Goal: Task Accomplishment & Management: Complete application form

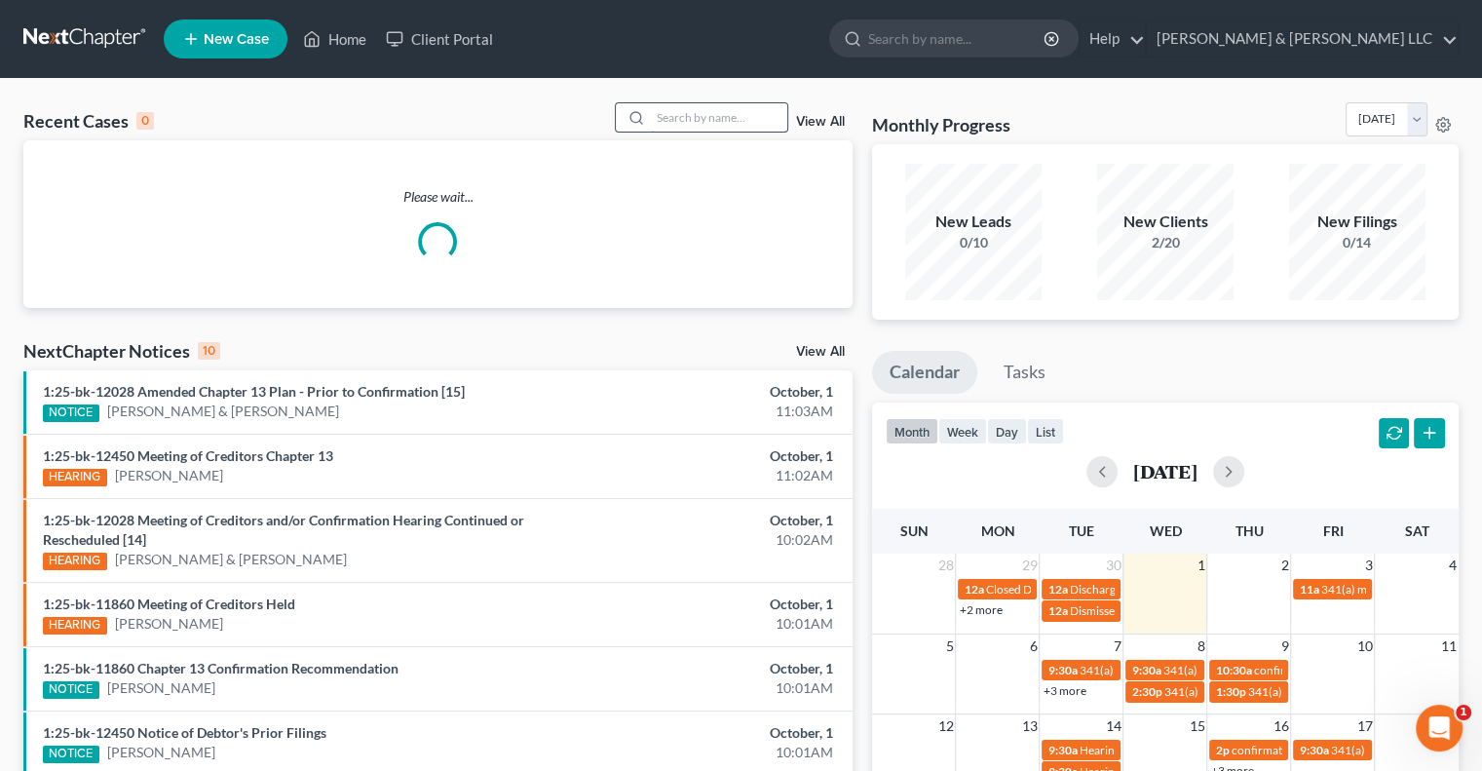
click at [695, 125] on input "search" at bounding box center [719, 117] width 136 height 28
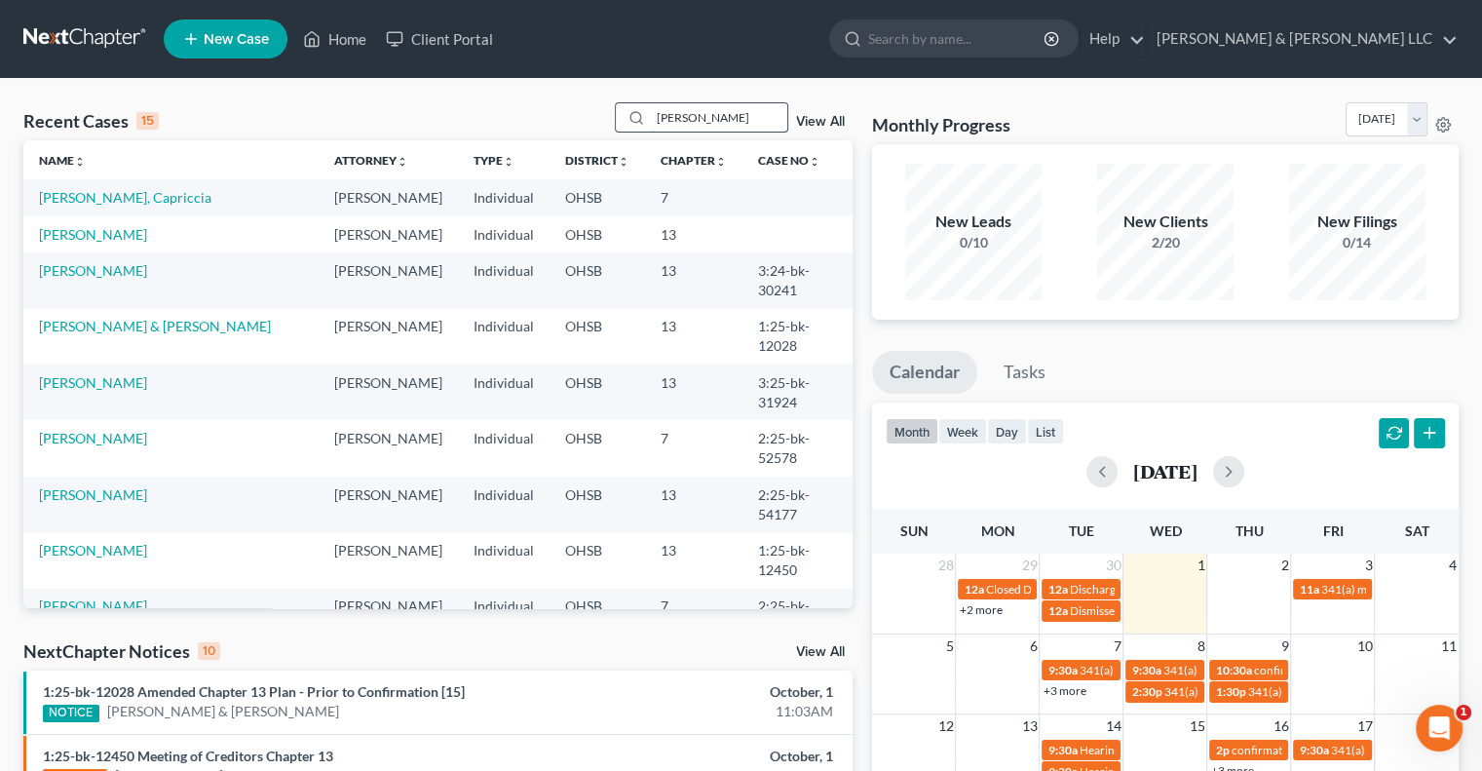
type input "vega"
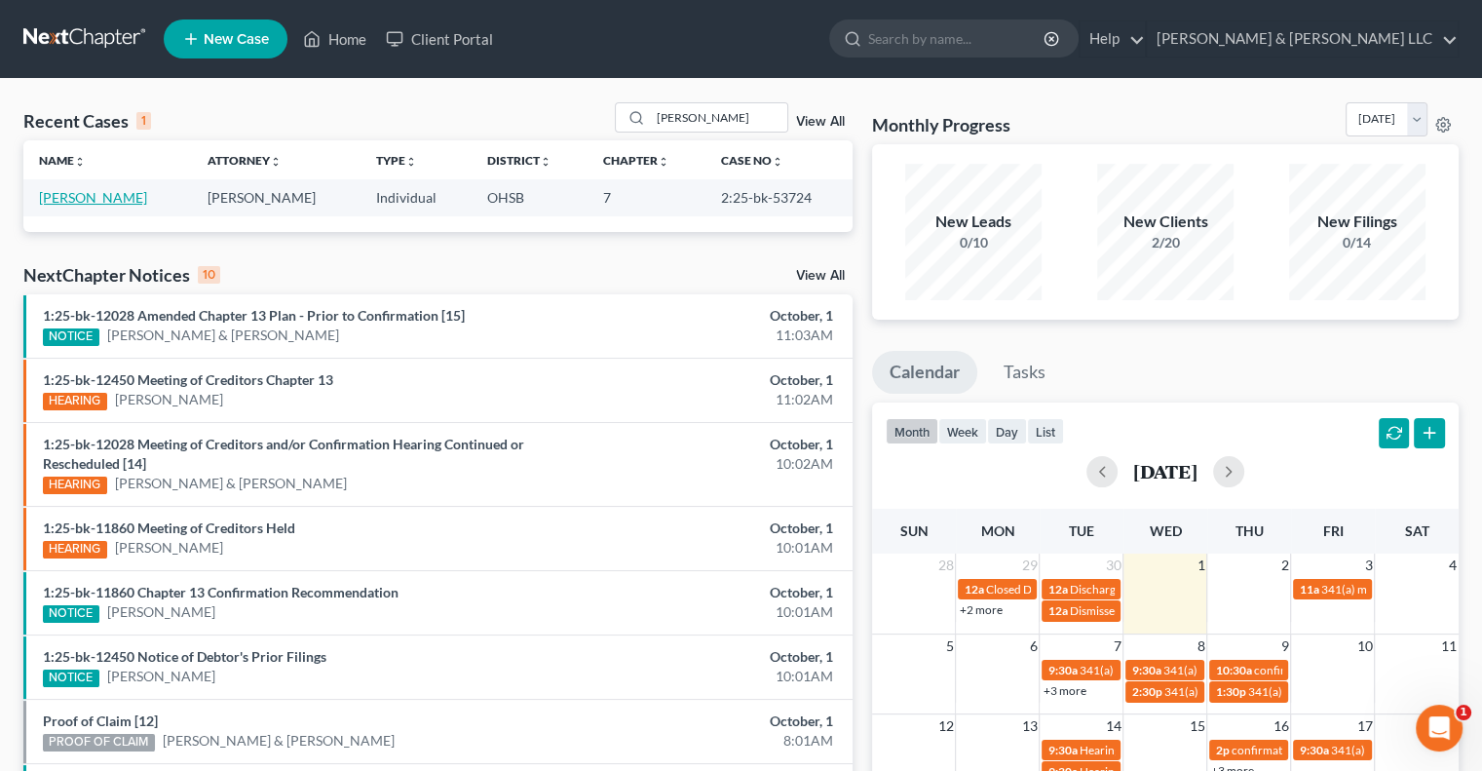
click at [97, 196] on link "Vega, Jaylene" at bounding box center [93, 197] width 108 height 17
select select "3"
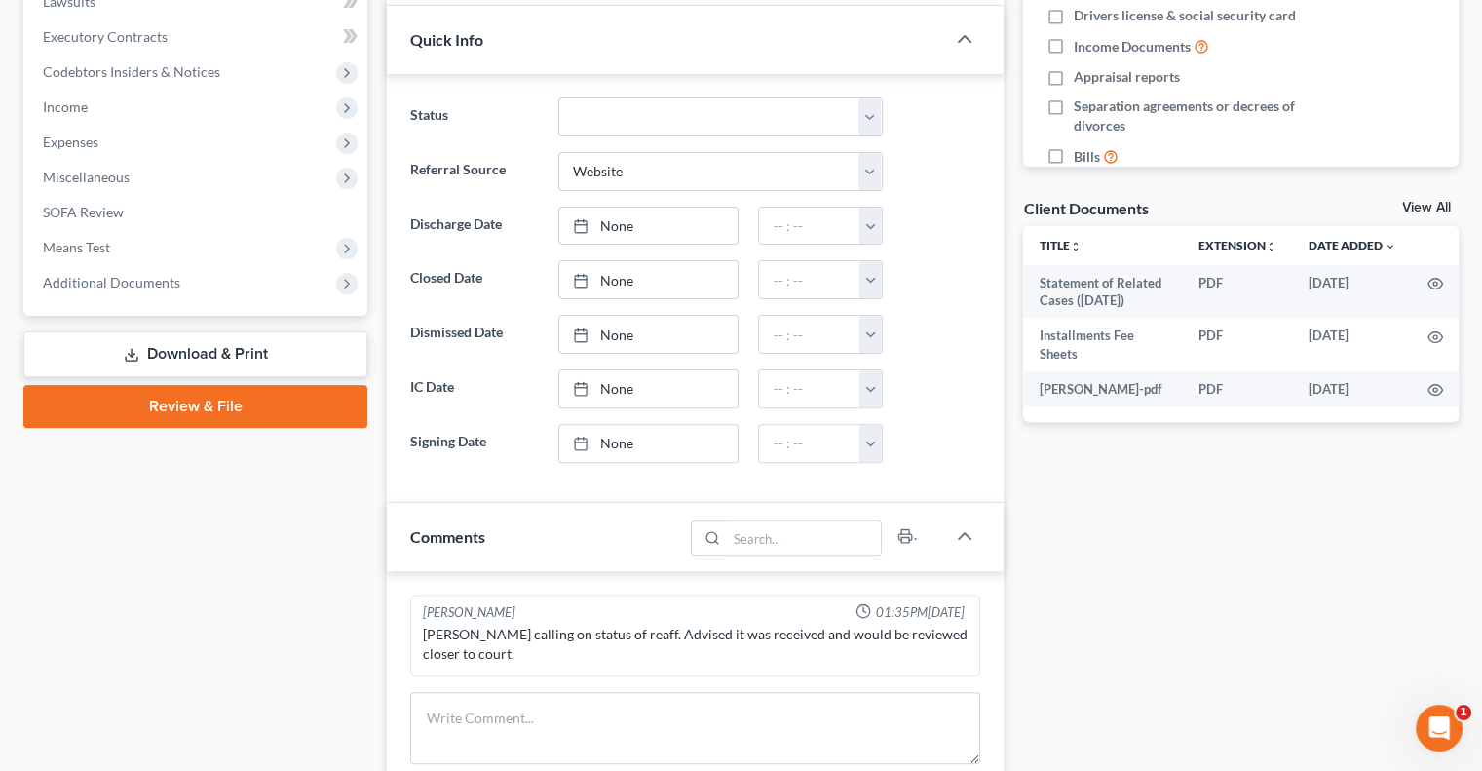
scroll to position [585, 0]
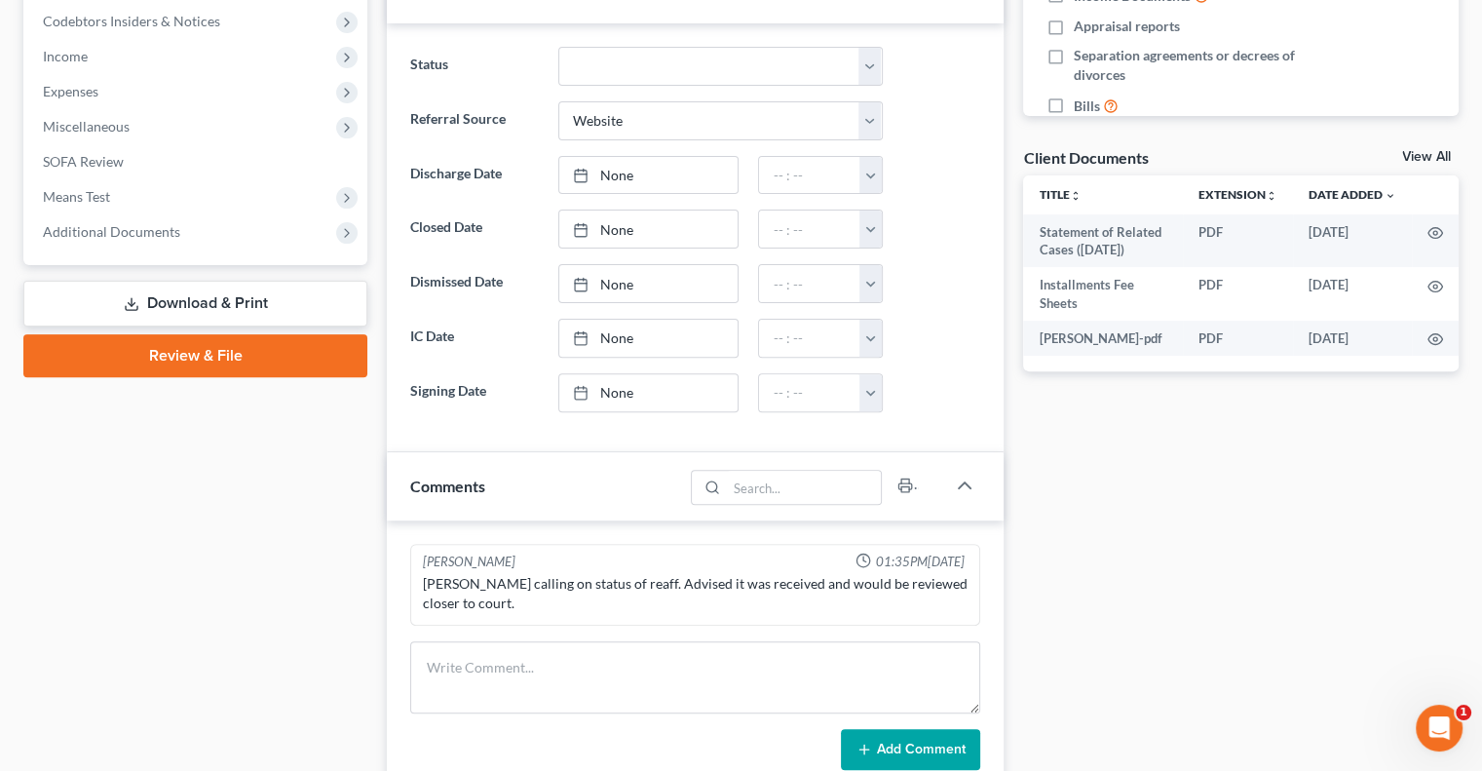
click at [153, 296] on link "Download & Print" at bounding box center [195, 304] width 344 height 46
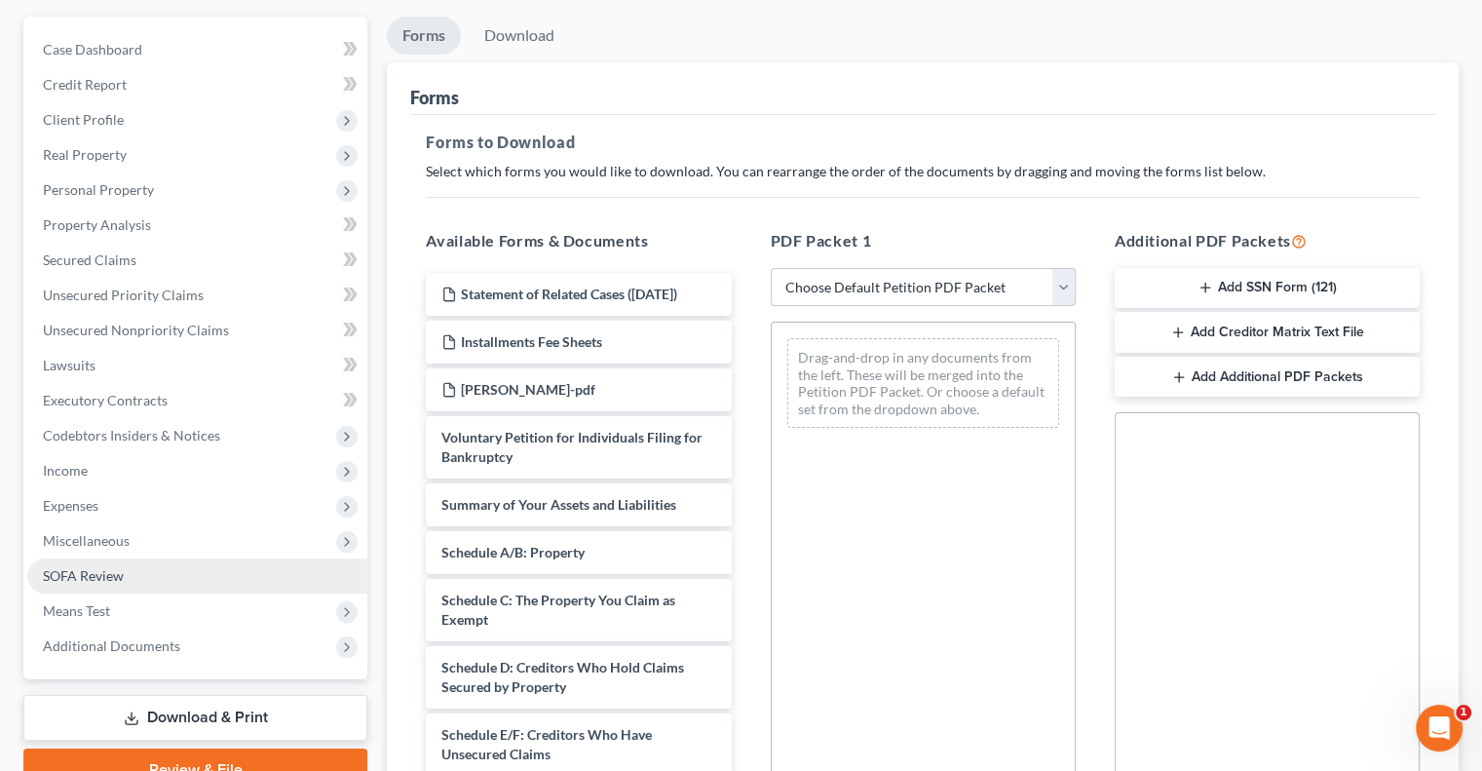
scroll to position [431, 0]
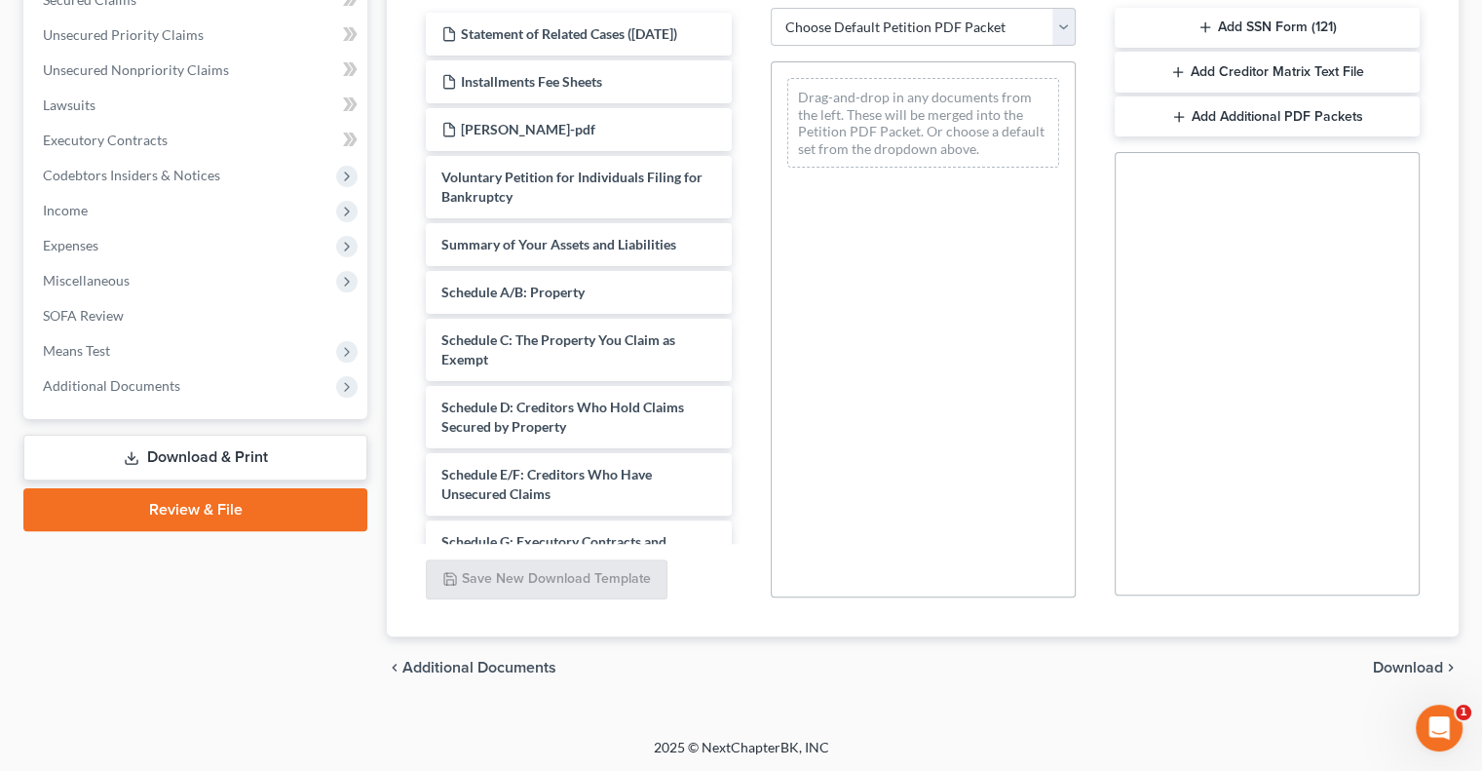
click at [165, 512] on link "Review & File" at bounding box center [195, 509] width 344 height 43
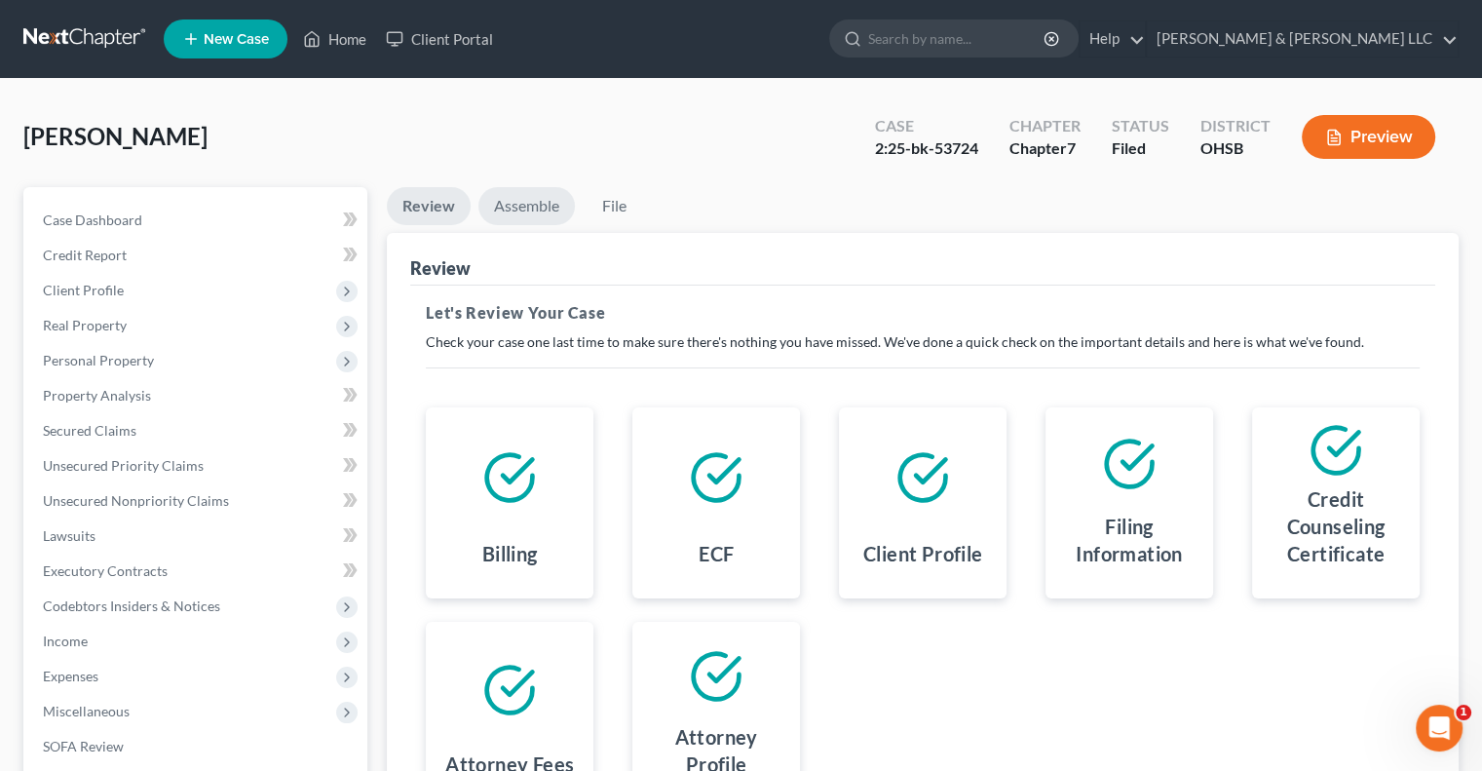
click at [545, 208] on link "Assemble" at bounding box center [526, 206] width 96 height 38
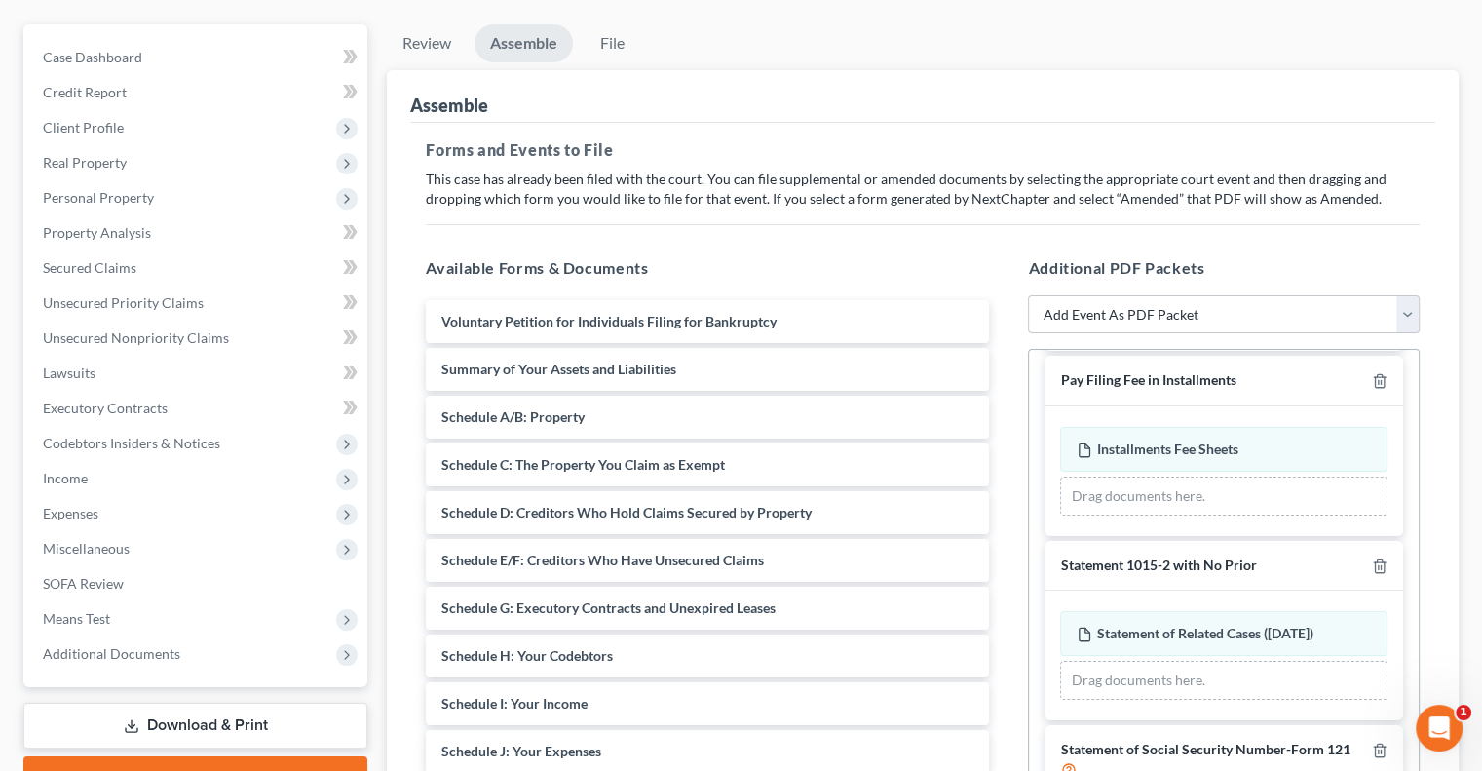
scroll to position [195, 0]
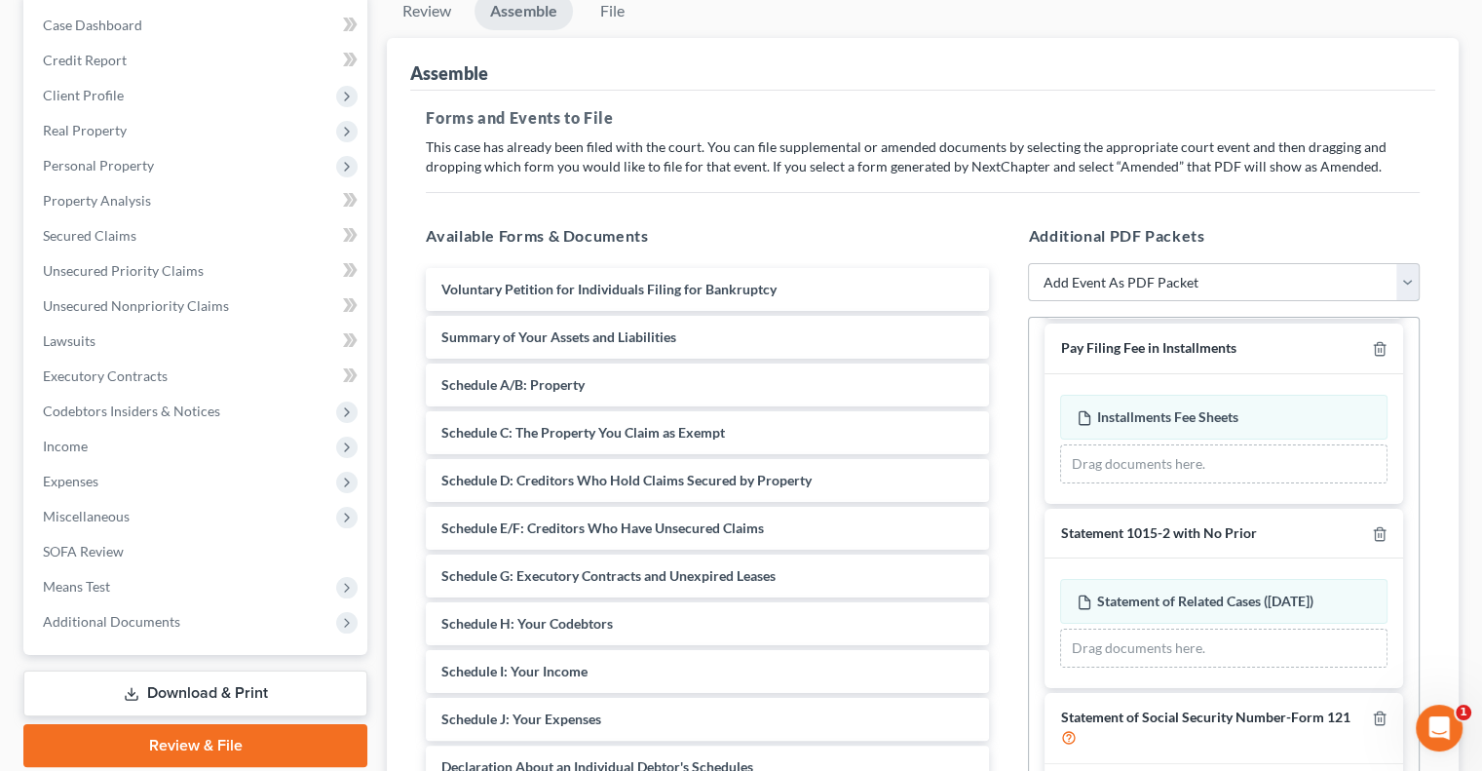
click at [1074, 274] on select "Add Event As PDF Packet 20 Largest Unsecured Creditors Amended Document Amended…" at bounding box center [1224, 282] width 392 height 39
select select "3"
click at [1028, 263] on select "Add Event As PDF Packet 20 Largest Unsecured Creditors Amended Document Amended…" at bounding box center [1224, 282] width 392 height 39
select select
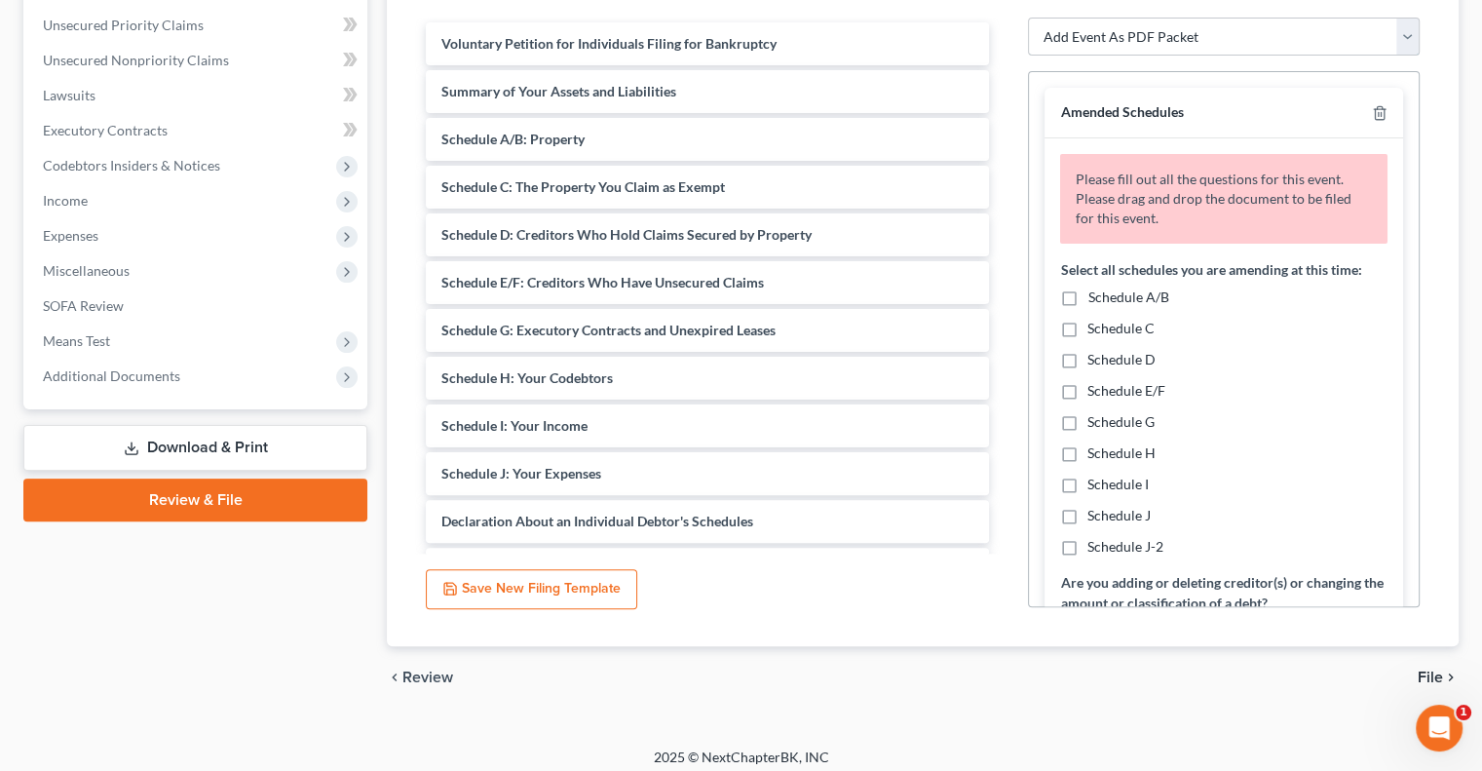
scroll to position [450, 0]
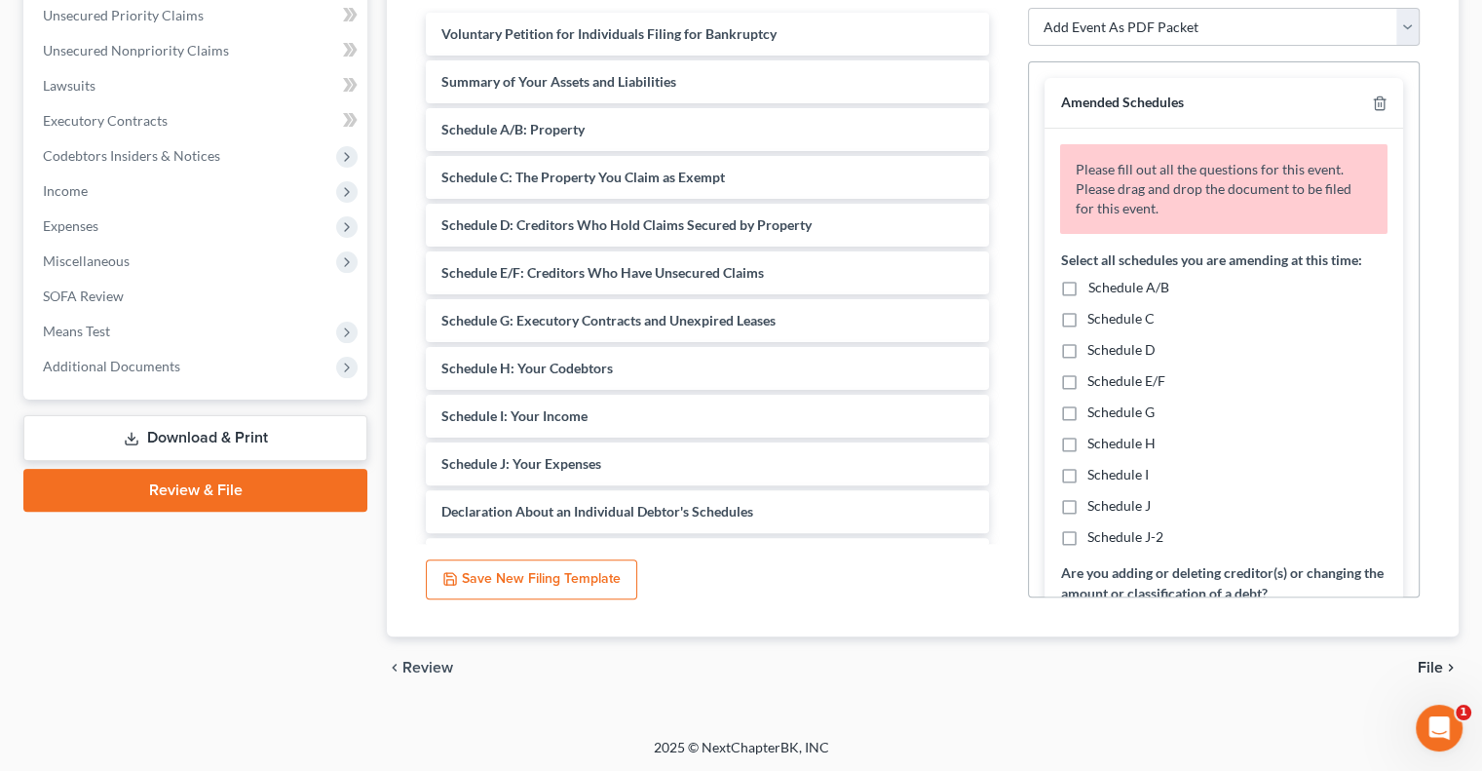
click at [177, 500] on link "Review & File" at bounding box center [195, 490] width 344 height 43
click at [143, 379] on span "Additional Documents" at bounding box center [197, 366] width 340 height 35
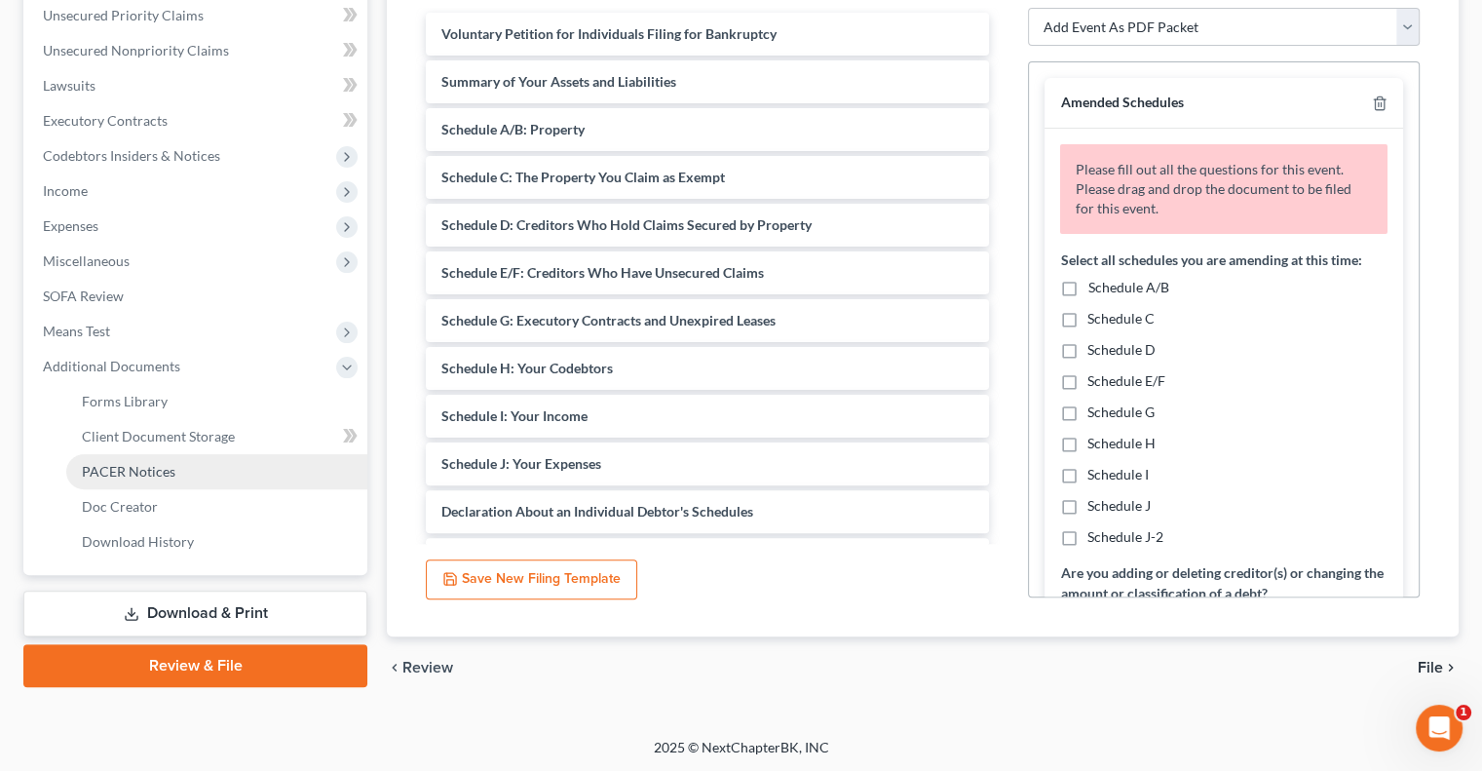
click at [148, 474] on span "PACER Notices" at bounding box center [129, 471] width 94 height 17
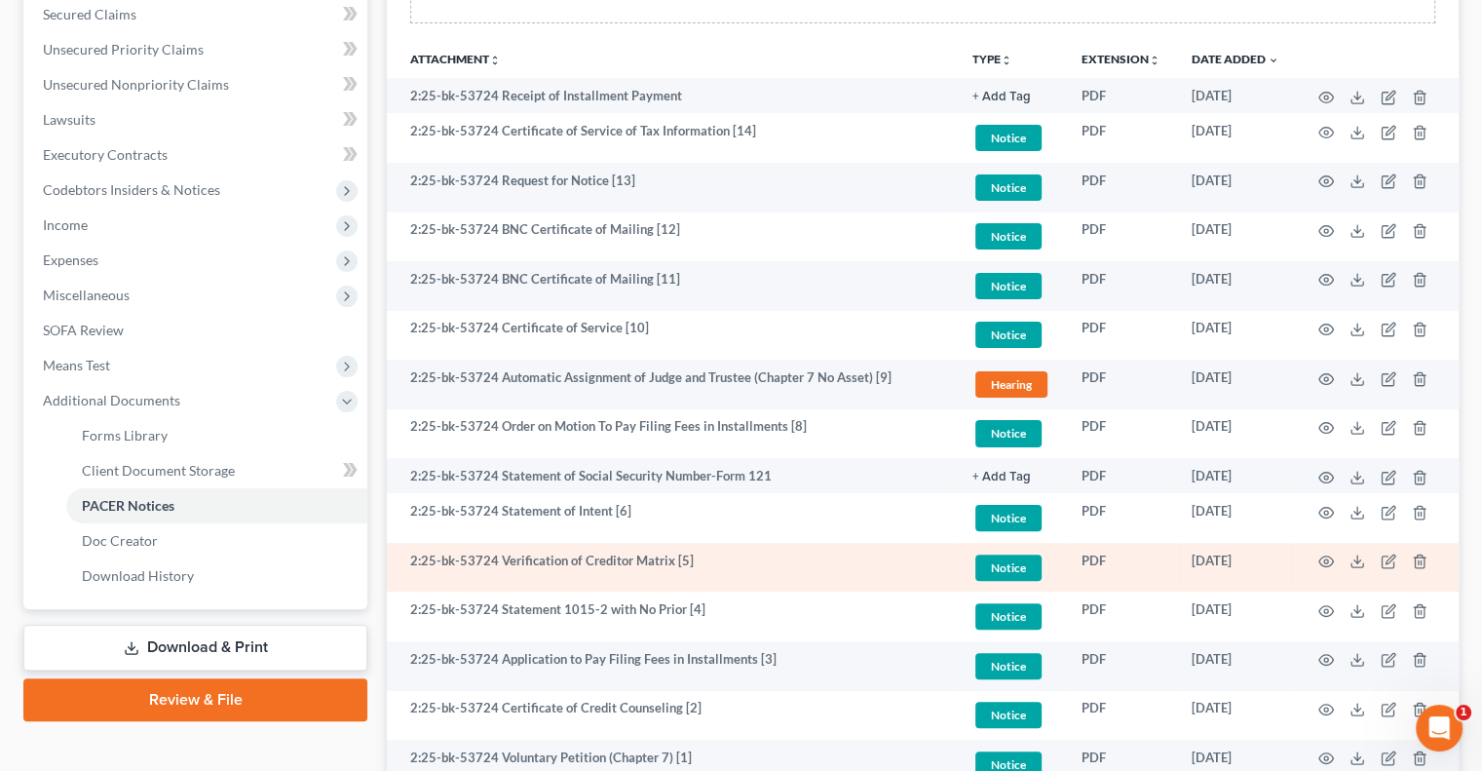
scroll to position [585, 0]
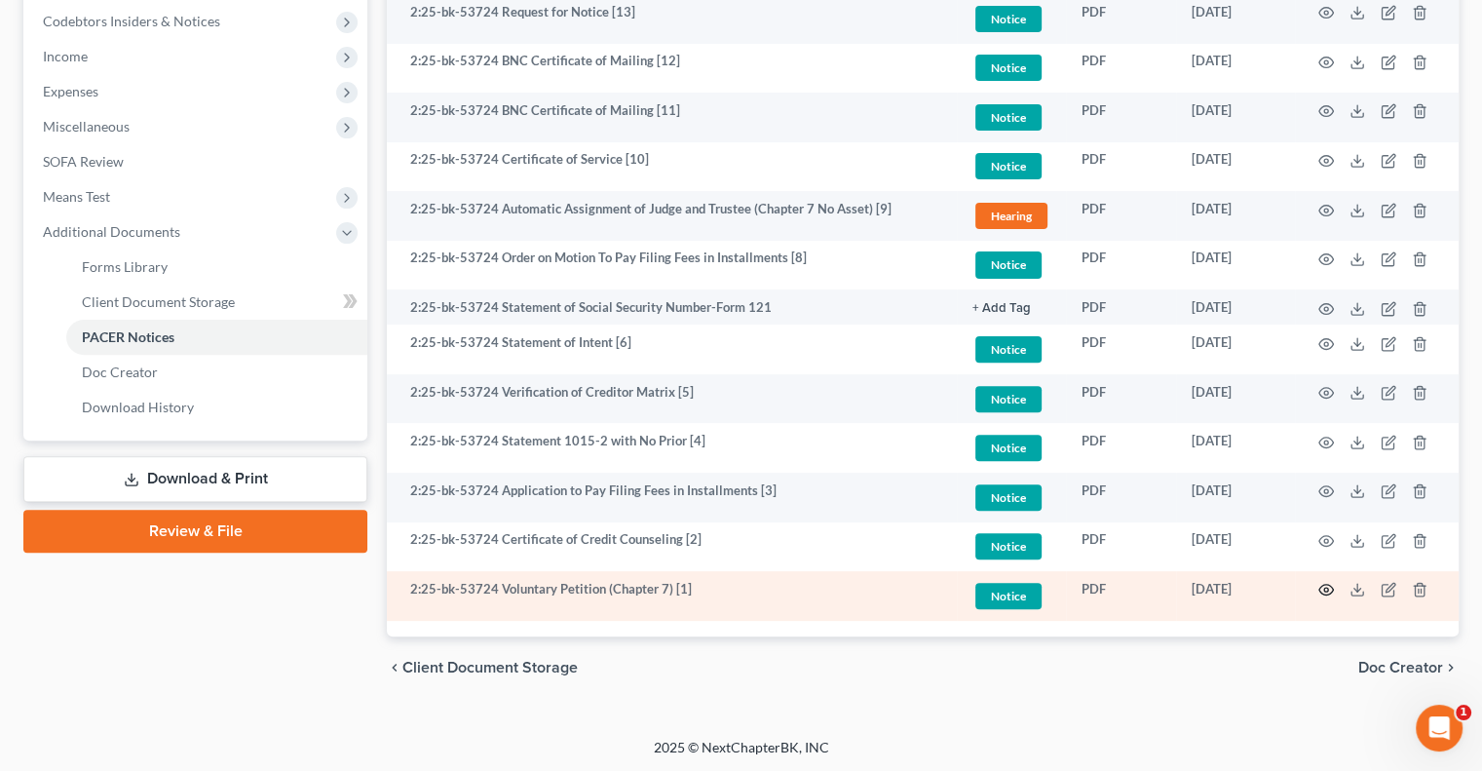
click at [1326, 588] on icon "button" at bounding box center [1326, 590] width 16 height 16
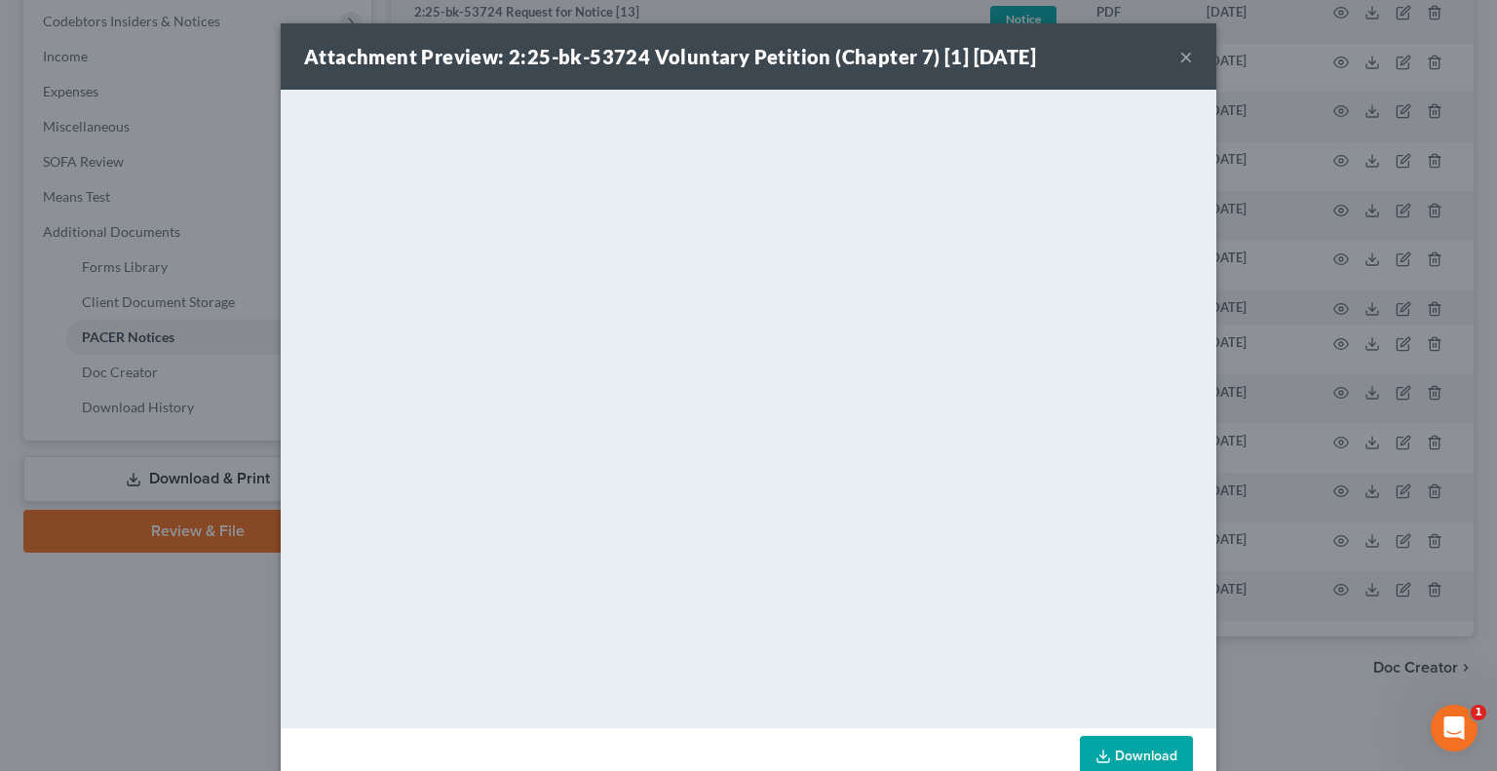
click at [1179, 57] on button "×" at bounding box center [1186, 56] width 14 height 23
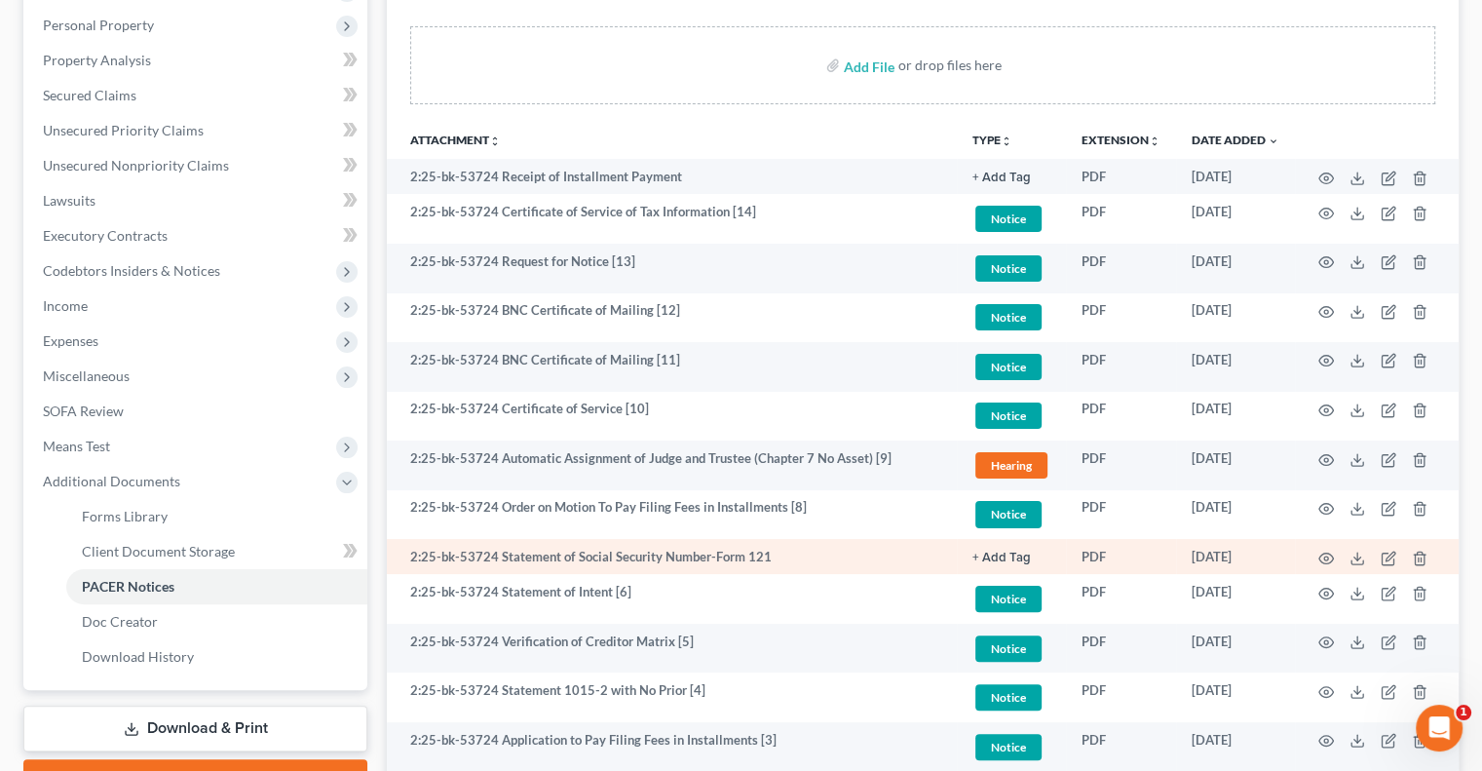
scroll to position [292, 0]
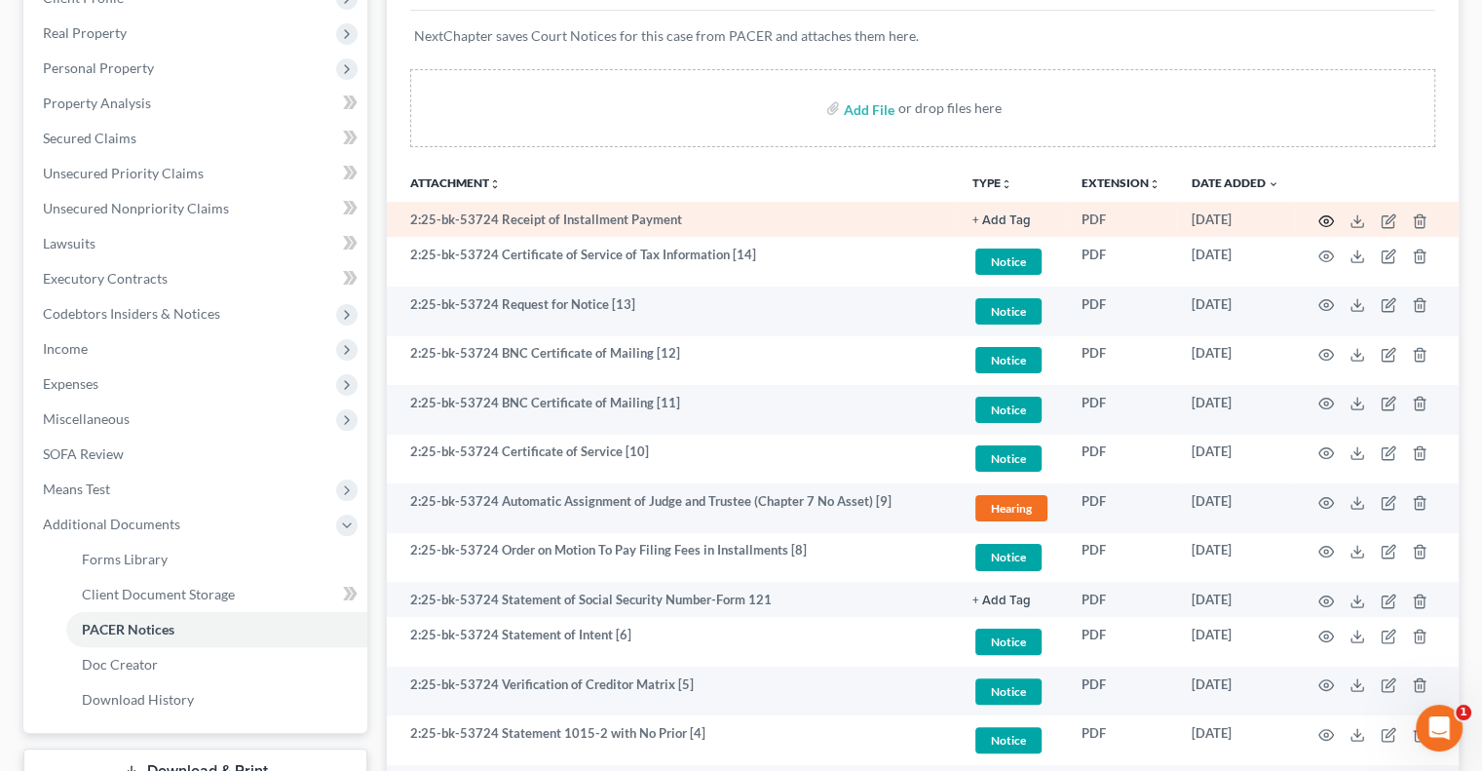
click at [1322, 218] on icon "button" at bounding box center [1326, 221] width 16 height 16
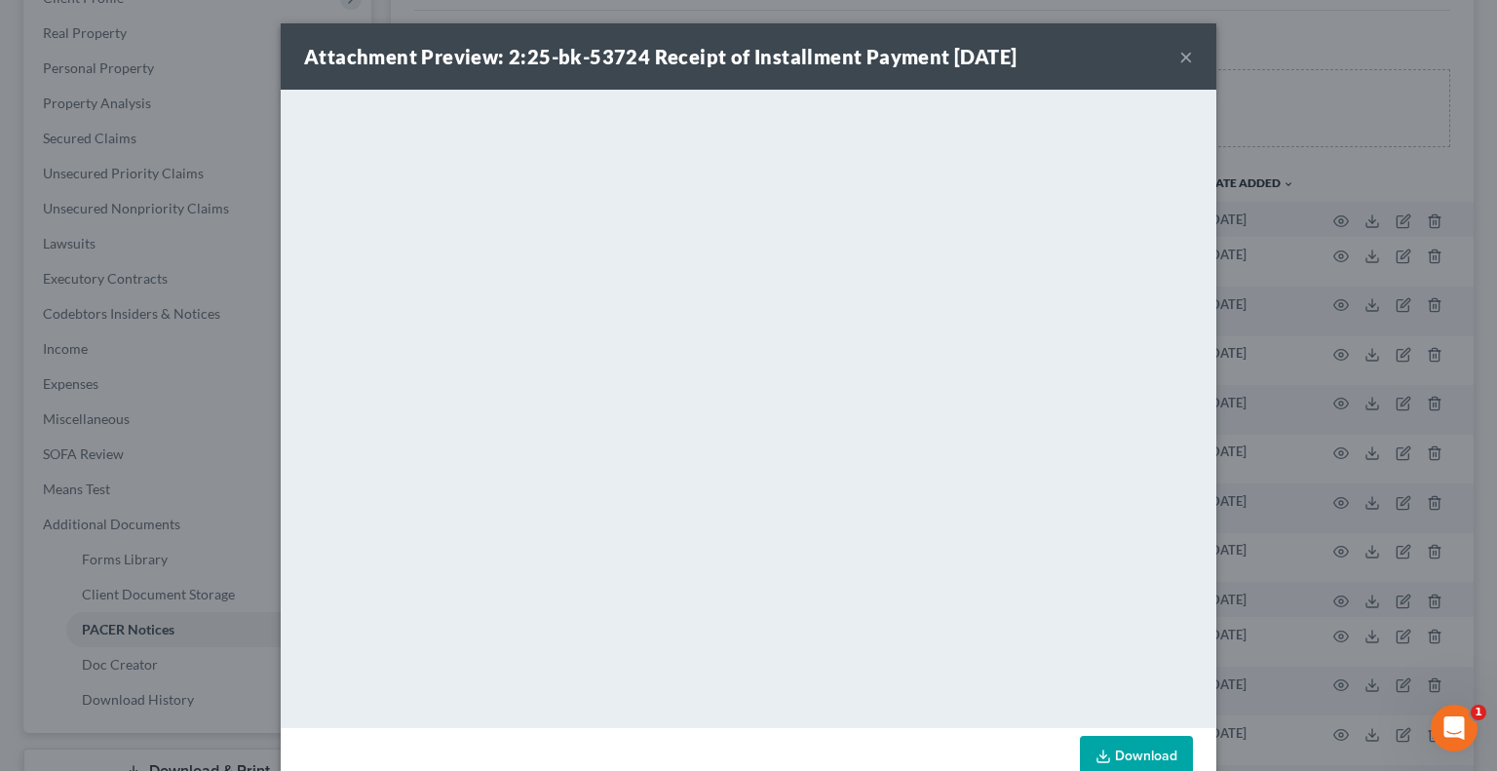
click at [1179, 56] on button "×" at bounding box center [1186, 56] width 14 height 23
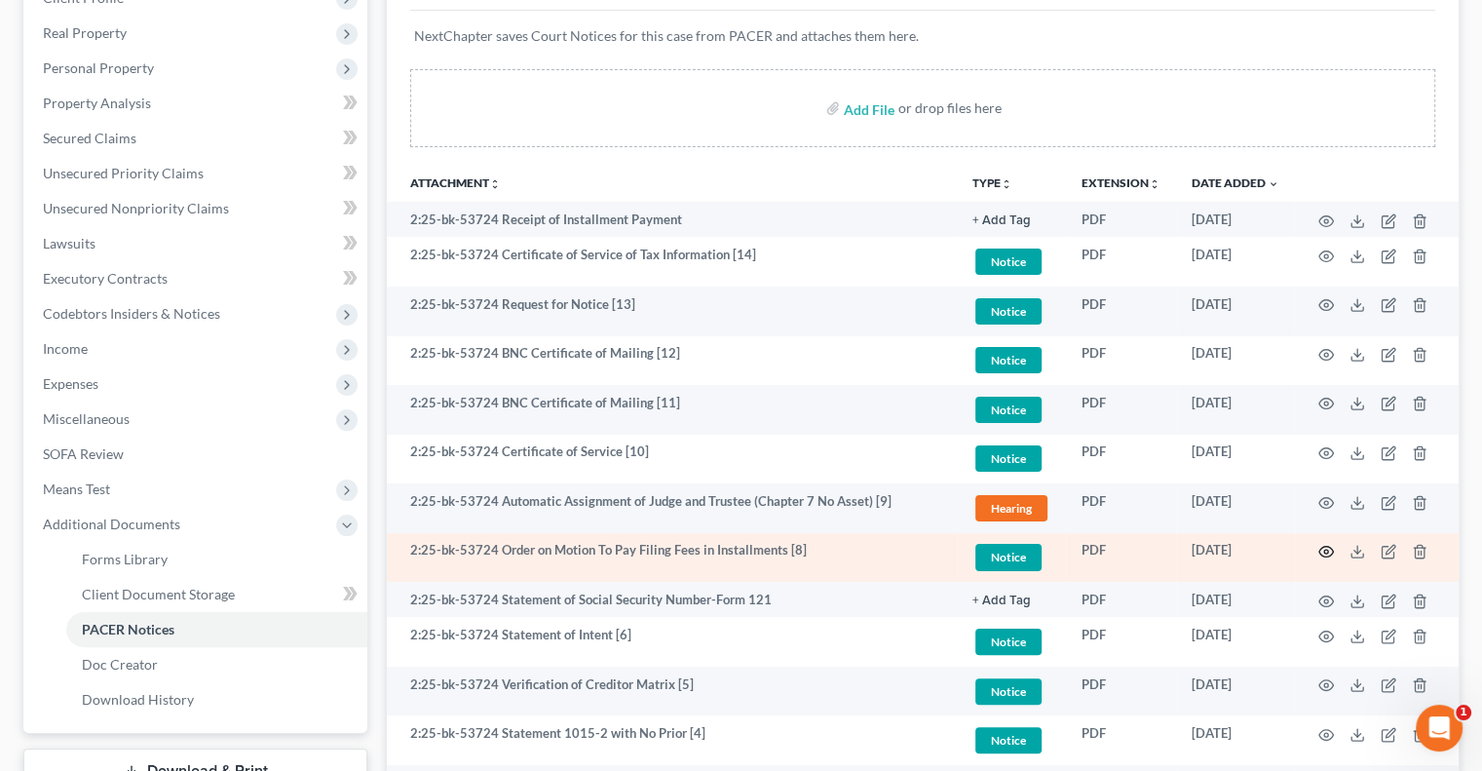
click at [1326, 552] on circle "button" at bounding box center [1326, 552] width 4 height 4
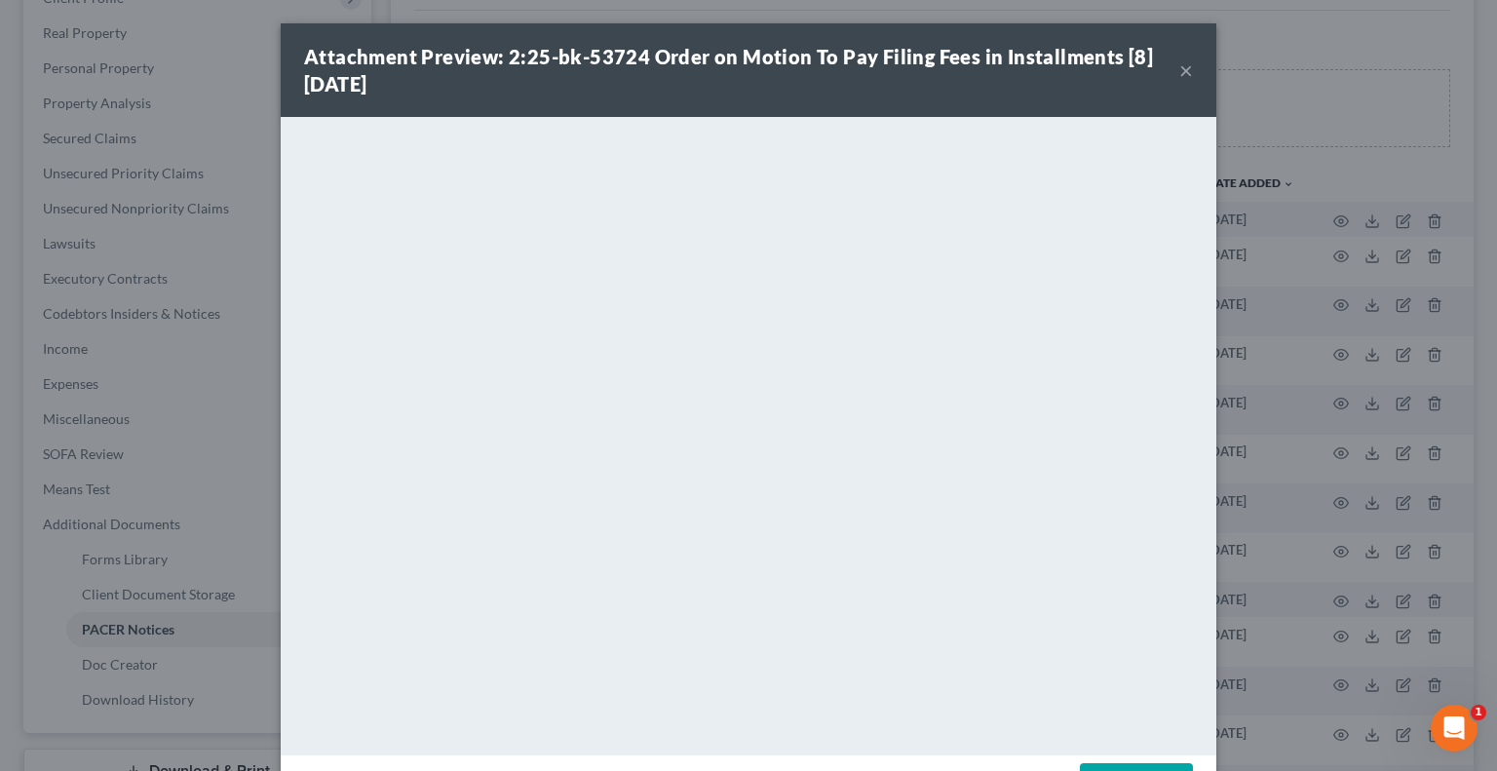
click at [1180, 71] on button "×" at bounding box center [1186, 69] width 14 height 23
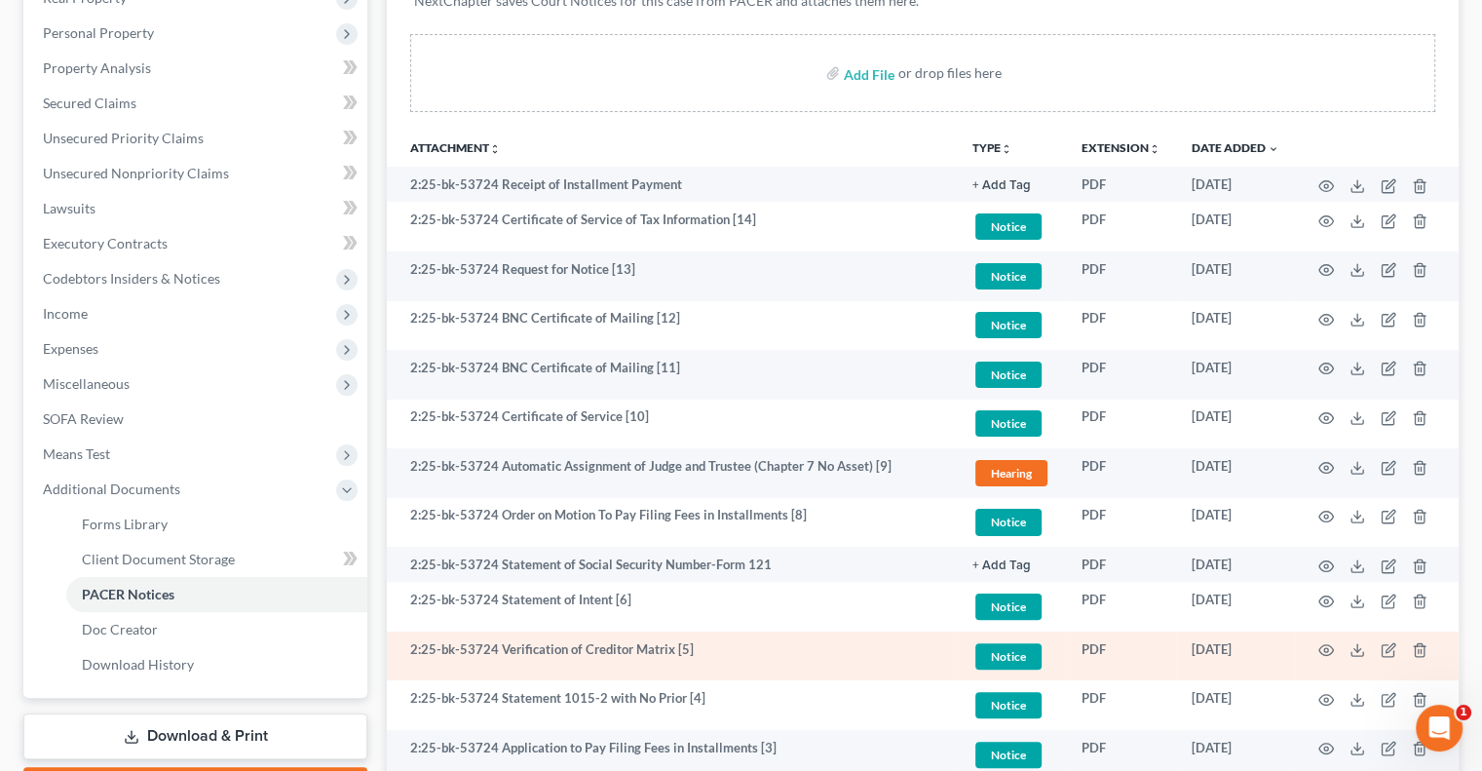
scroll to position [390, 0]
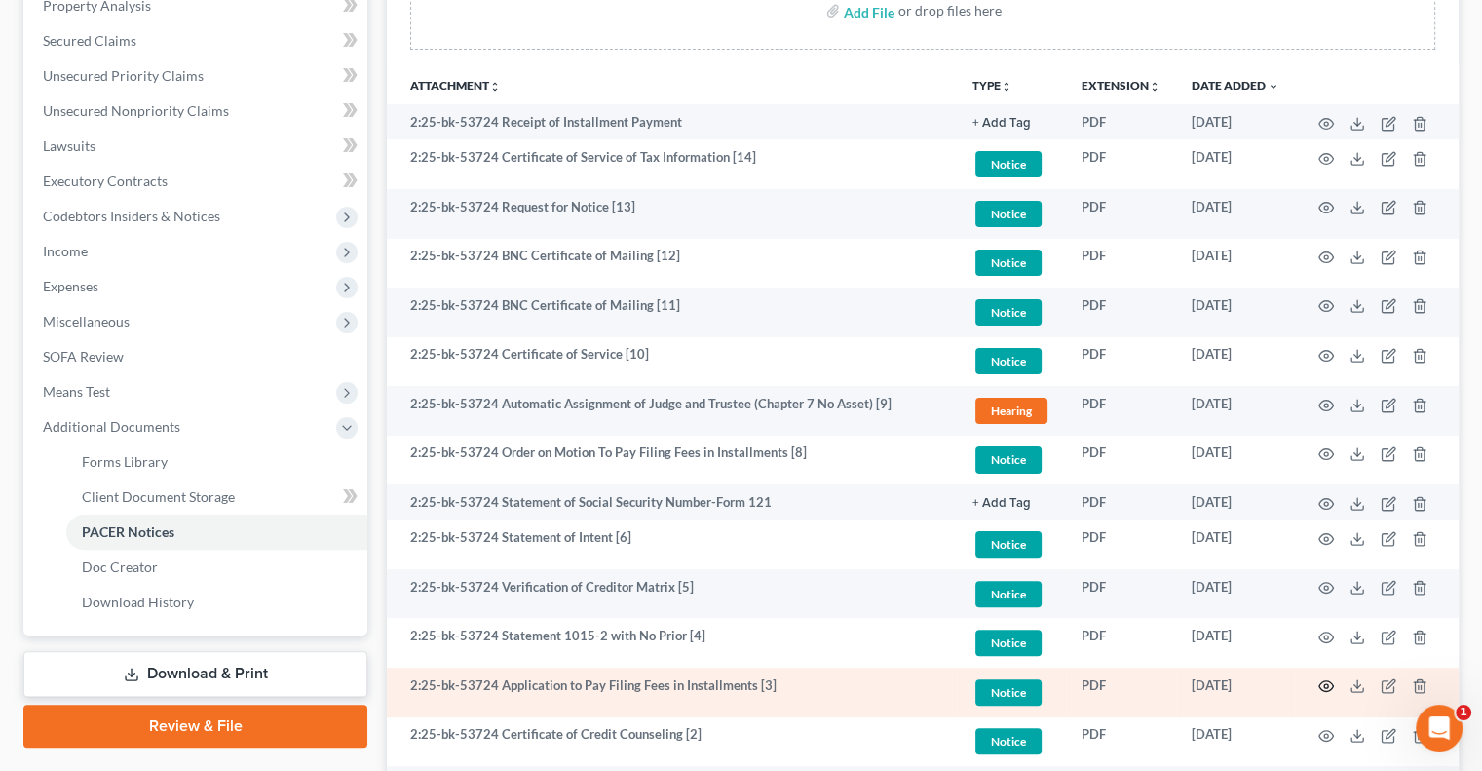
click at [1326, 681] on icon "button" at bounding box center [1326, 686] width 16 height 16
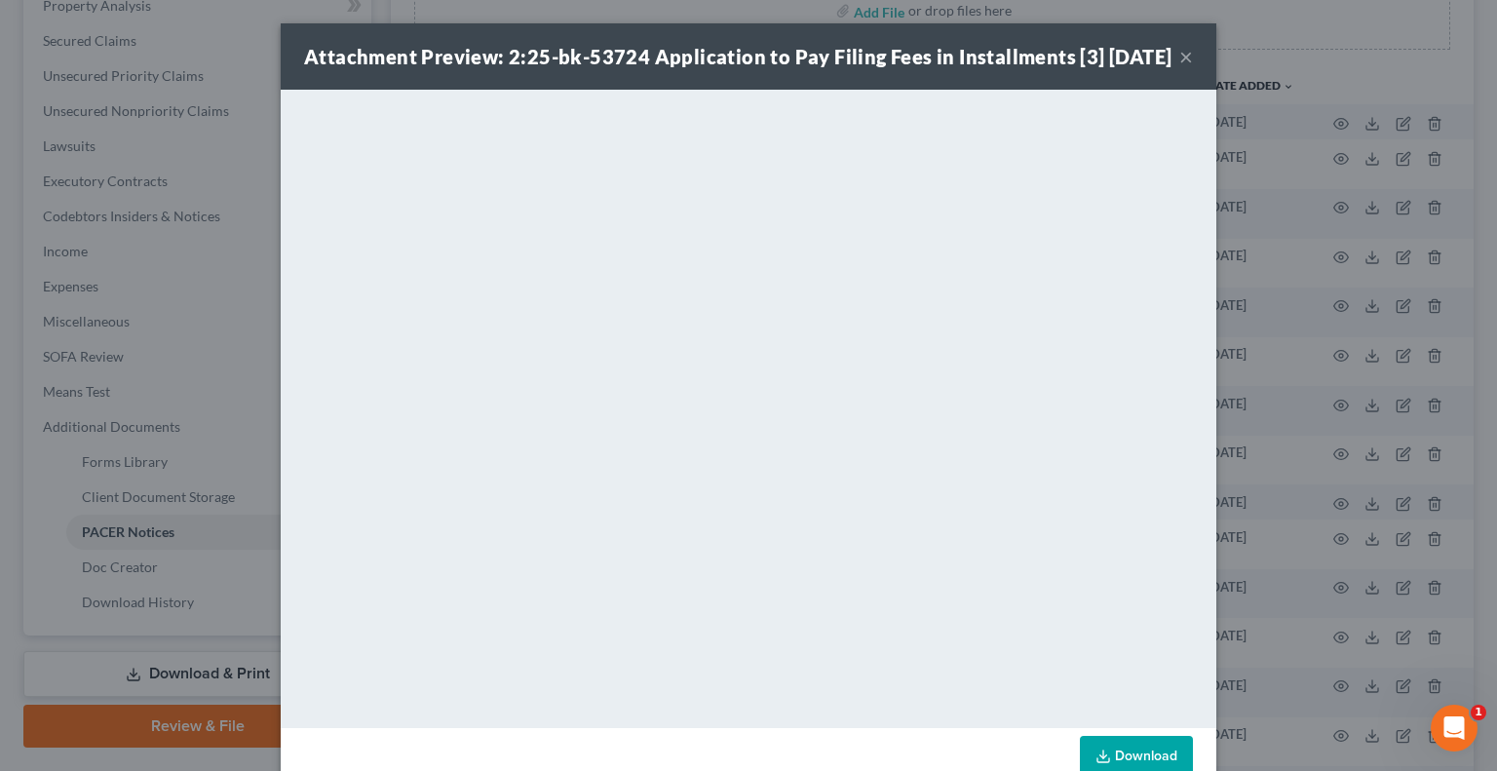
click at [1182, 68] on button "×" at bounding box center [1186, 56] width 14 height 23
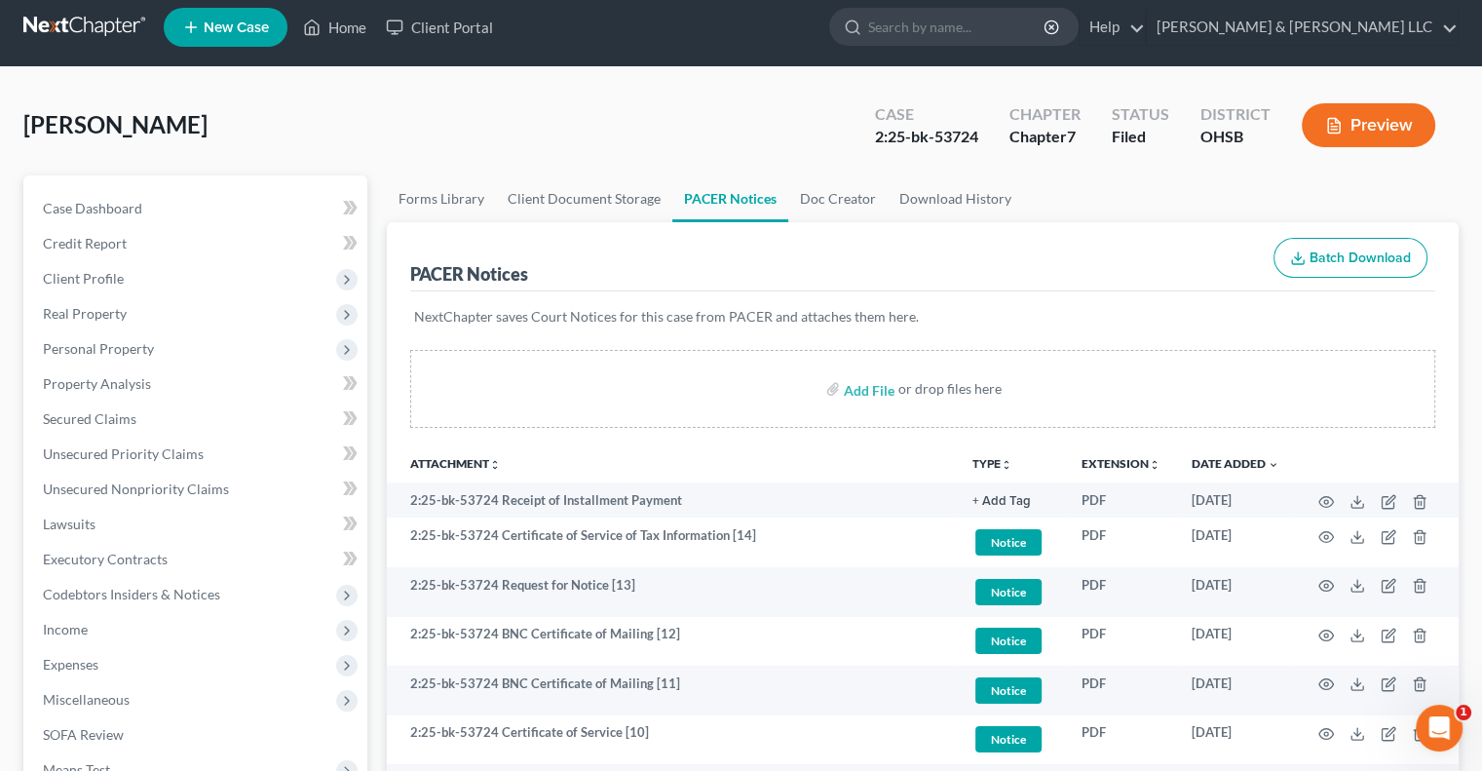
scroll to position [0, 0]
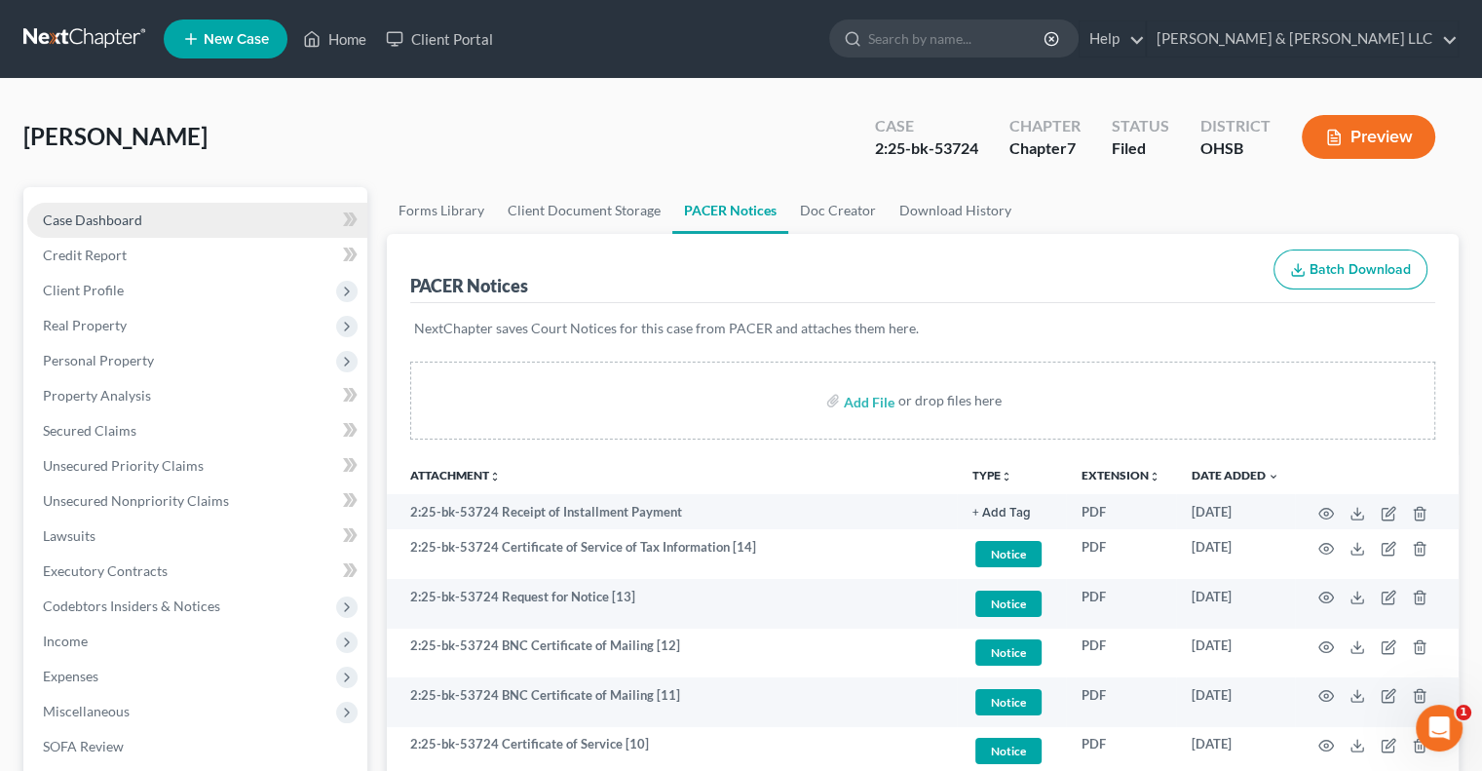
click at [133, 213] on span "Case Dashboard" at bounding box center [92, 219] width 99 height 17
select select "3"
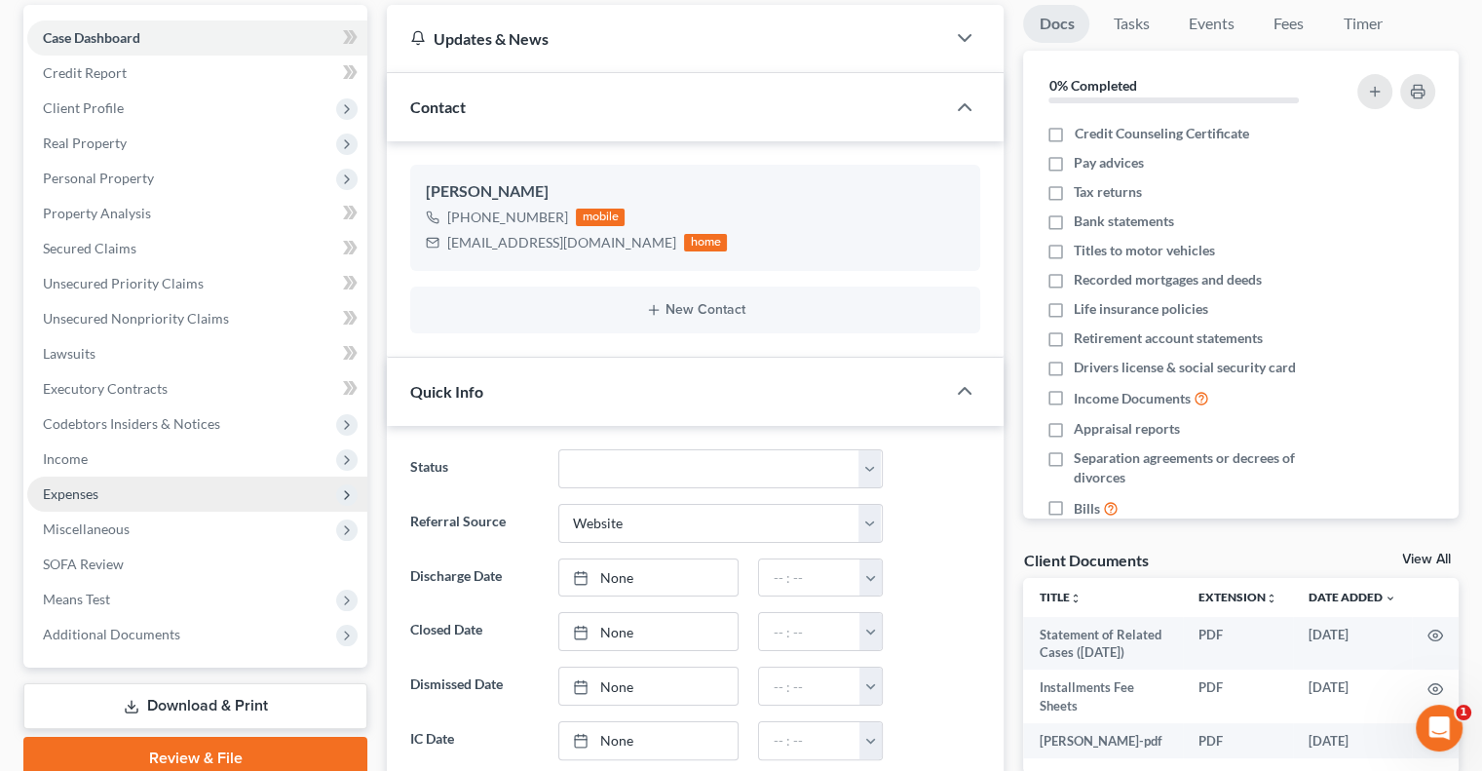
scroll to position [195, 0]
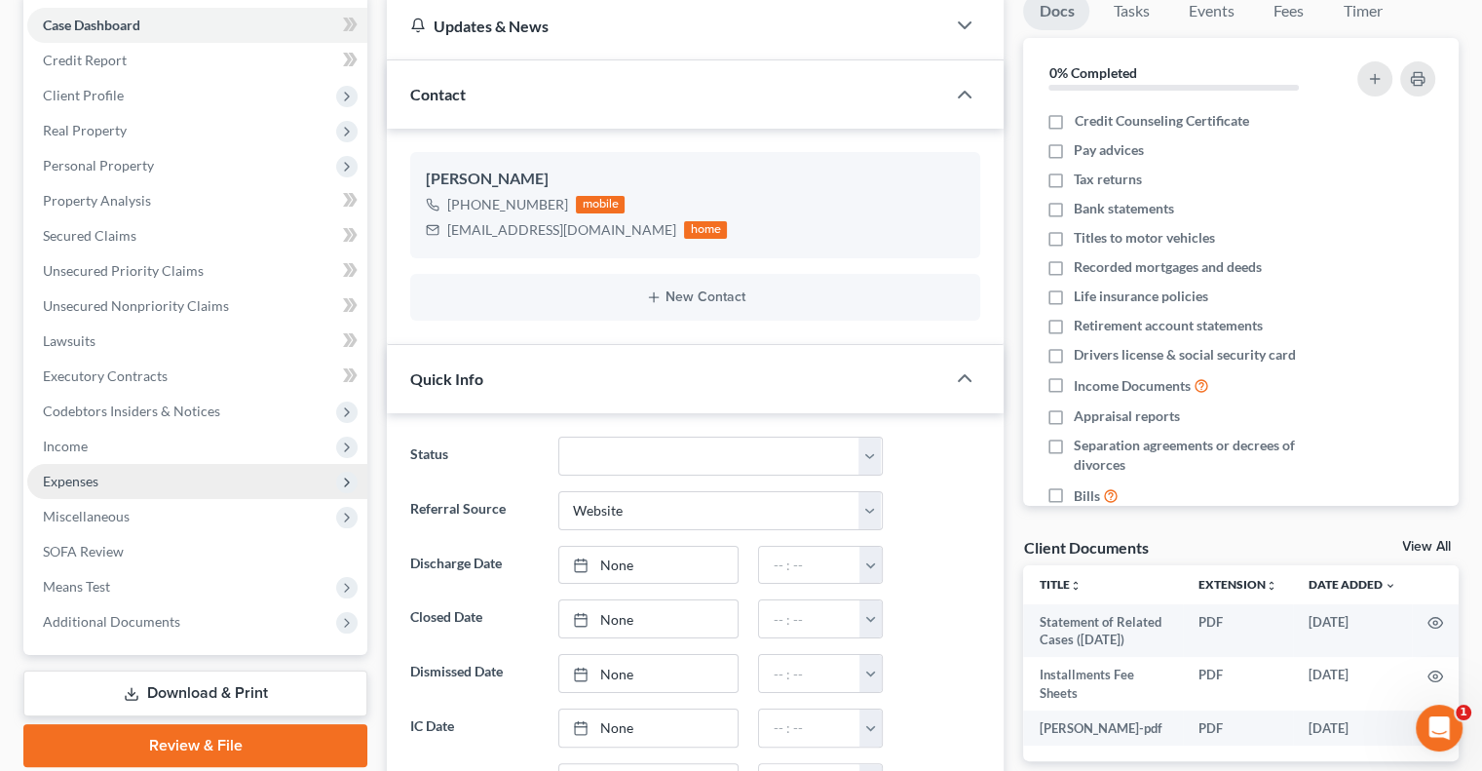
click at [100, 482] on span "Expenses" at bounding box center [197, 481] width 340 height 35
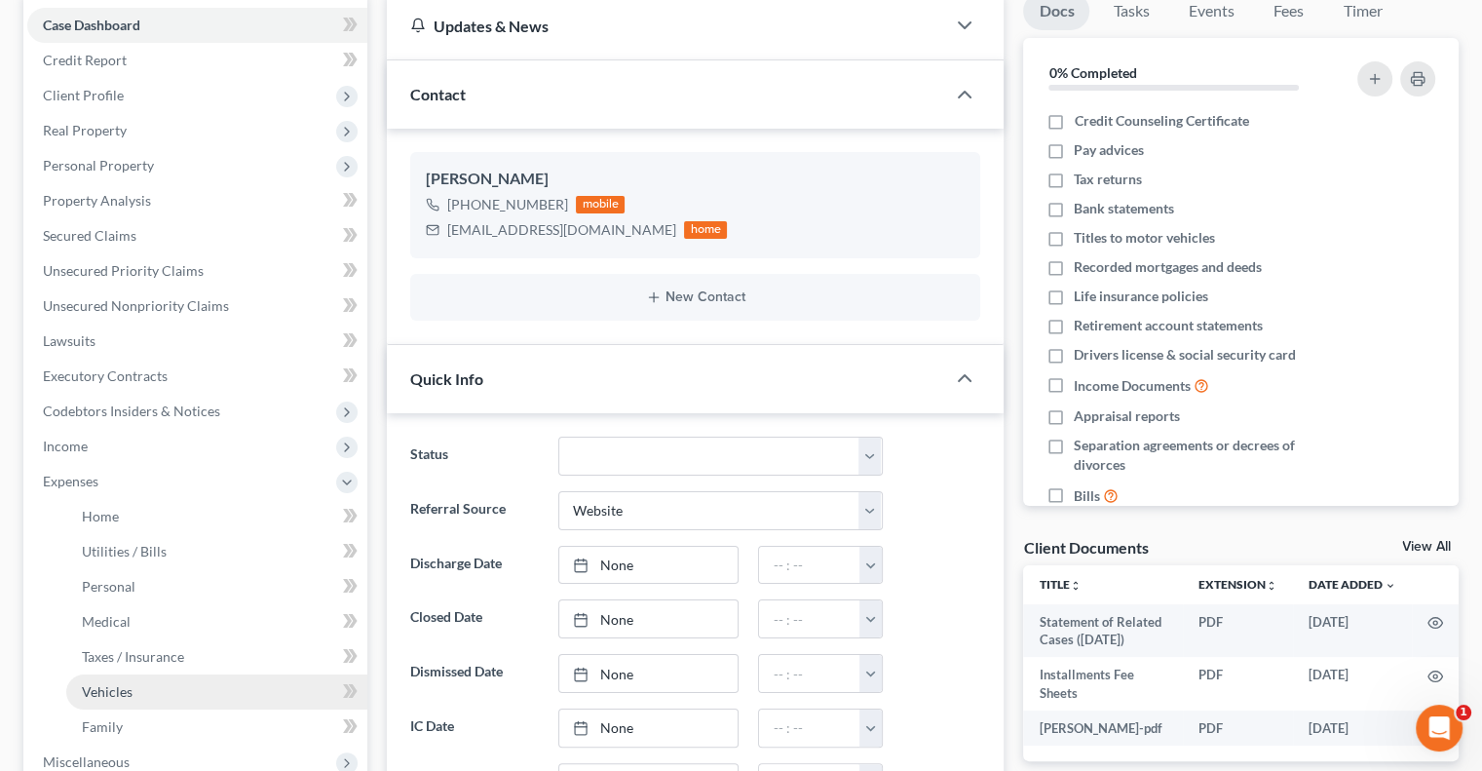
click at [127, 692] on span "Vehicles" at bounding box center [107, 691] width 51 height 17
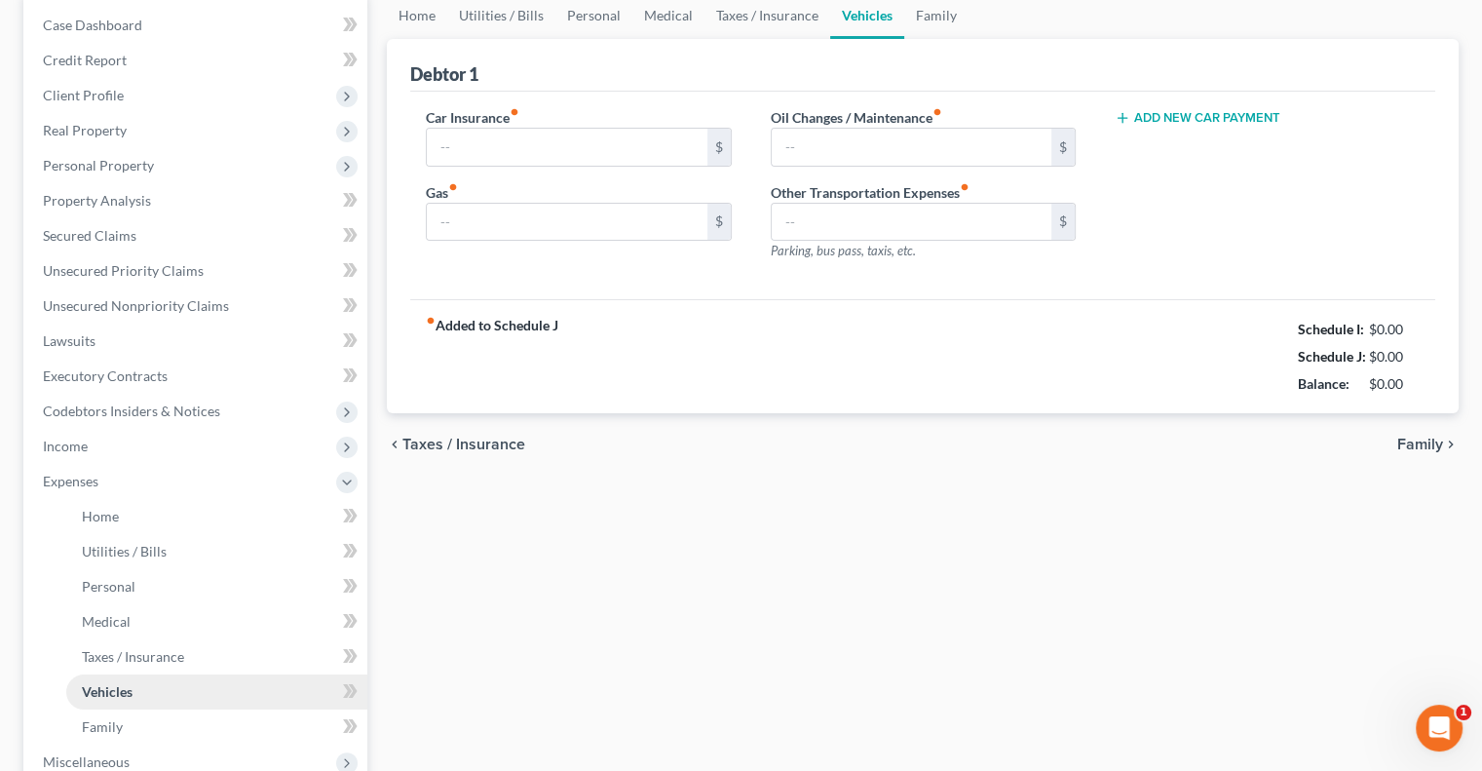
scroll to position [52, 0]
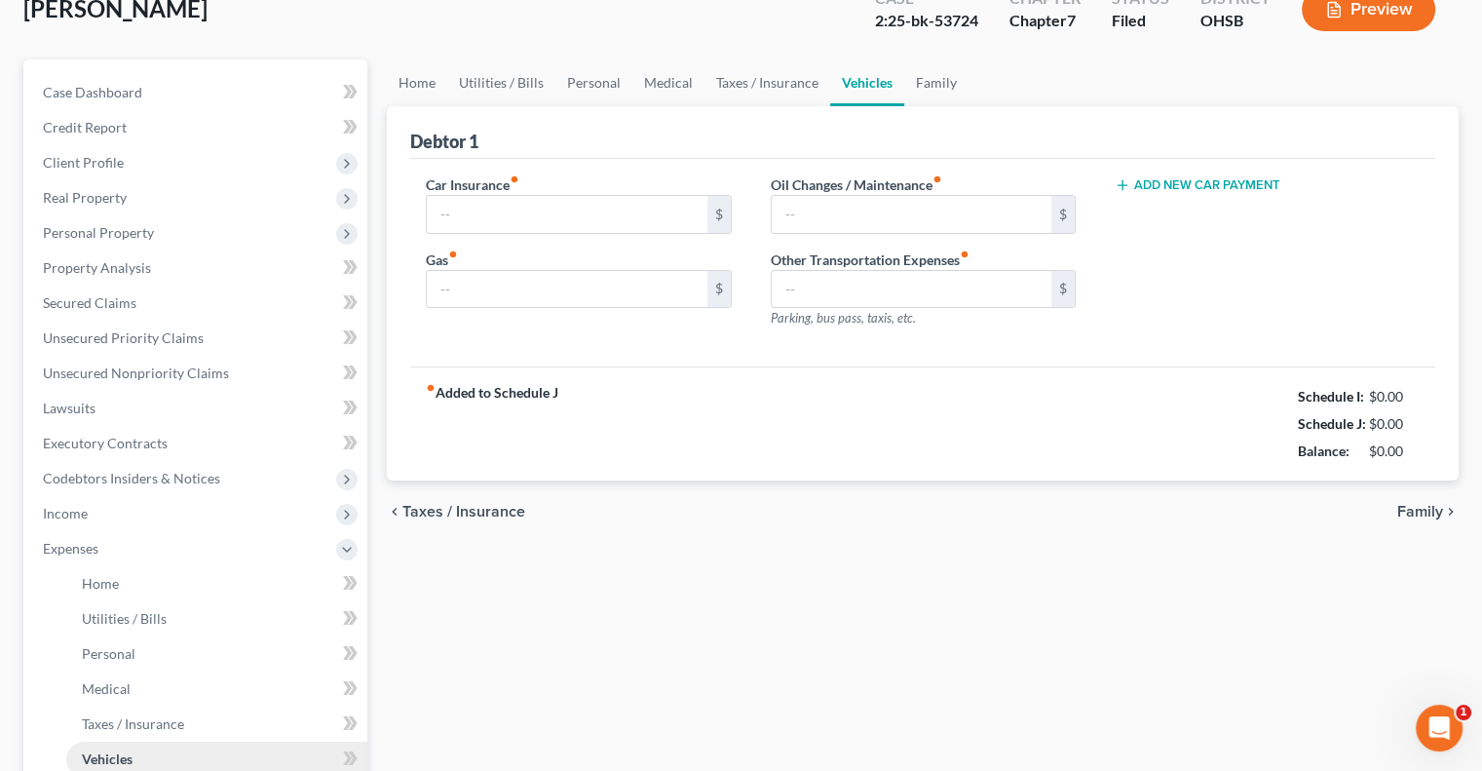
type input "150.00"
type input "375.00"
type input "0.00"
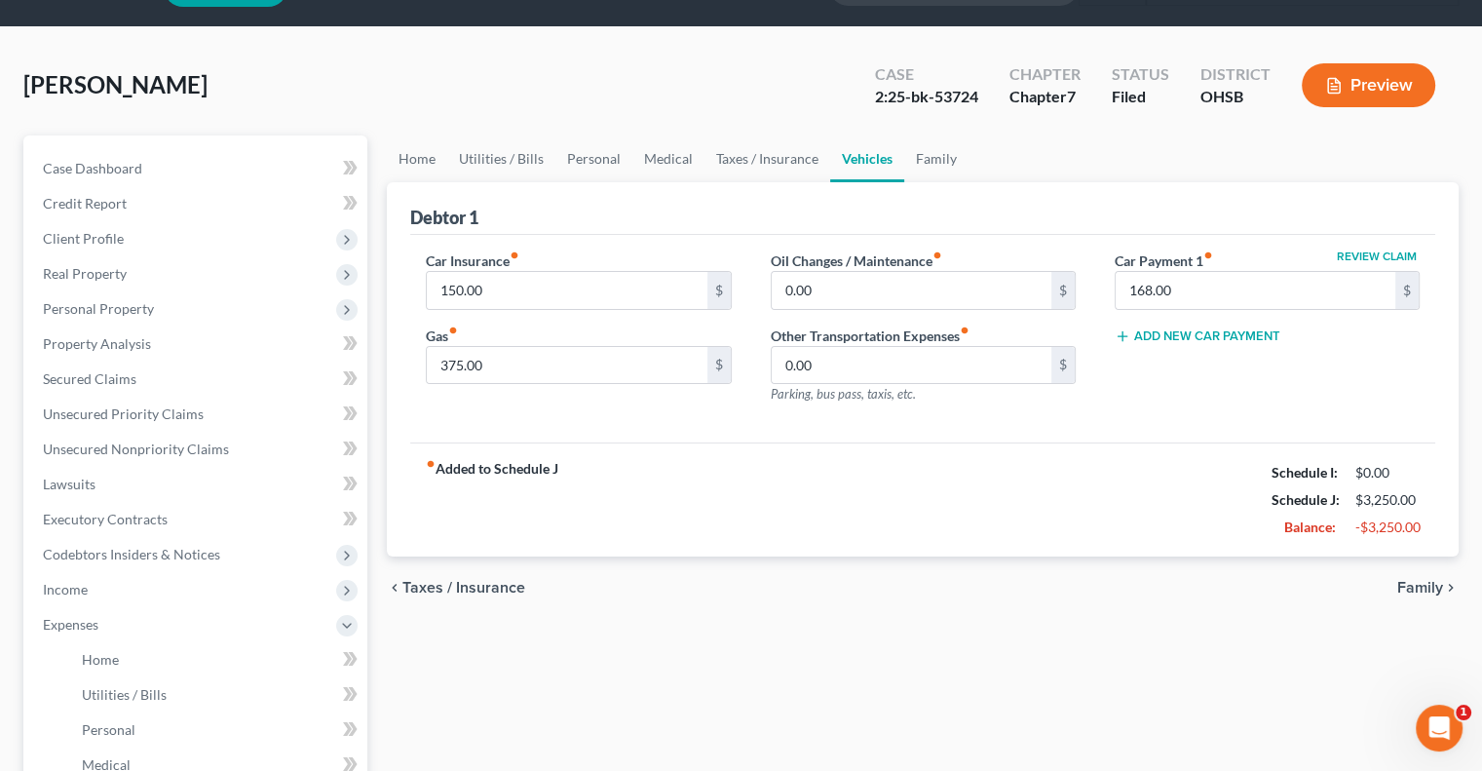
scroll to position [0, 0]
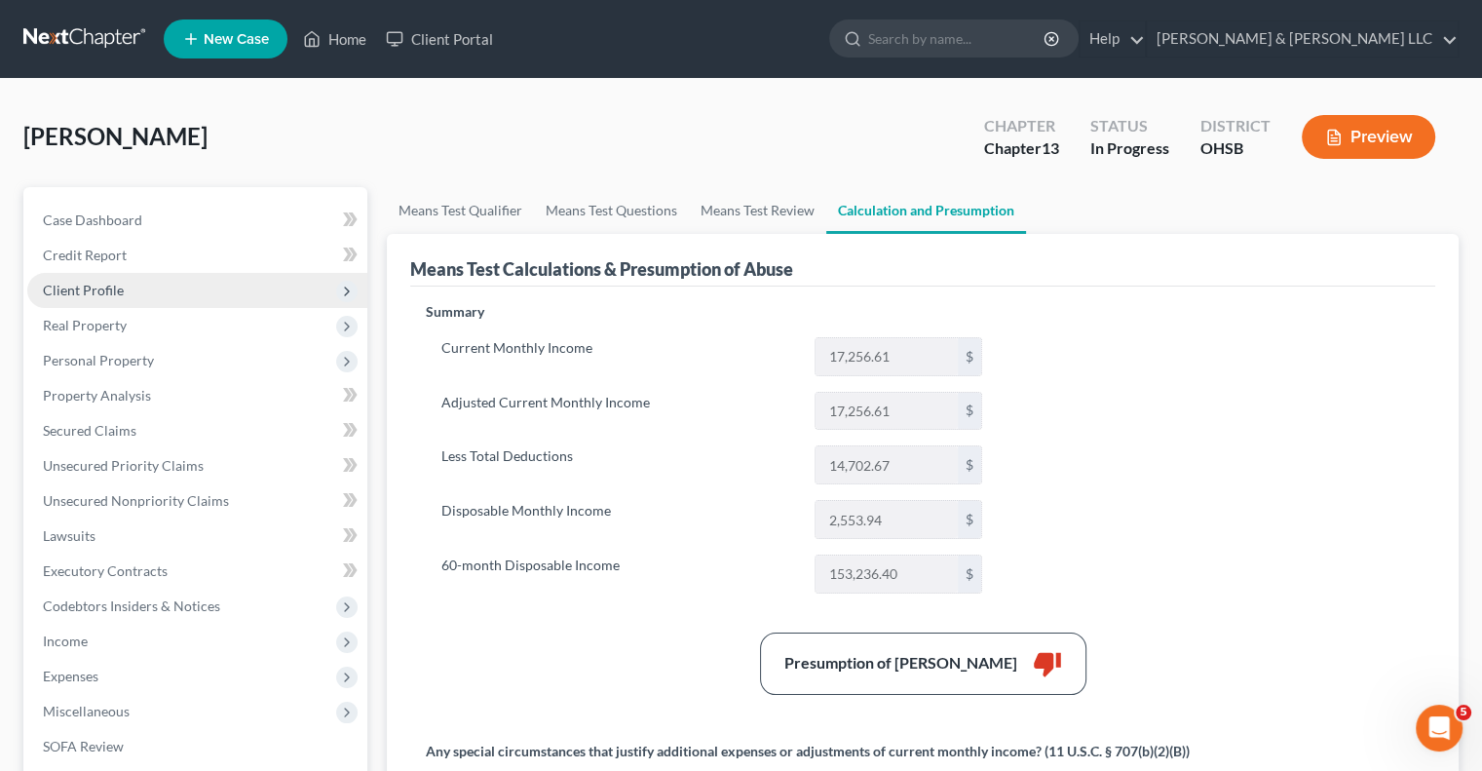
click at [107, 291] on span "Client Profile" at bounding box center [83, 290] width 81 height 17
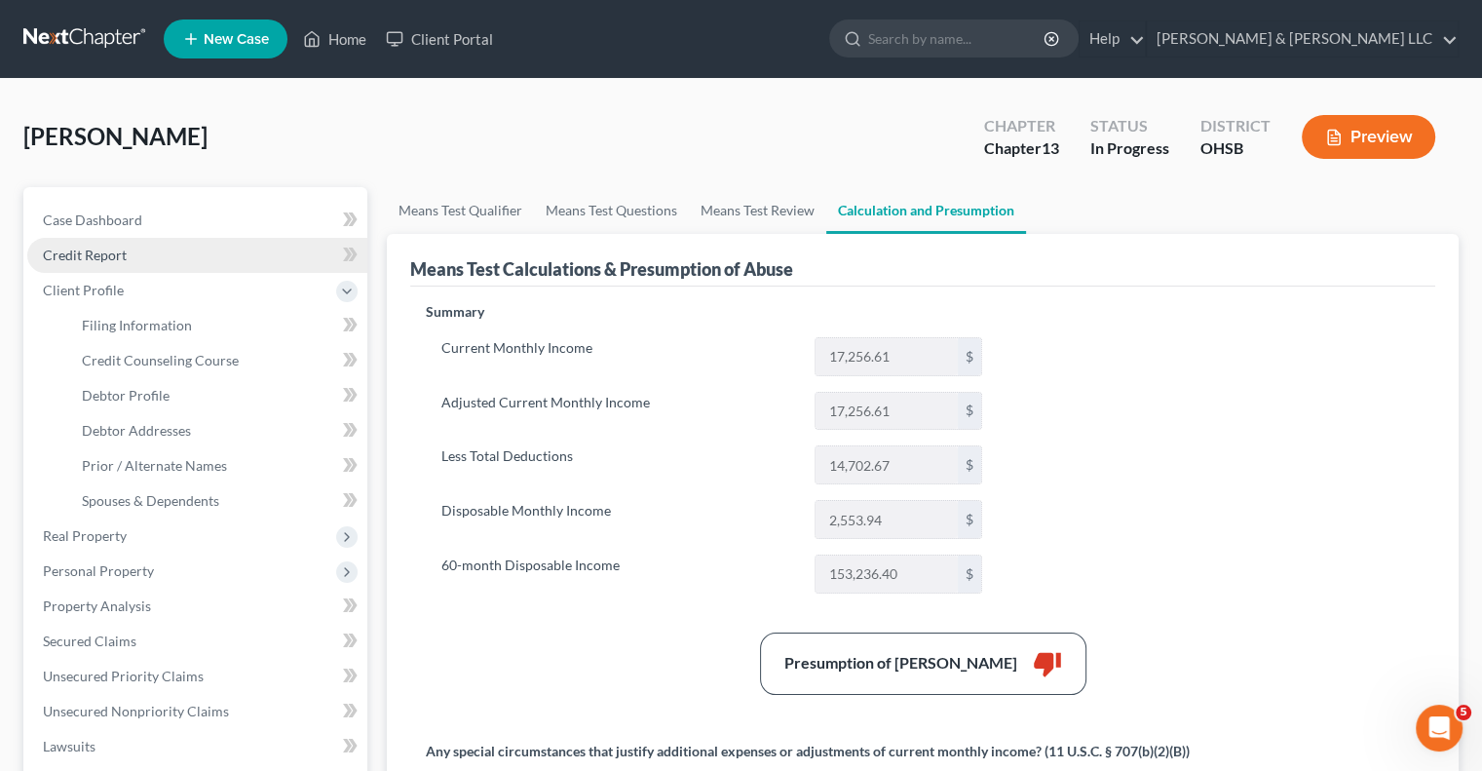
click at [97, 261] on span "Credit Report" at bounding box center [85, 255] width 84 height 17
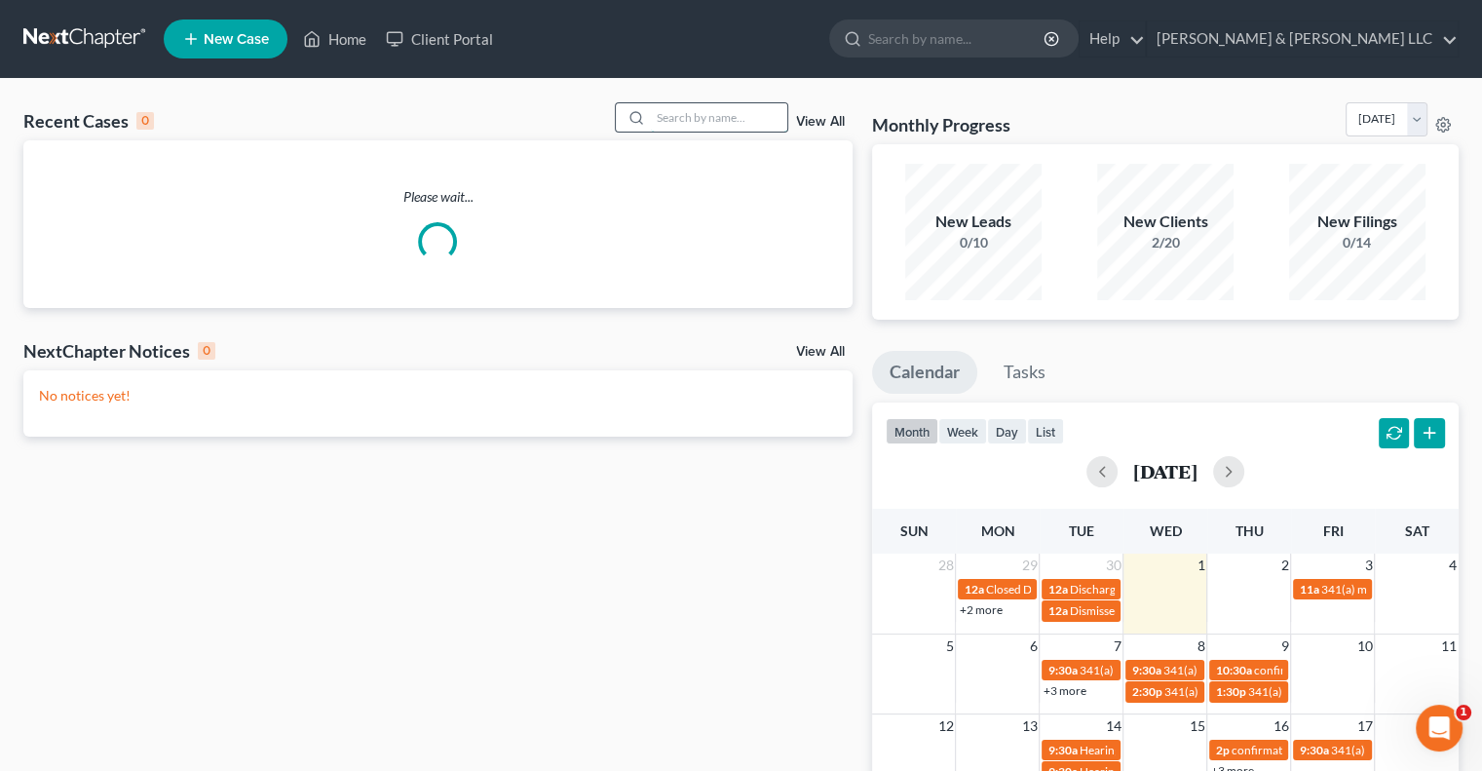
click at [754, 120] on input "search" at bounding box center [719, 117] width 136 height 28
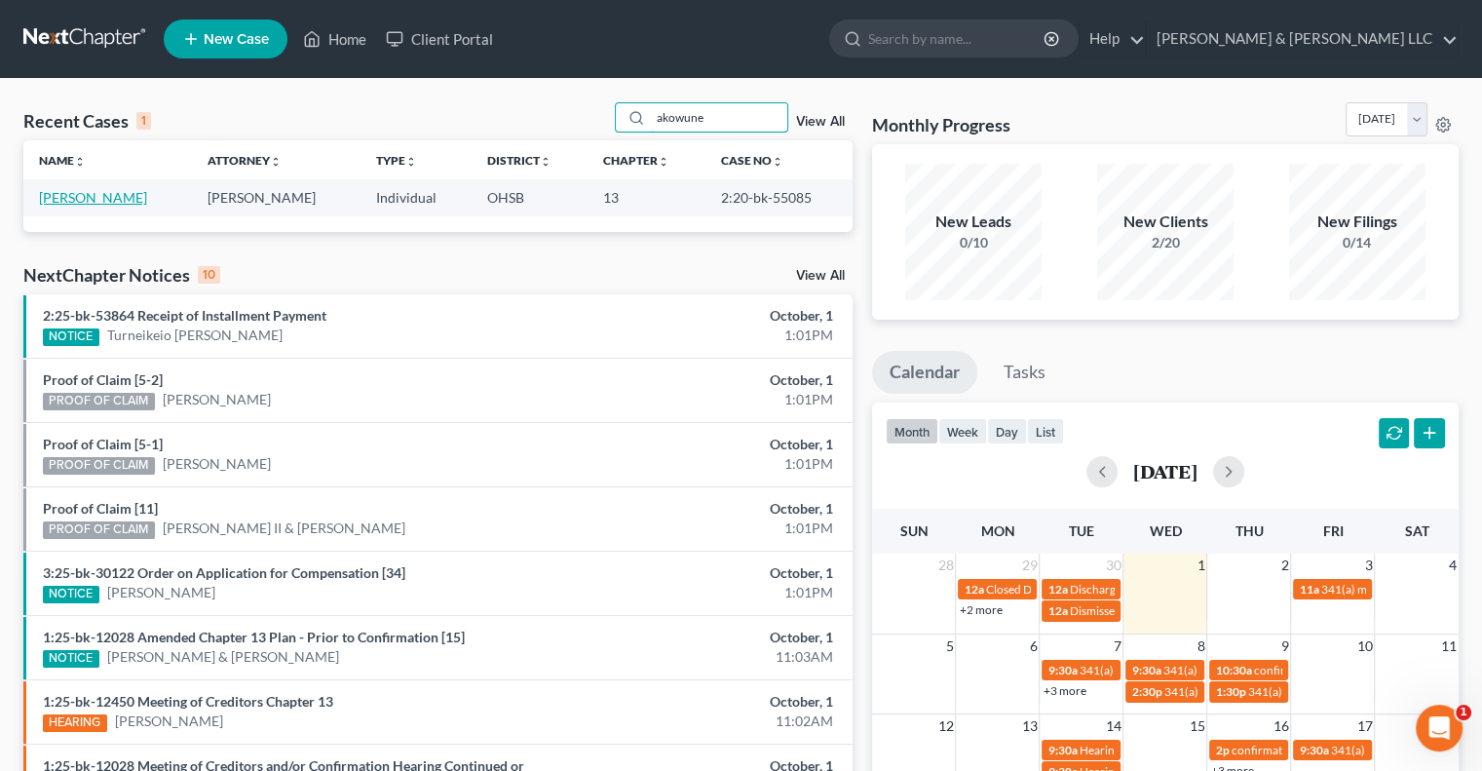
type input "akowune"
click at [65, 200] on link "Akowune, Charles" at bounding box center [93, 197] width 108 height 17
select select "0"
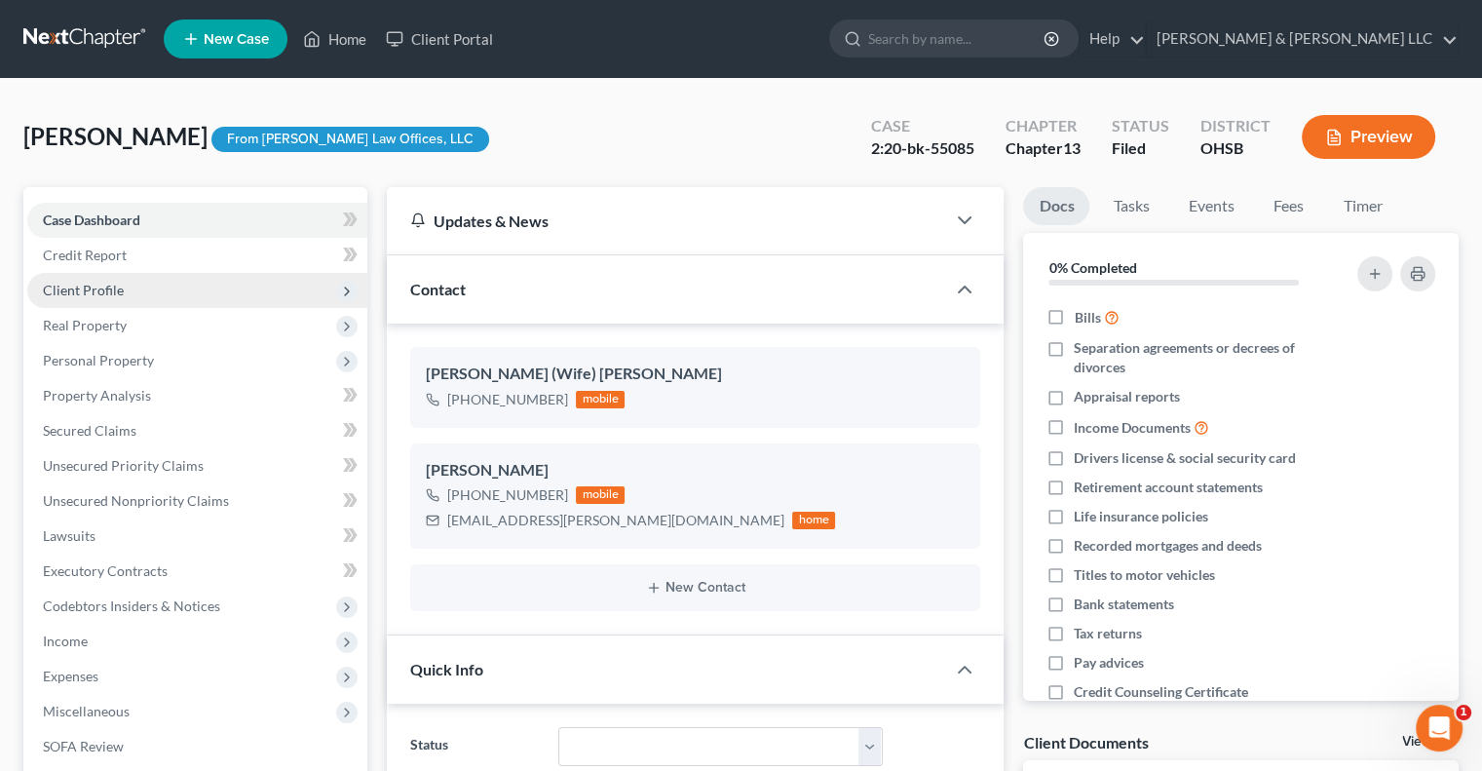
click at [91, 288] on span "Client Profile" at bounding box center [83, 290] width 81 height 17
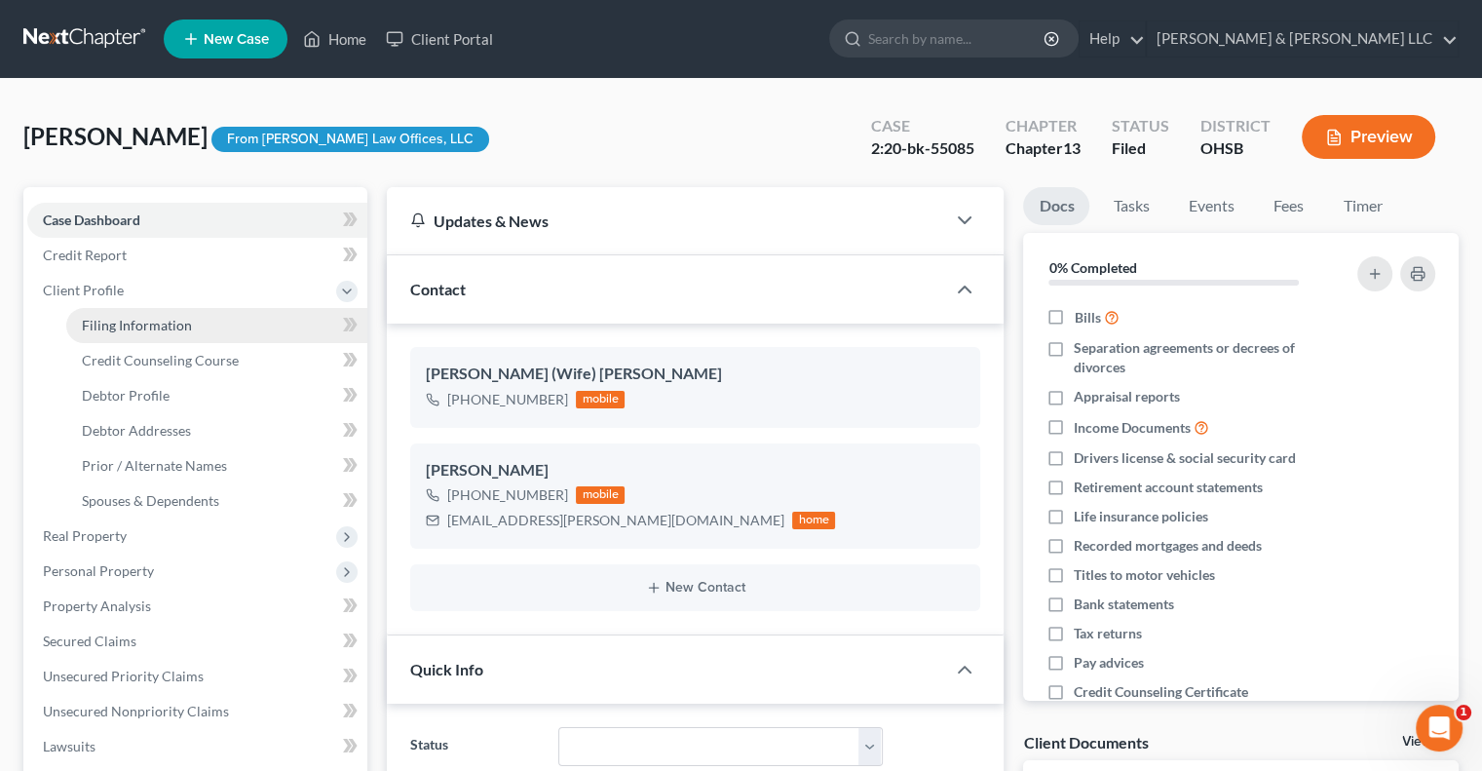
click at [103, 326] on span "Filing Information" at bounding box center [137, 325] width 110 height 17
select select "1"
select select "0"
select select "3"
select select "36"
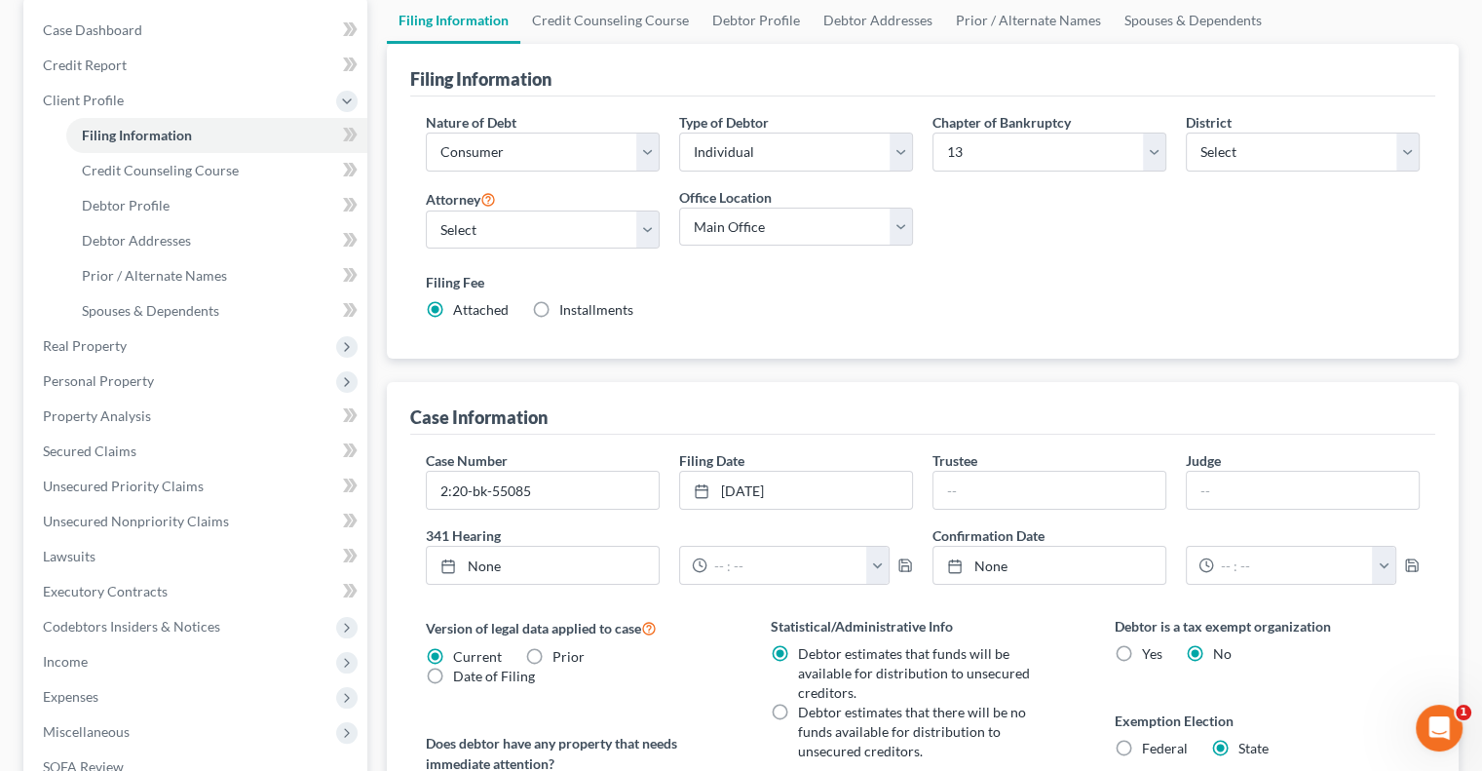
scroll to position [179, 0]
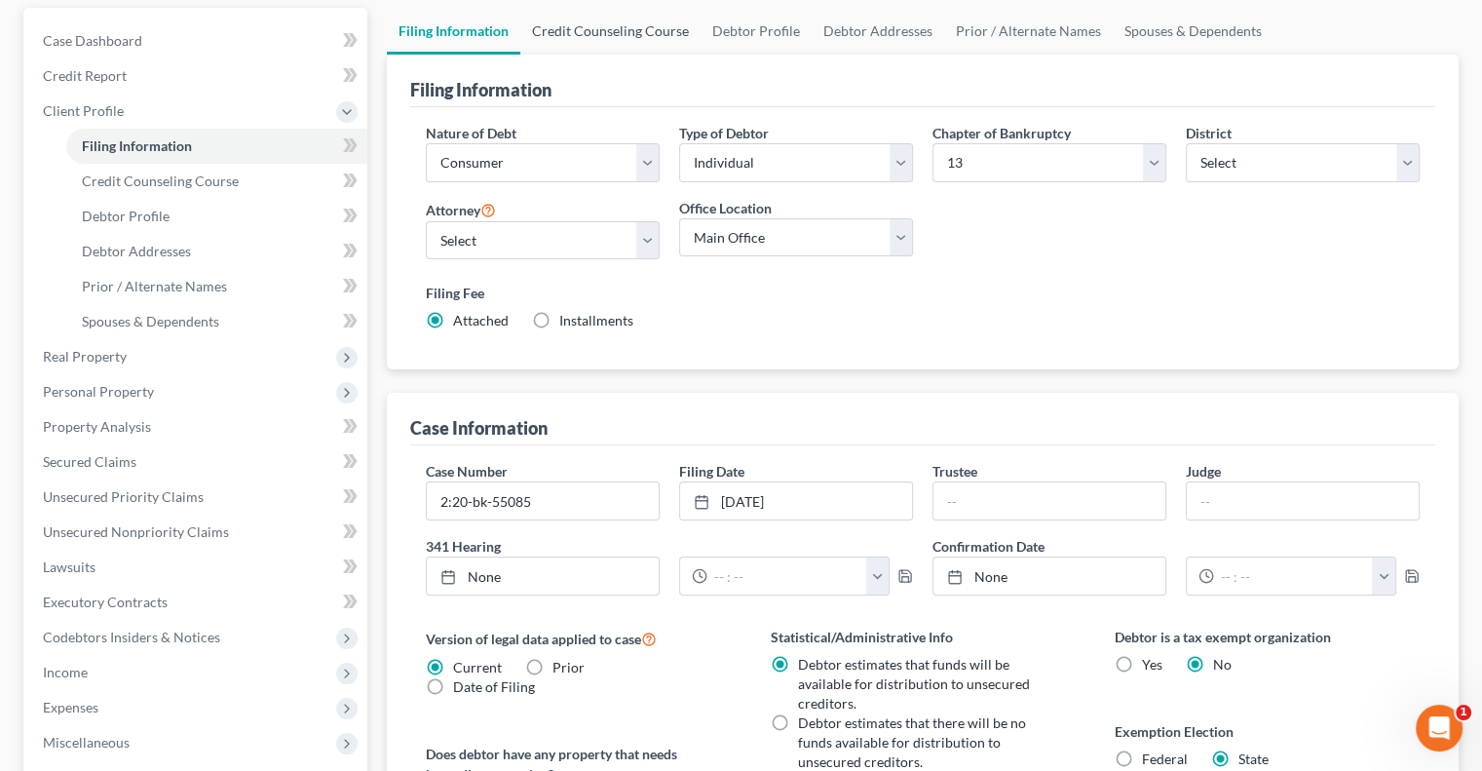
click at [626, 36] on link "Credit Counseling Course" at bounding box center [610, 31] width 180 height 47
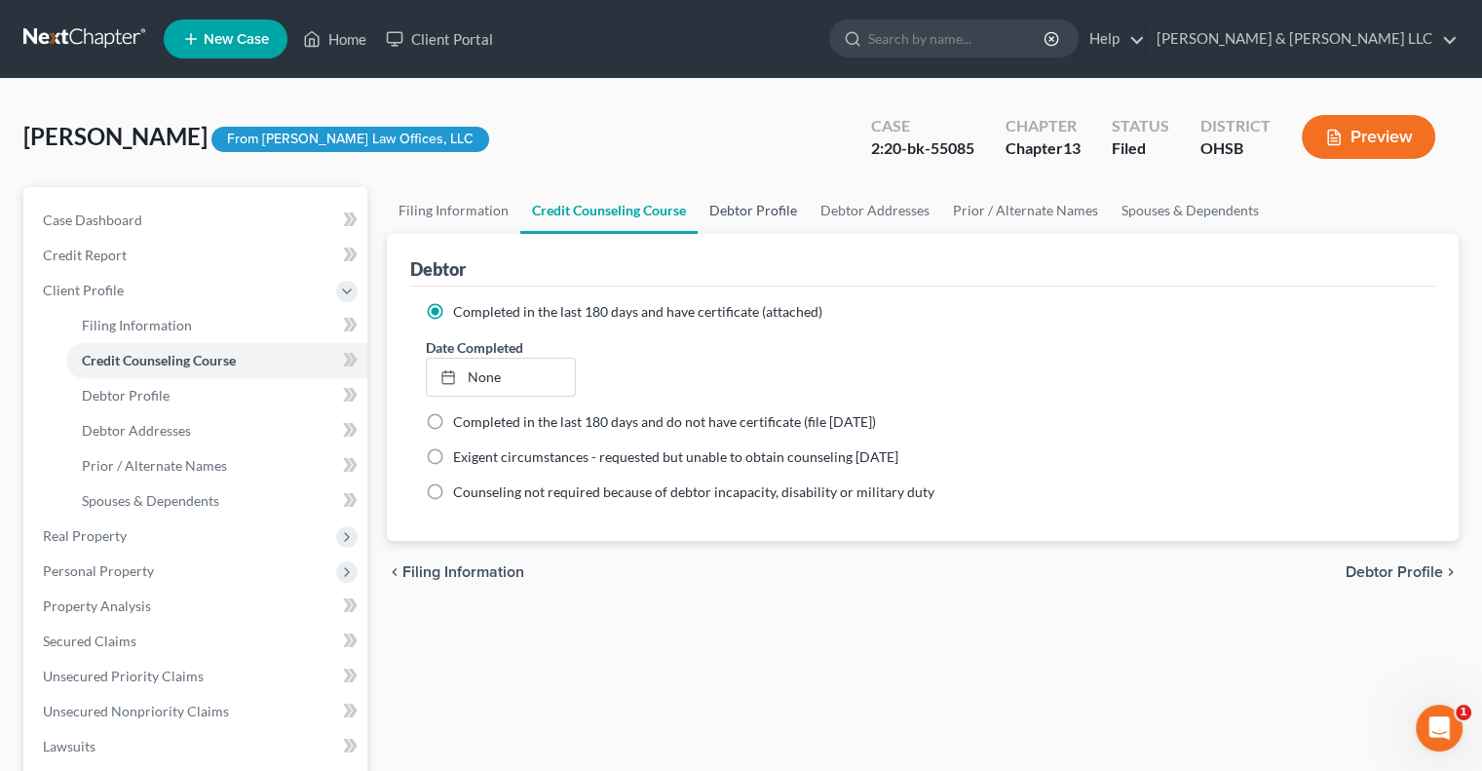
click at [776, 209] on link "Debtor Profile" at bounding box center [753, 210] width 111 height 47
select select "1"
select select "5"
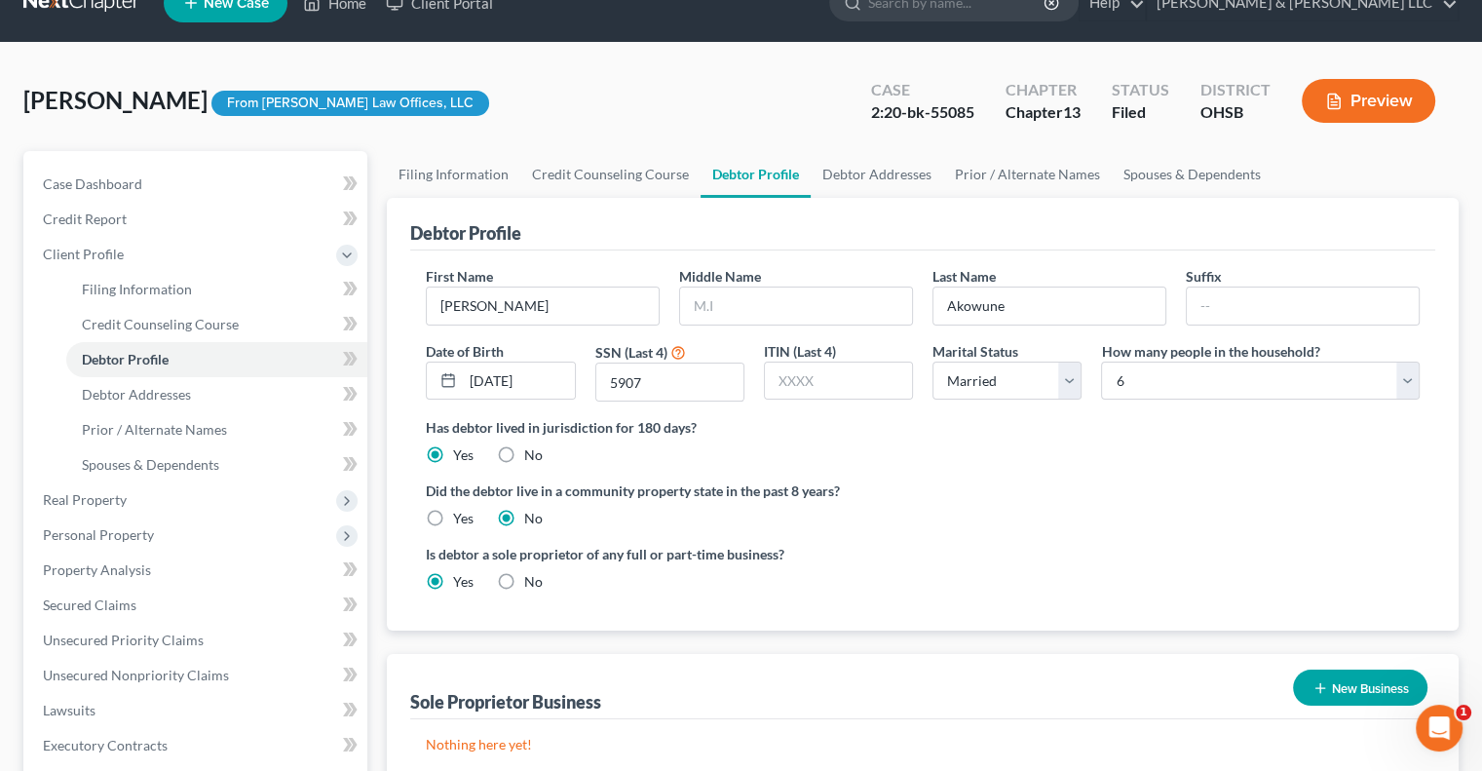
scroll to position [21, 0]
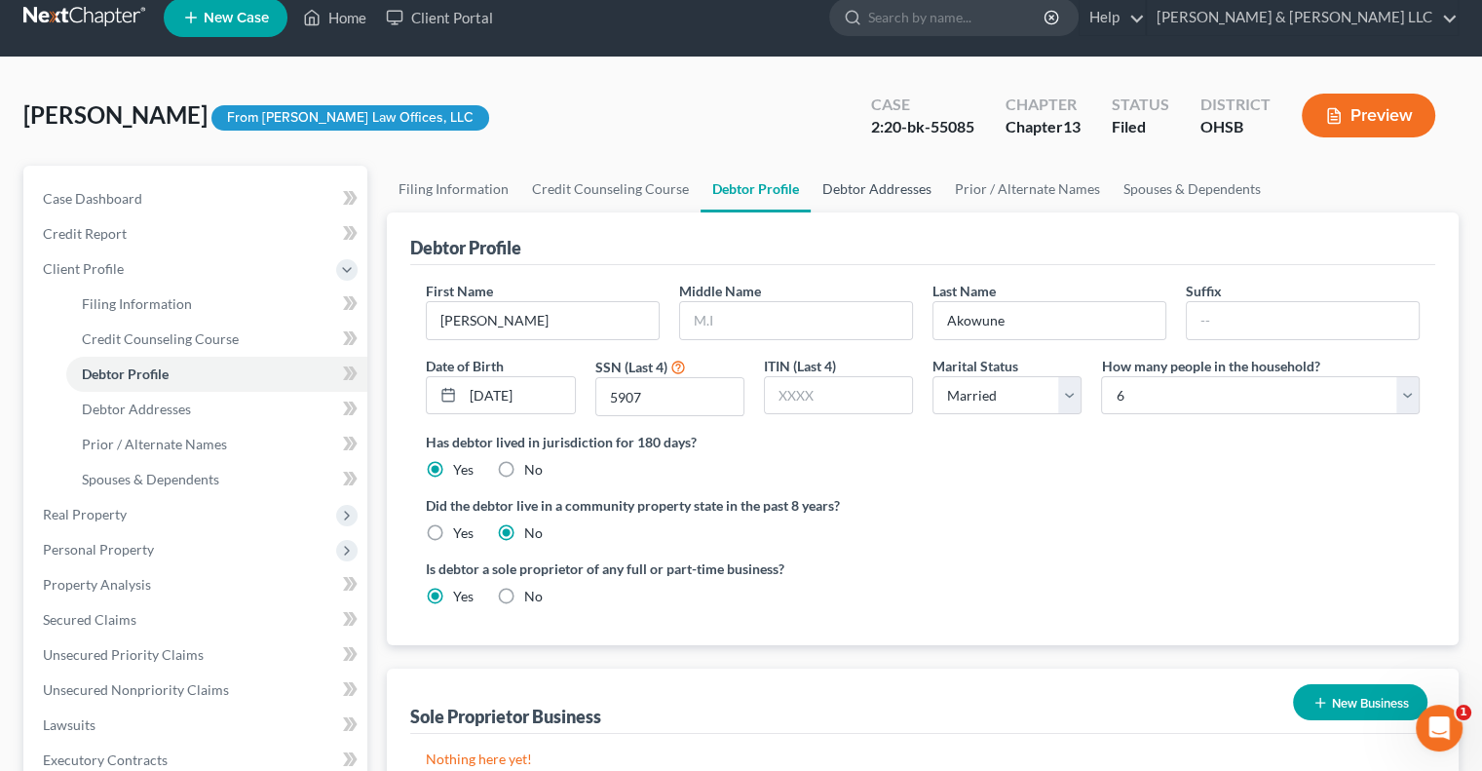
click at [838, 181] on link "Debtor Addresses" at bounding box center [877, 189] width 133 height 47
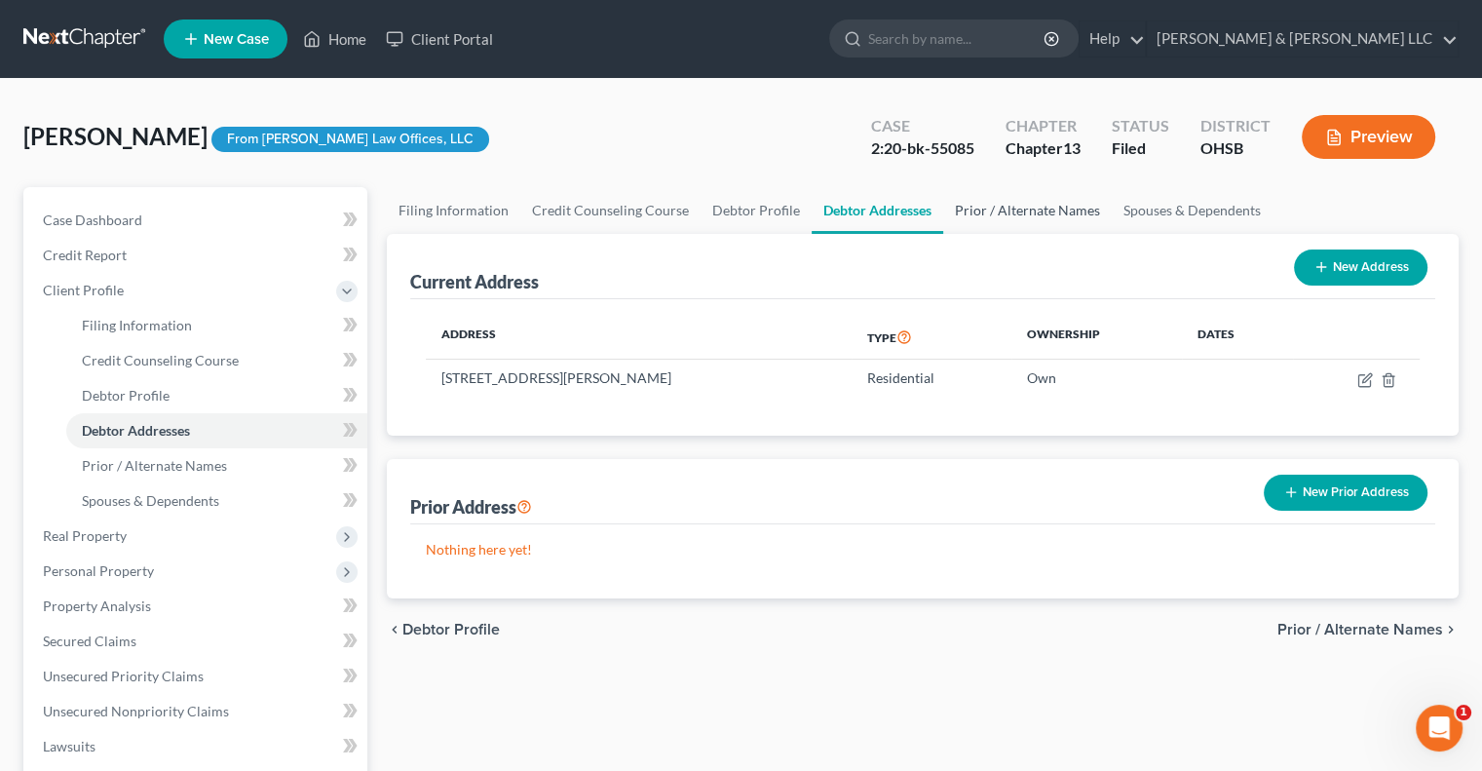
click at [1006, 206] on link "Prior / Alternate Names" at bounding box center [1027, 210] width 169 height 47
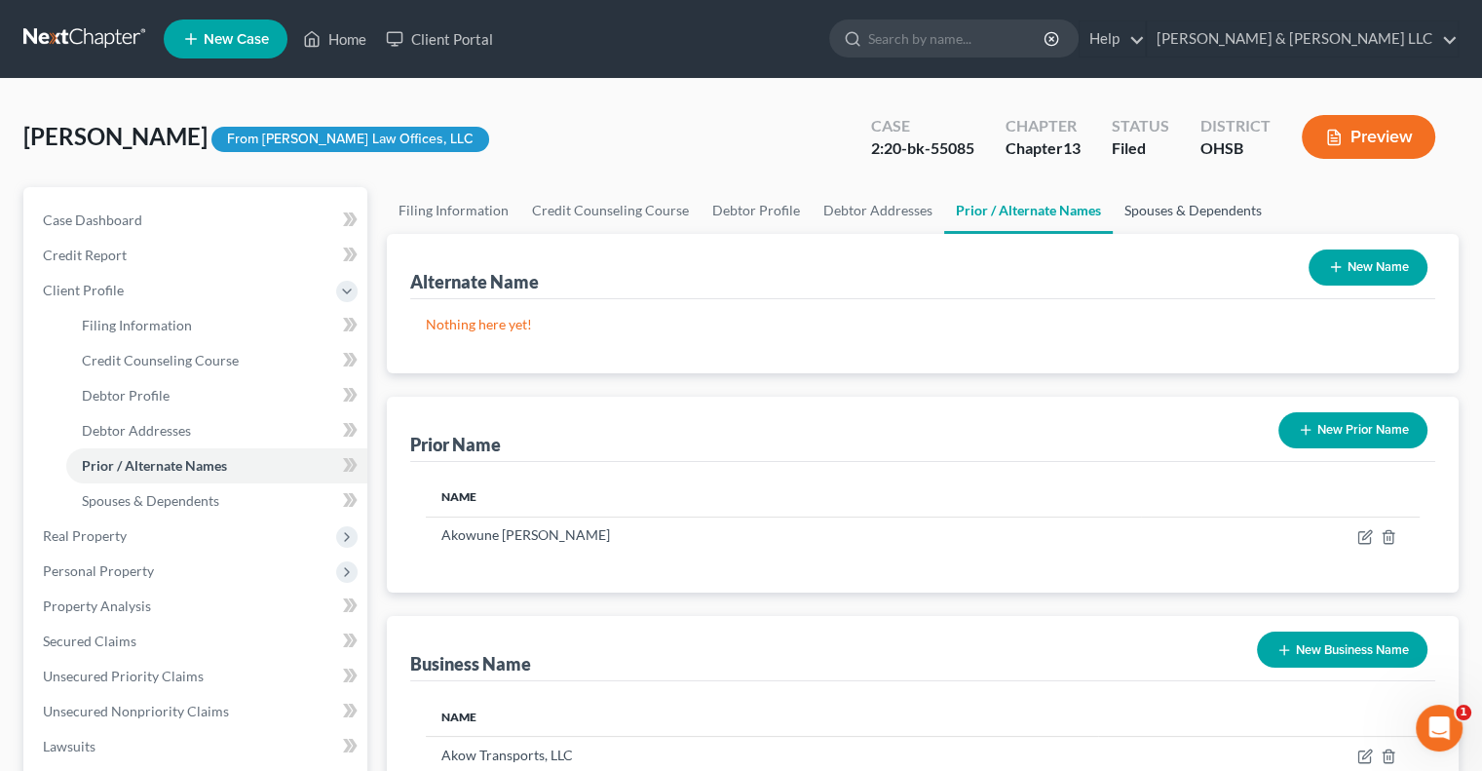
click at [1192, 209] on link "Spouses & Dependents" at bounding box center [1193, 210] width 161 height 47
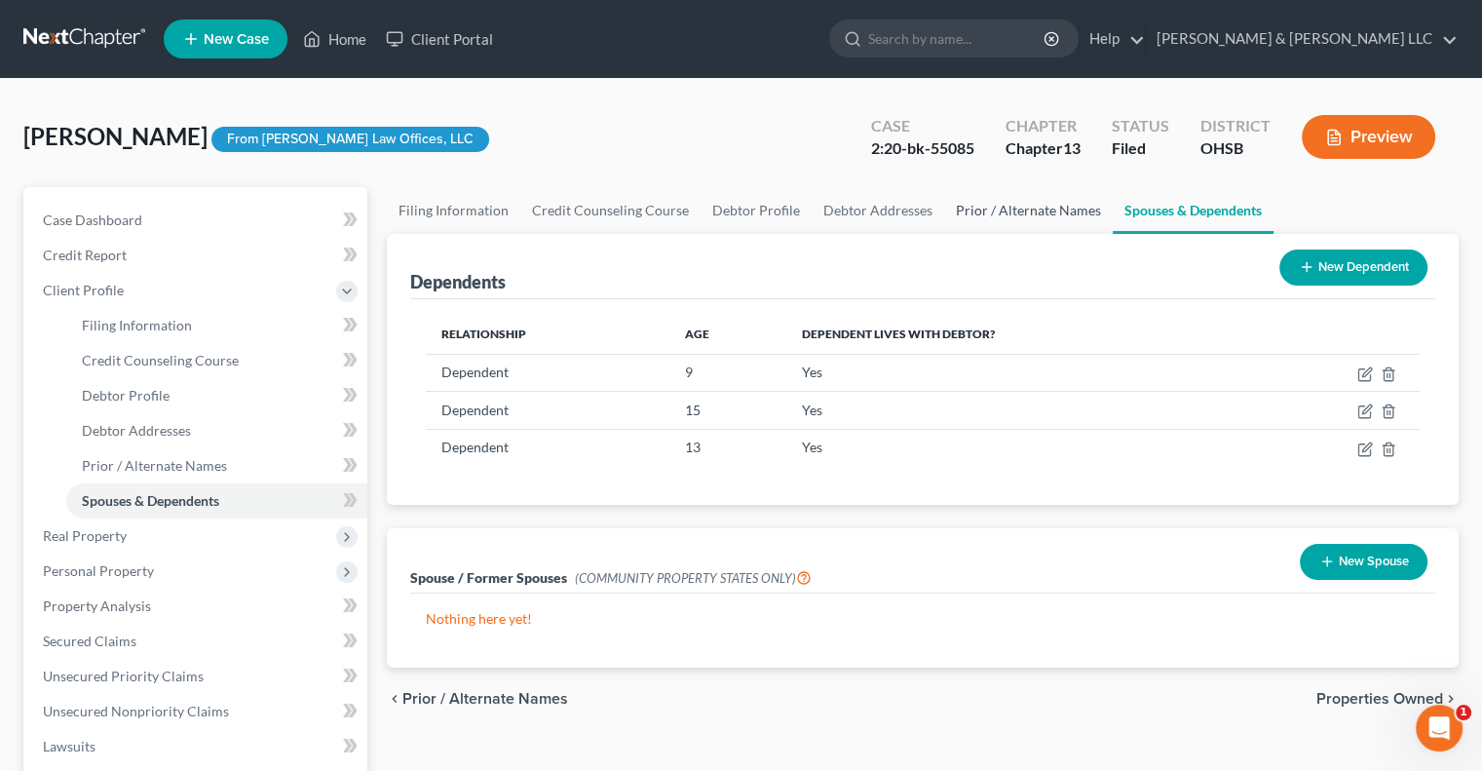
click at [993, 216] on link "Prior / Alternate Names" at bounding box center [1028, 210] width 169 height 47
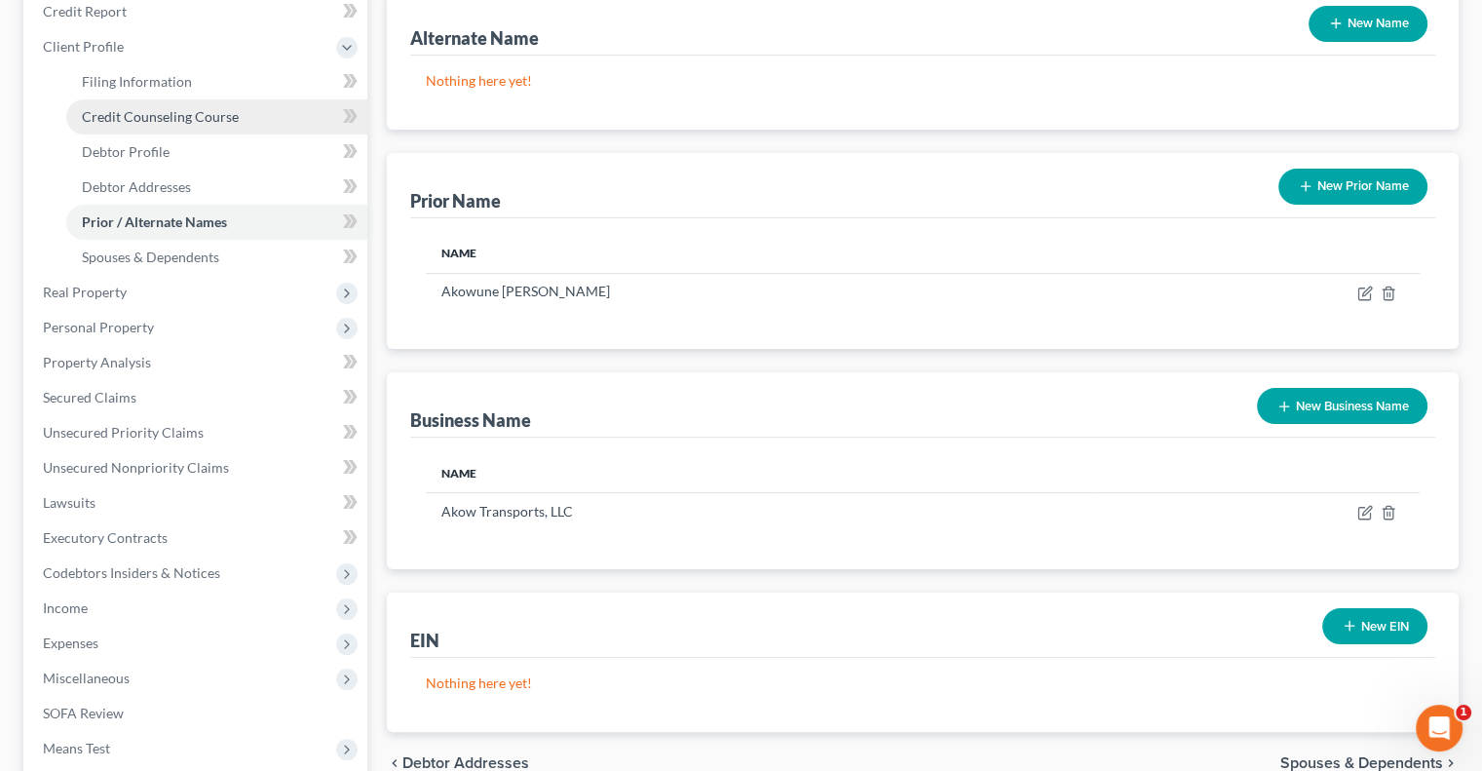
scroll to position [292, 0]
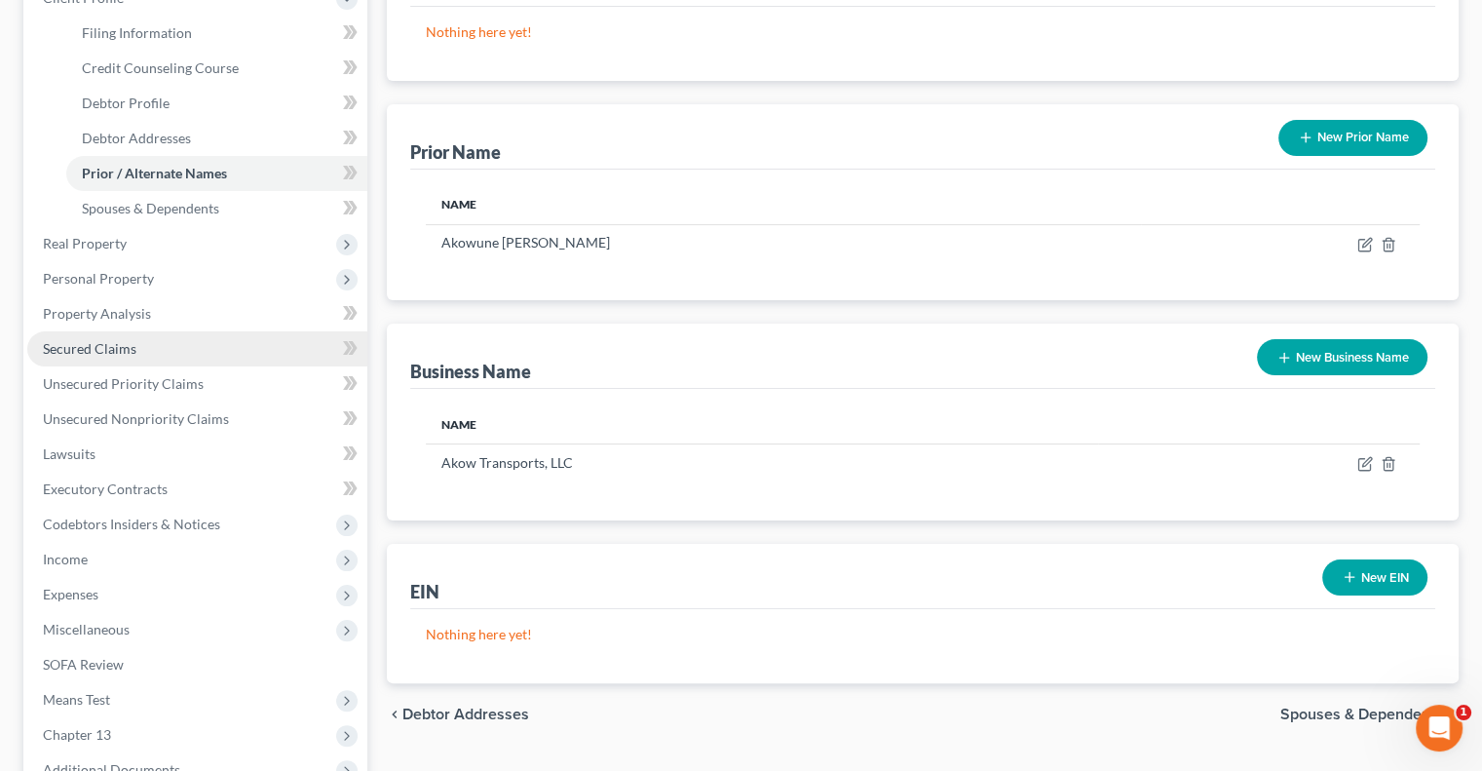
click at [109, 347] on span "Secured Claims" at bounding box center [90, 348] width 94 height 17
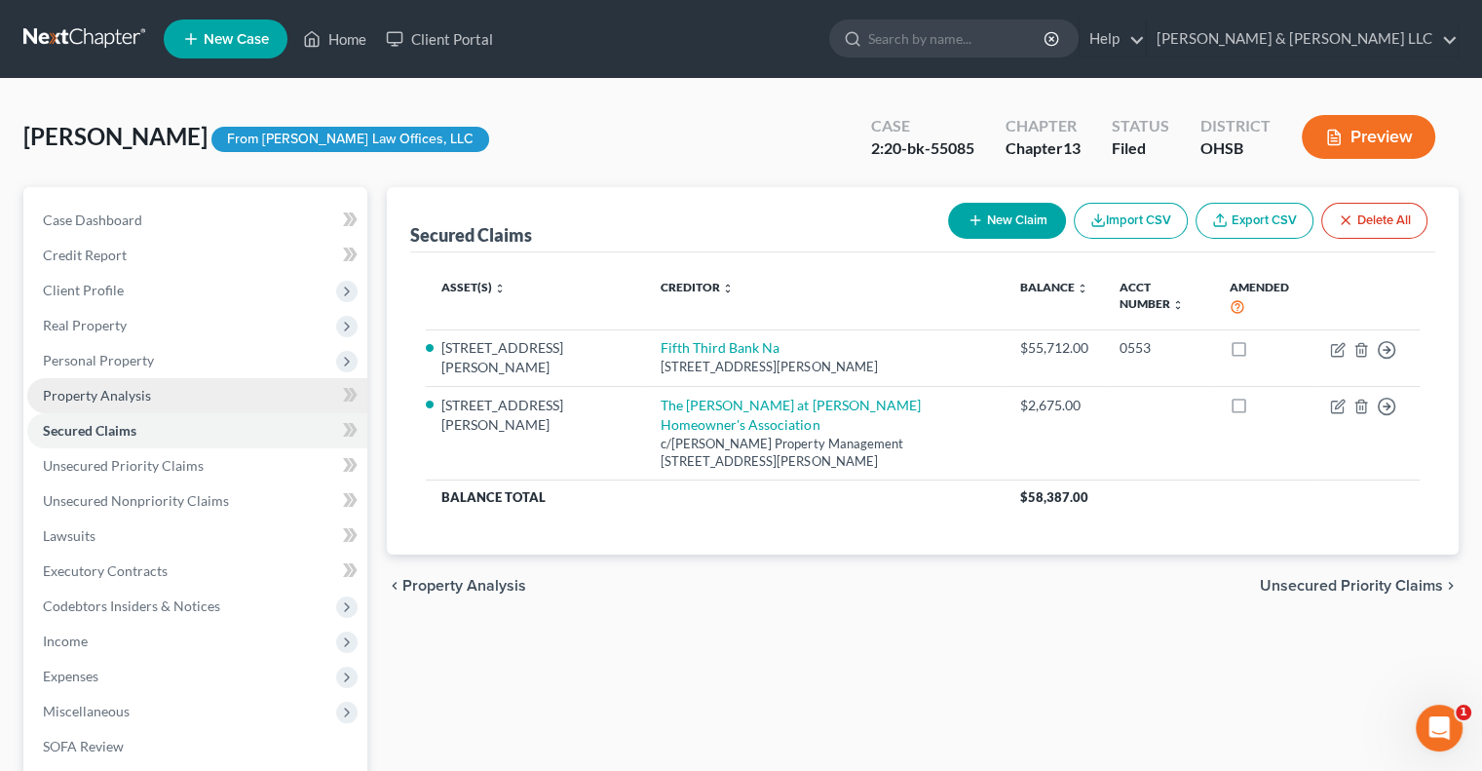
click at [129, 393] on span "Property Analysis" at bounding box center [97, 395] width 108 height 17
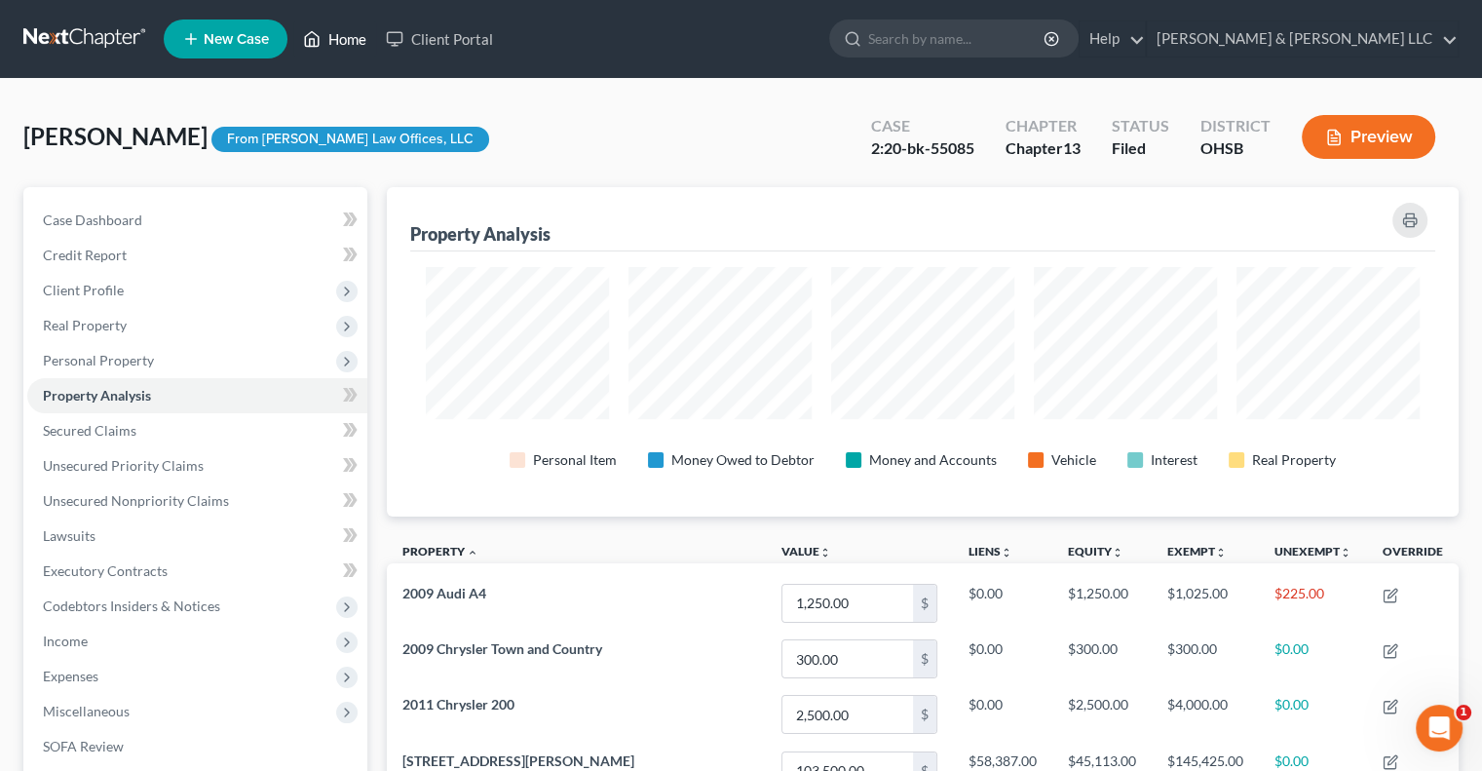
click at [343, 45] on link "Home" at bounding box center [334, 38] width 83 height 35
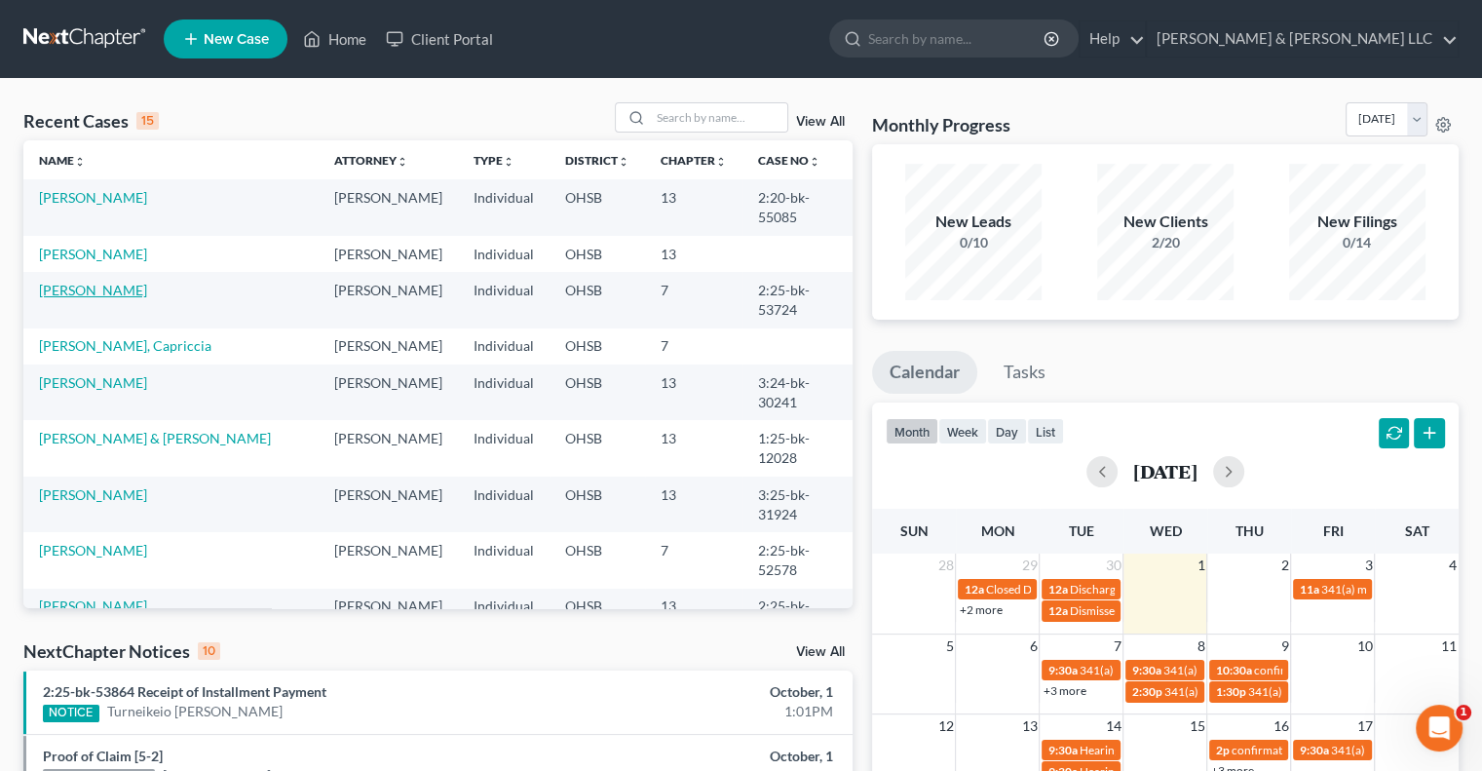
click at [97, 285] on link "Vega, Jaylene" at bounding box center [93, 290] width 108 height 17
select select "3"
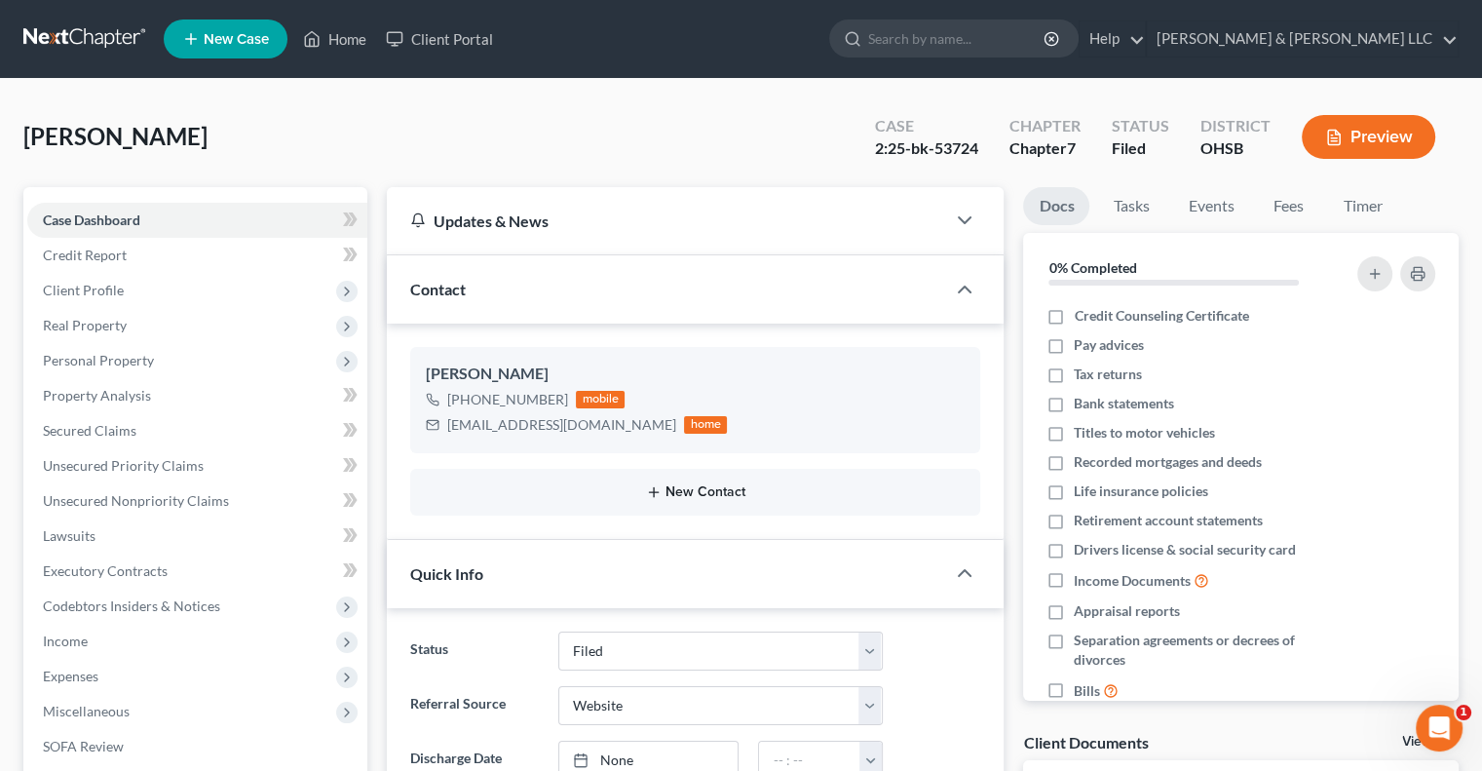
click at [687, 486] on button "New Contact" at bounding box center [695, 492] width 539 height 16
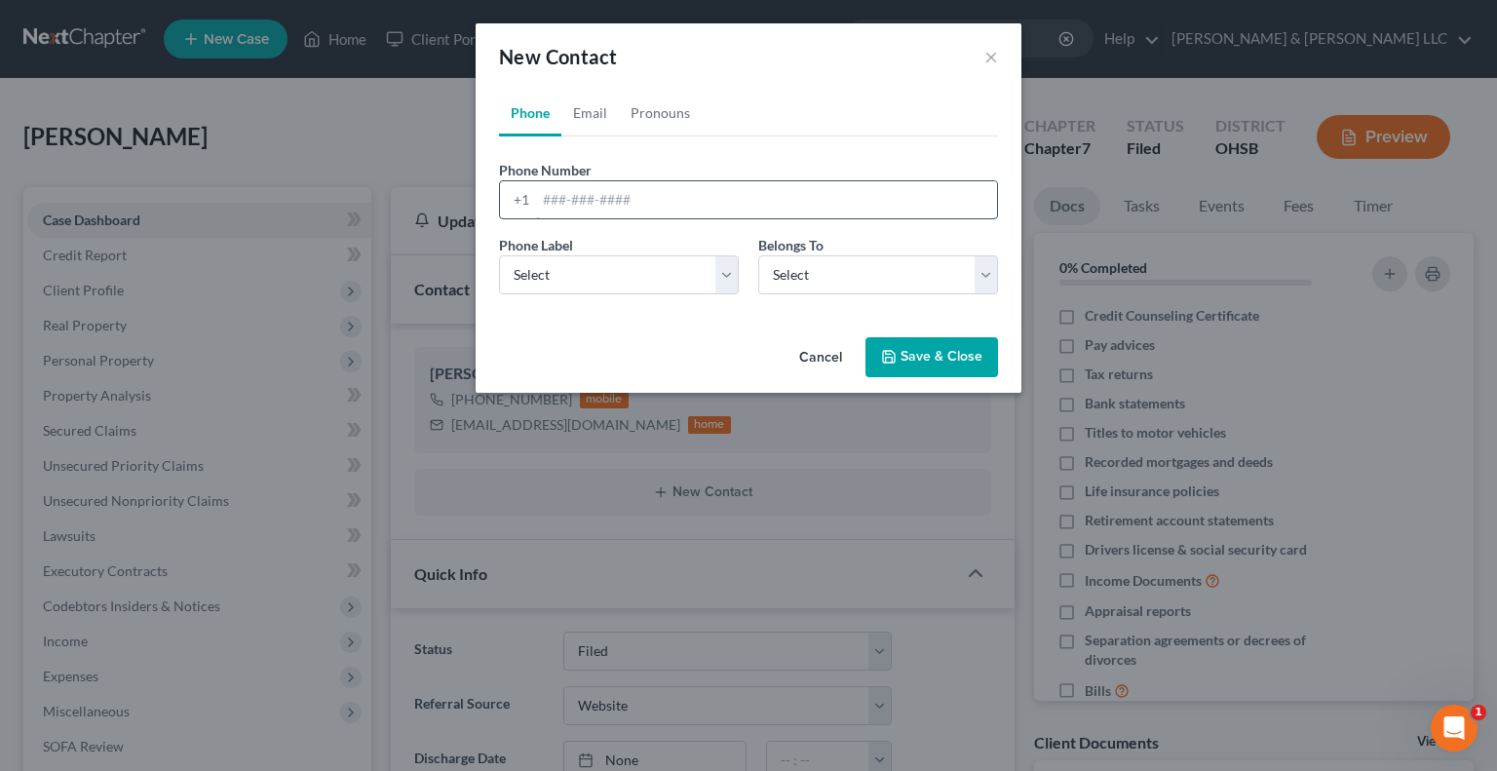
click at [627, 202] on input "tel" at bounding box center [766, 199] width 461 height 37
paste input "614-605-3304"
type input "614-605-3304"
click at [827, 279] on select "Select Client Other" at bounding box center [878, 274] width 240 height 39
select select "0"
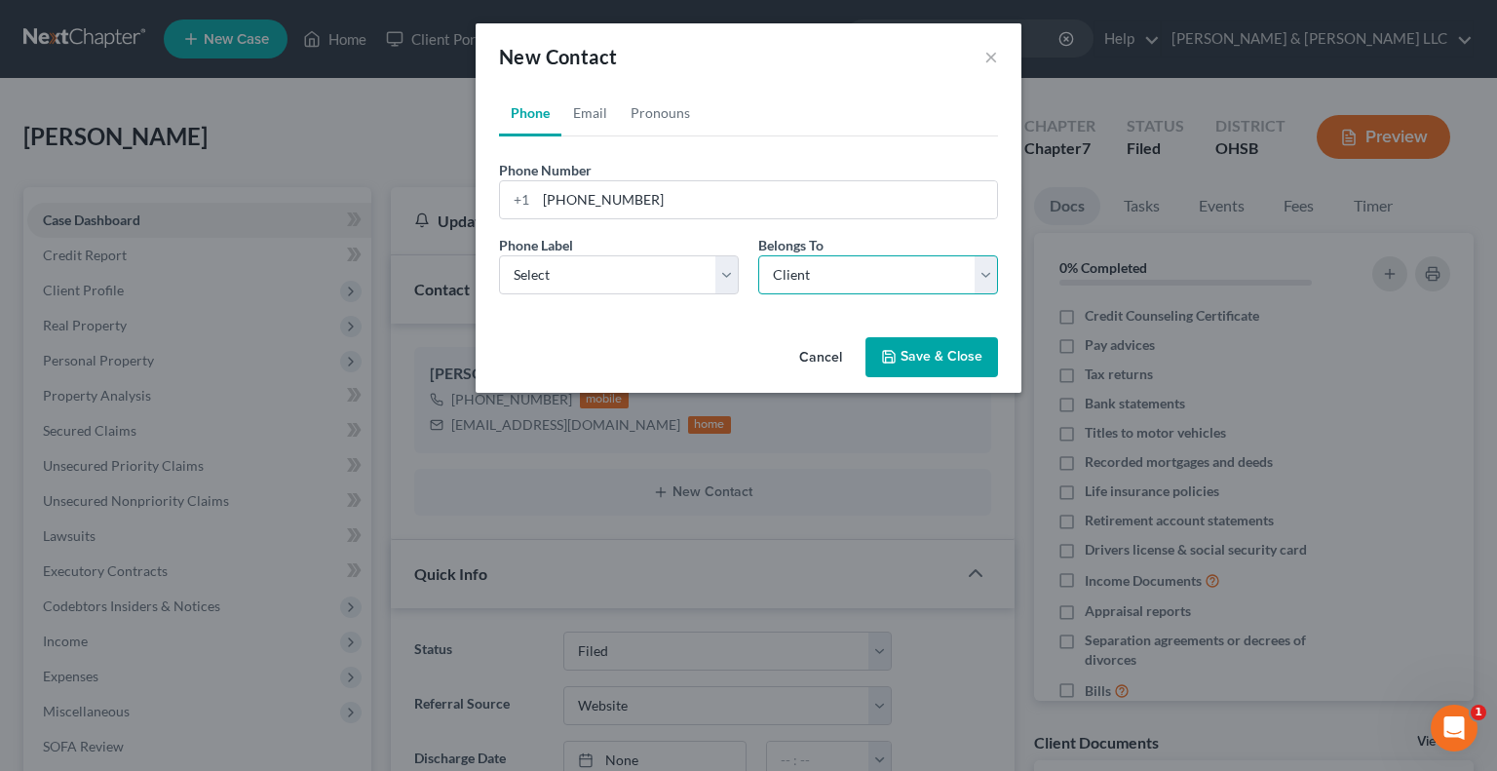
click at [758, 255] on select "Select Client Other" at bounding box center [878, 274] width 240 height 39
drag, startPoint x: 730, startPoint y: 273, endPoint x: 720, endPoint y: 284, distance: 14.5
click at [730, 273] on select "Select Mobile Home Work Other" at bounding box center [619, 274] width 240 height 39
select select "0"
click at [499, 255] on select "Select Mobile Home Work Other" at bounding box center [619, 274] width 240 height 39
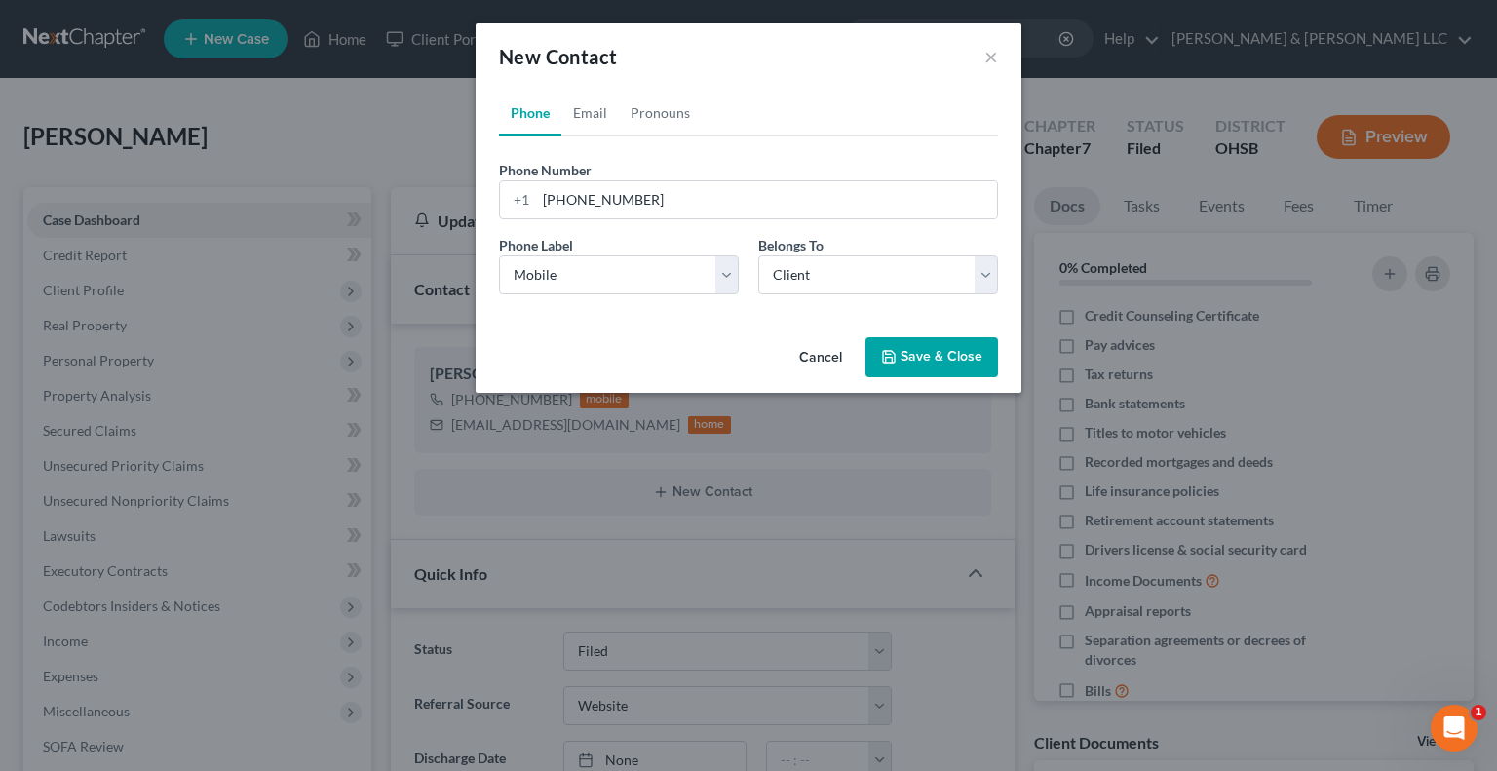
click at [912, 365] on button "Save & Close" at bounding box center [931, 357] width 133 height 41
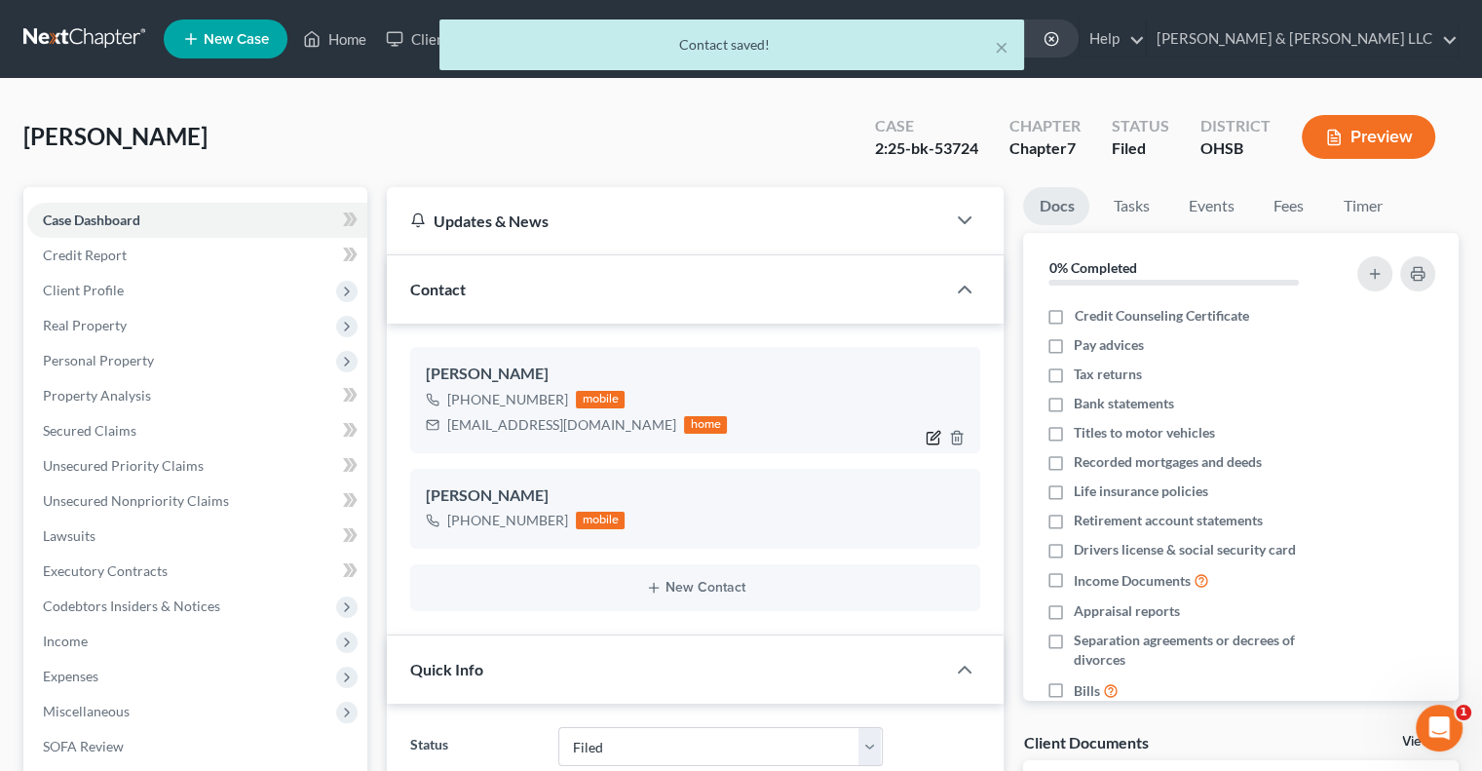
click at [926, 436] on icon "button" at bounding box center [934, 438] width 16 height 16
select select "0"
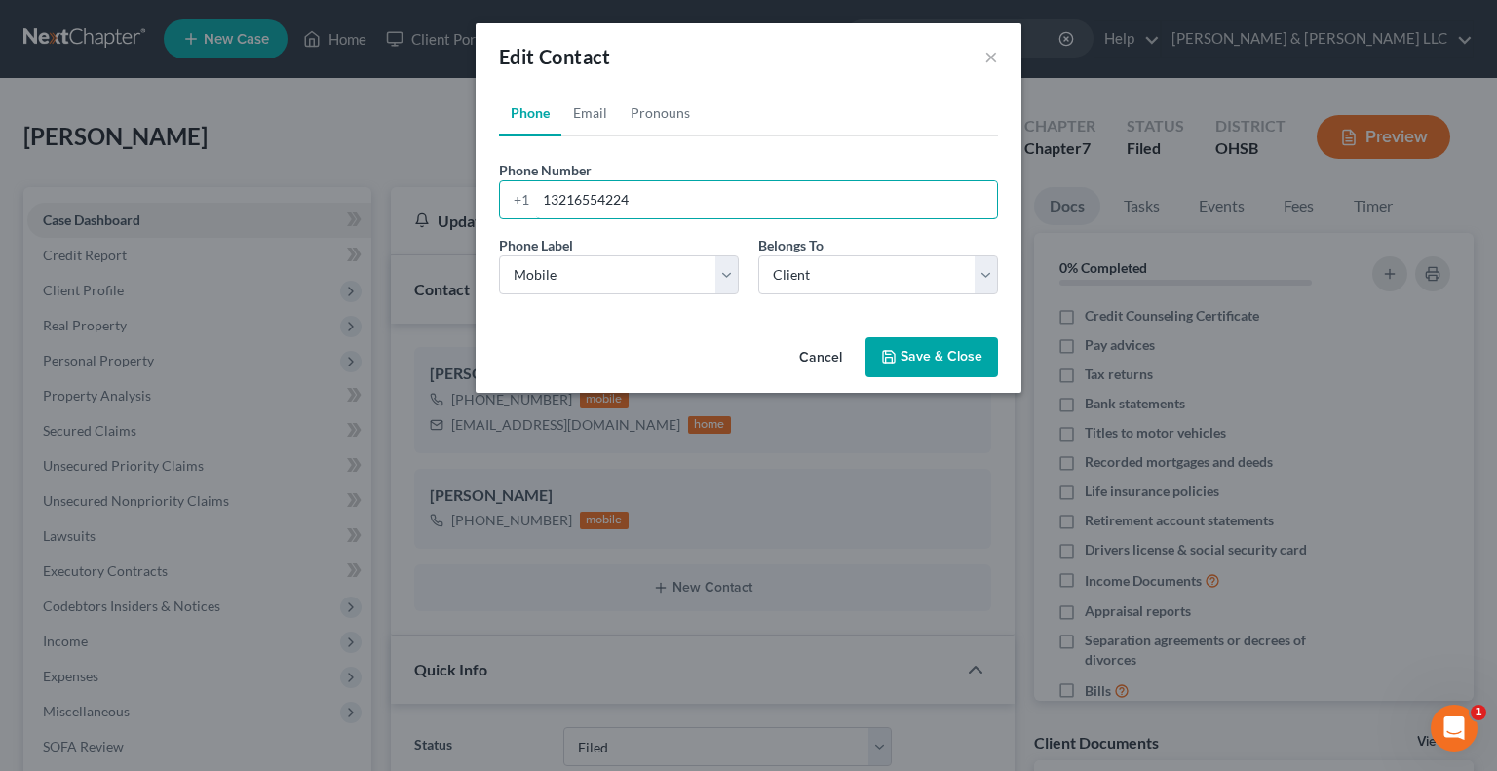
drag, startPoint x: 651, startPoint y: 209, endPoint x: 478, endPoint y: 202, distance: 172.6
click at [478, 202] on div "Phone Email Pronouns Phone Number * +1 13216554224 Ext. Phone Label * Select Mo…" at bounding box center [748, 210] width 546 height 240
paste input "614-605-330"
type input "614-605-3304"
click at [941, 369] on button "Save & Close" at bounding box center [931, 357] width 133 height 41
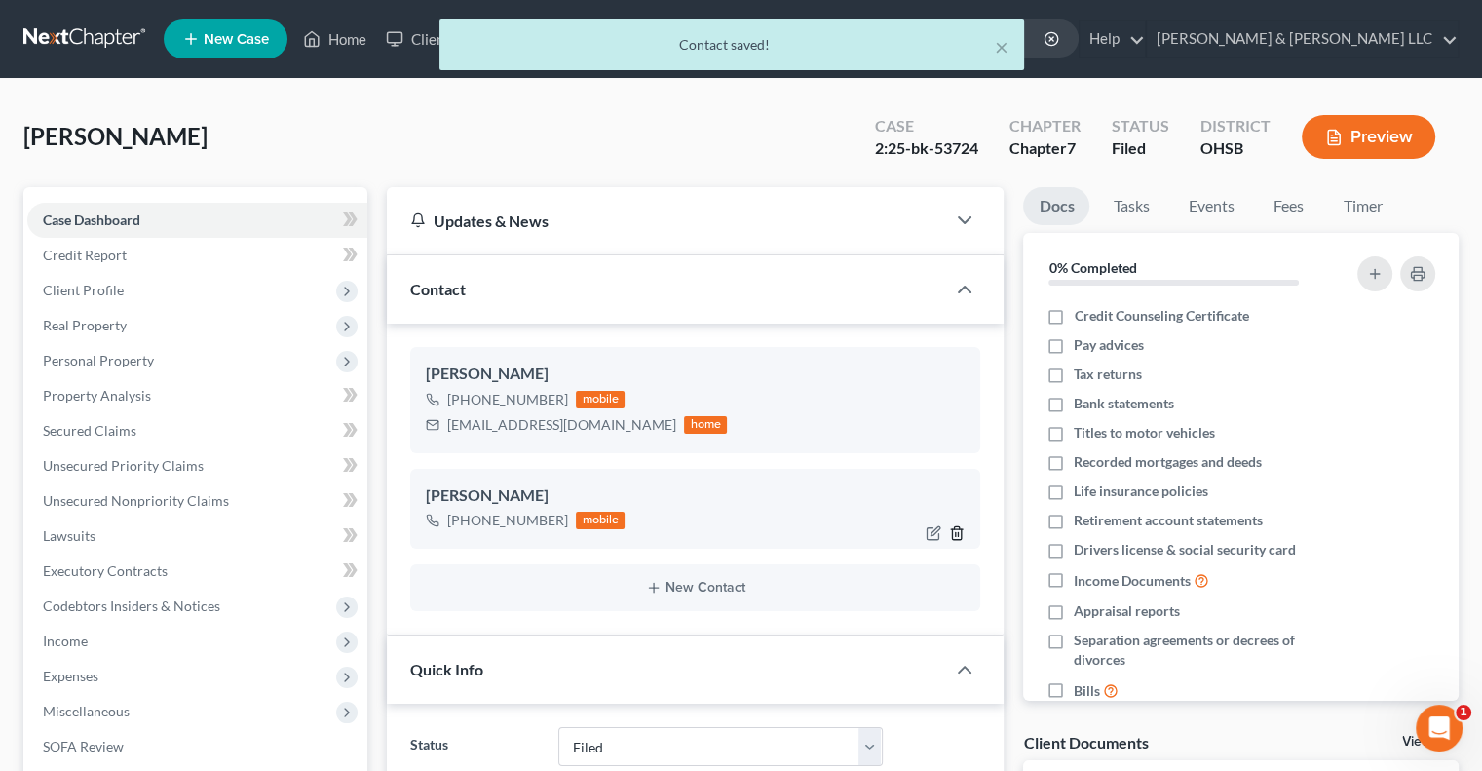
click at [953, 534] on icon "button" at bounding box center [957, 533] width 16 height 16
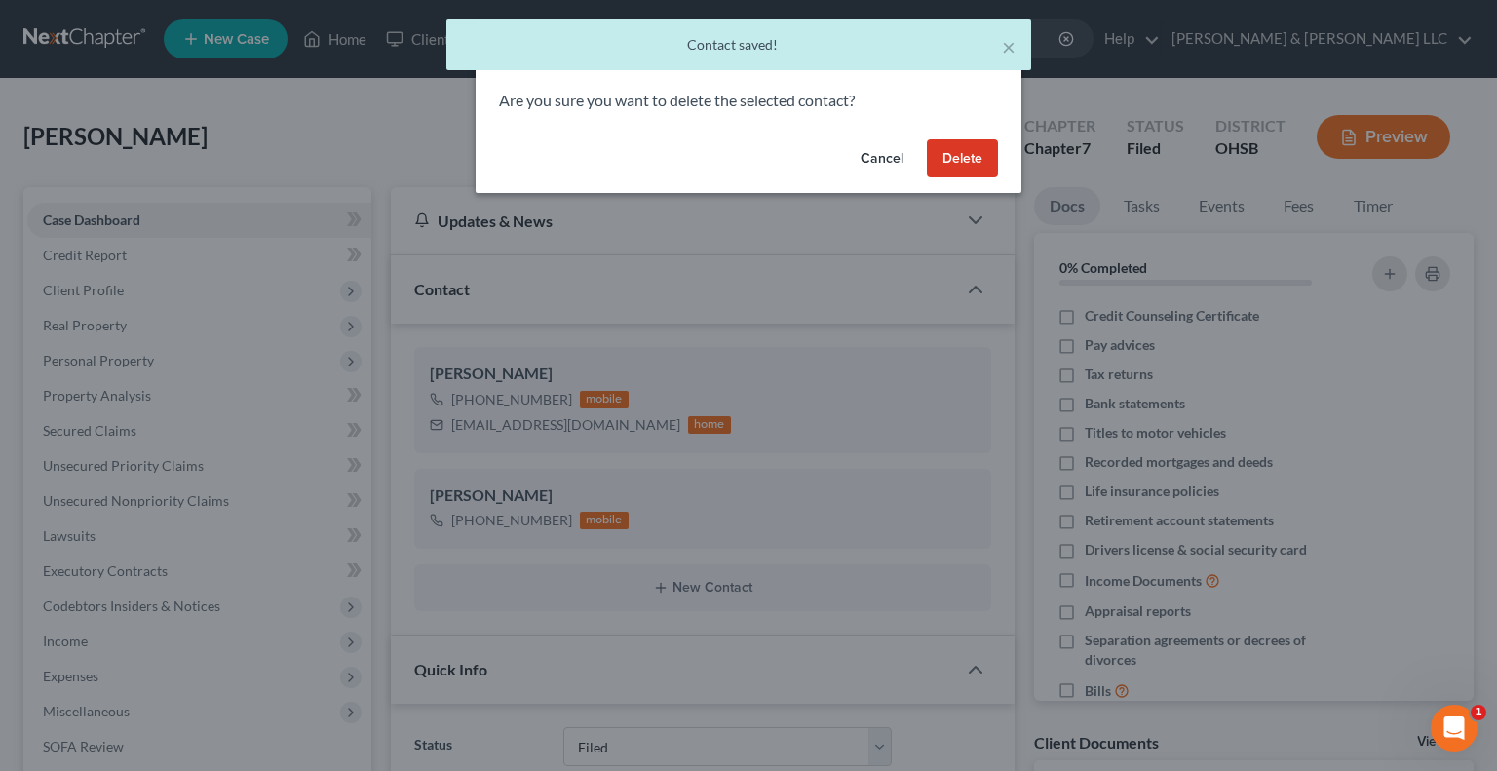
click at [955, 160] on button "Delete" at bounding box center [962, 158] width 71 height 39
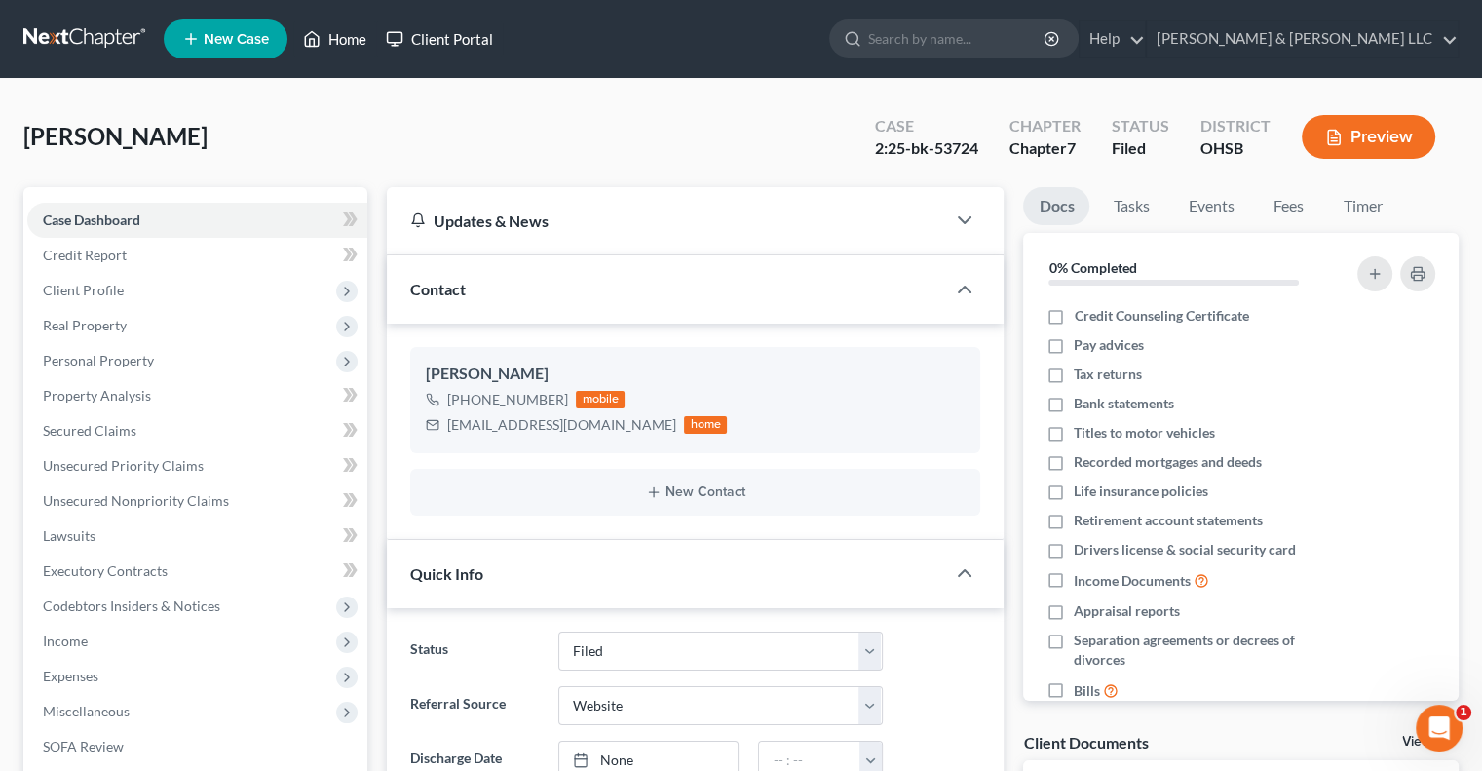
drag, startPoint x: 345, startPoint y: 40, endPoint x: 398, endPoint y: 50, distance: 53.5
click at [345, 40] on link "Home" at bounding box center [334, 38] width 83 height 35
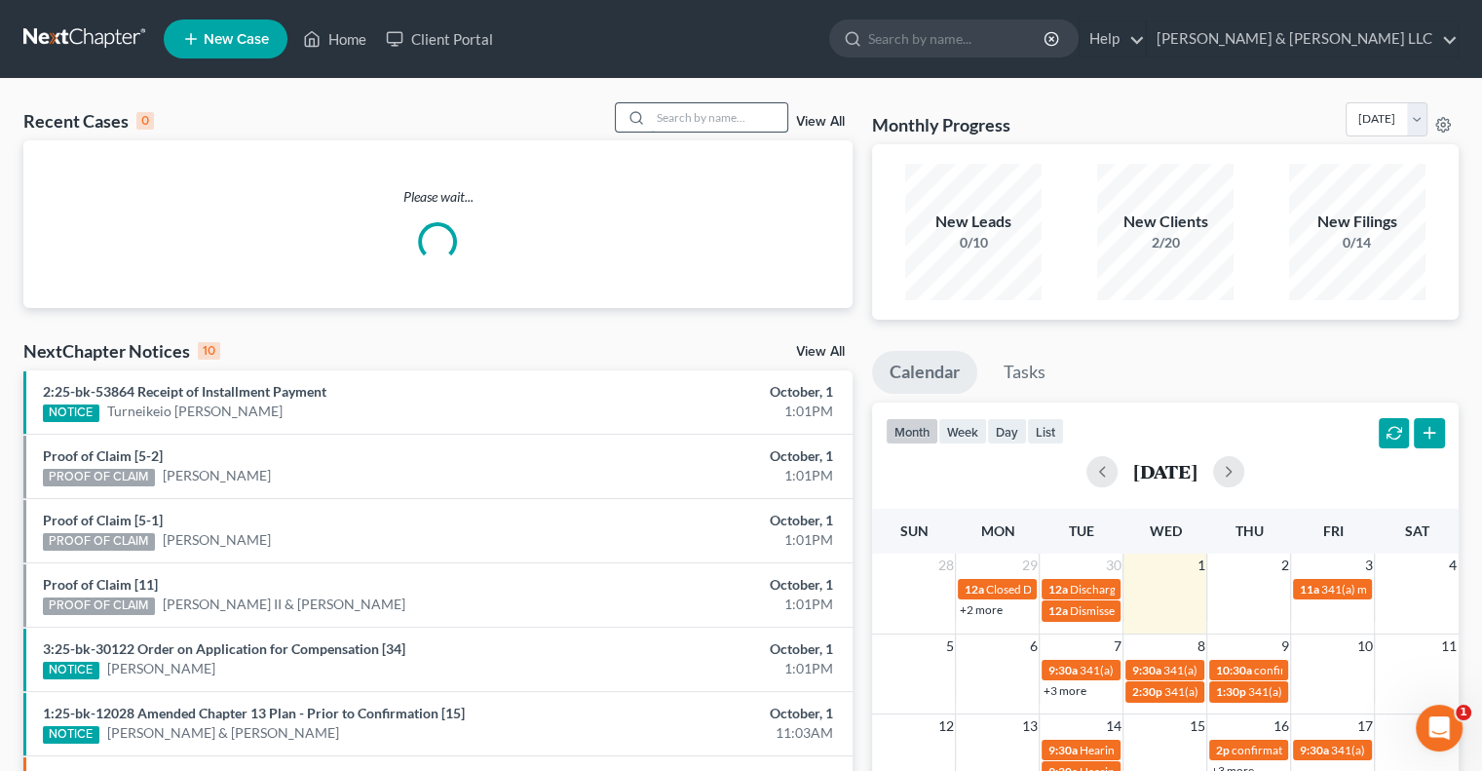
click at [758, 104] on input "search" at bounding box center [719, 117] width 136 height 28
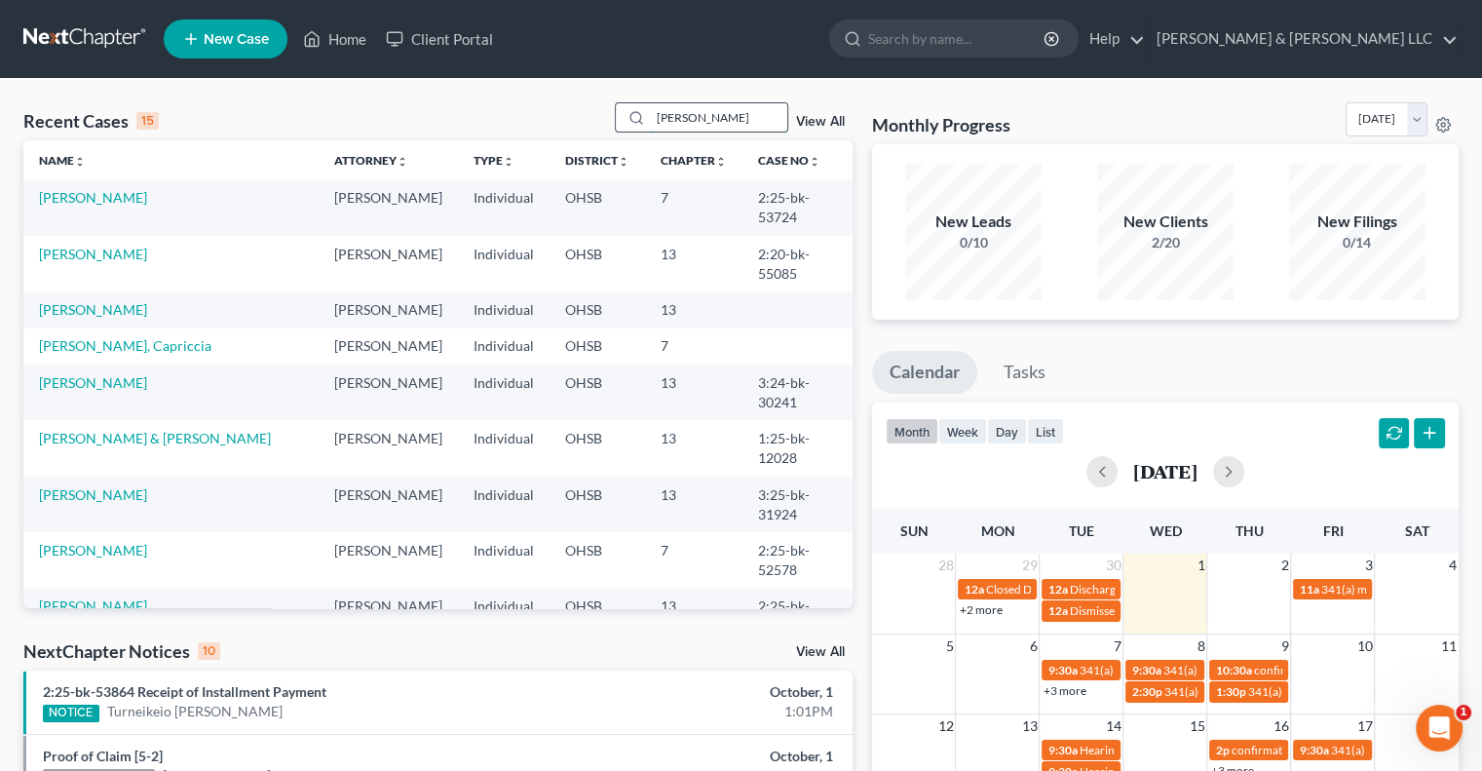
type input "moore"
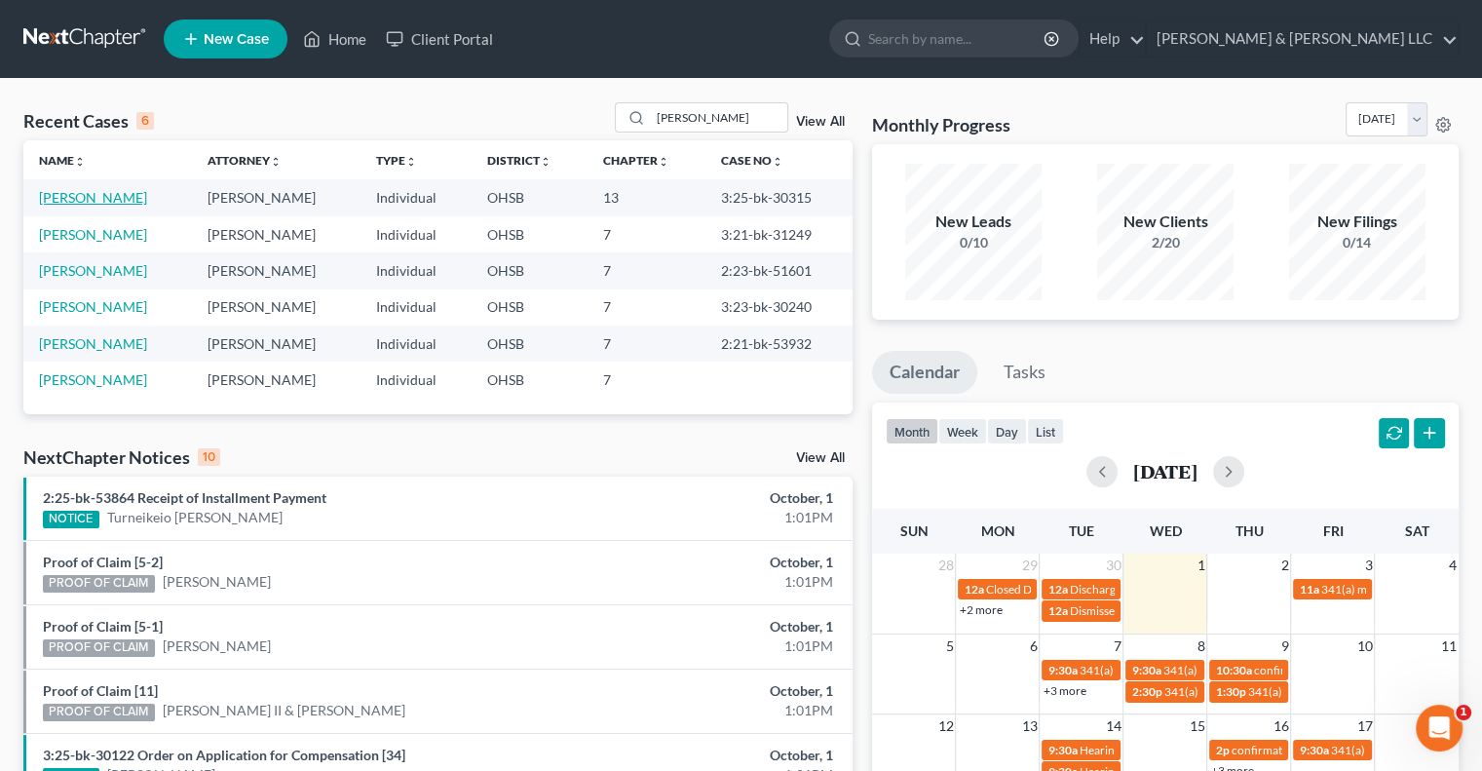
click at [98, 199] on link "Moore, Melissa" at bounding box center [93, 197] width 108 height 17
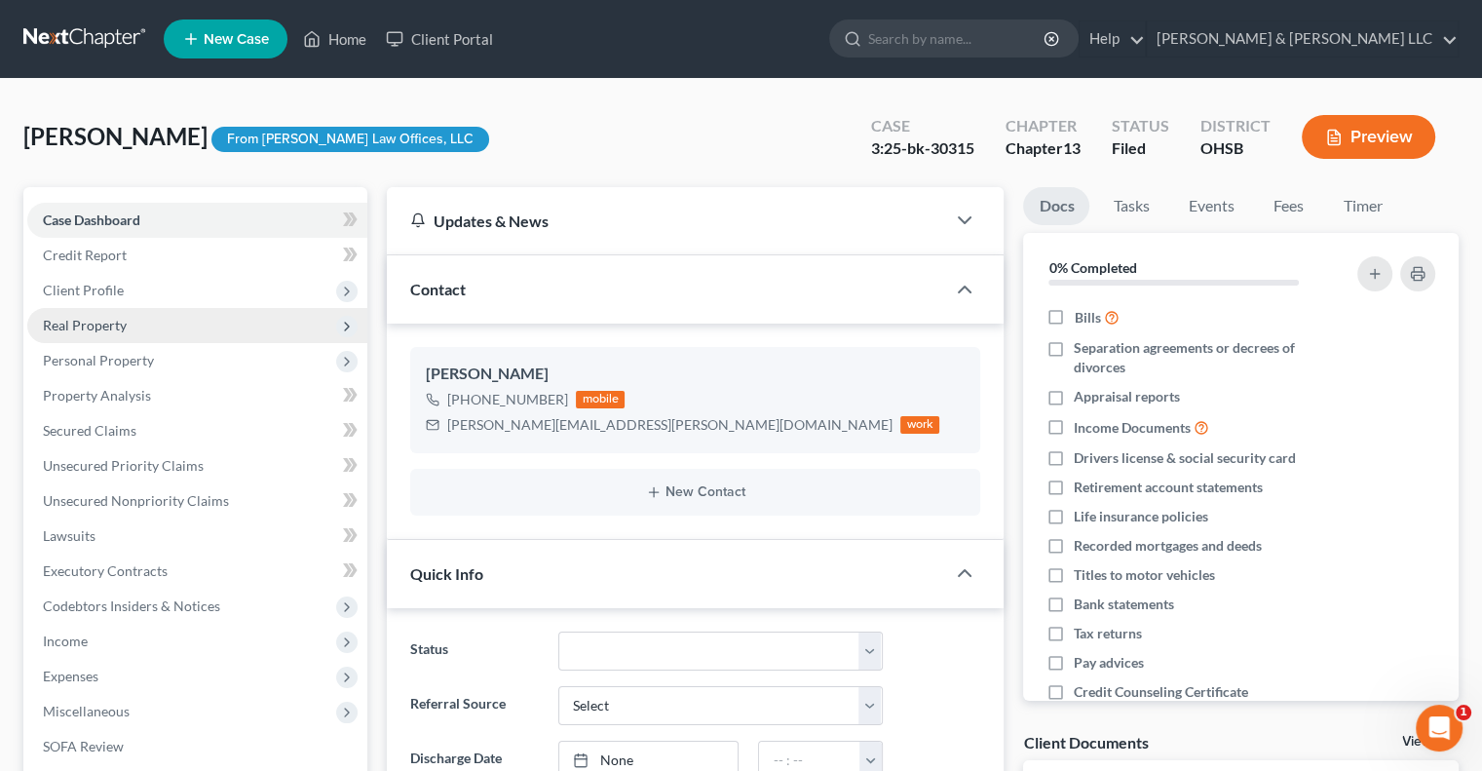
click at [105, 330] on span "Real Property" at bounding box center [85, 325] width 84 height 17
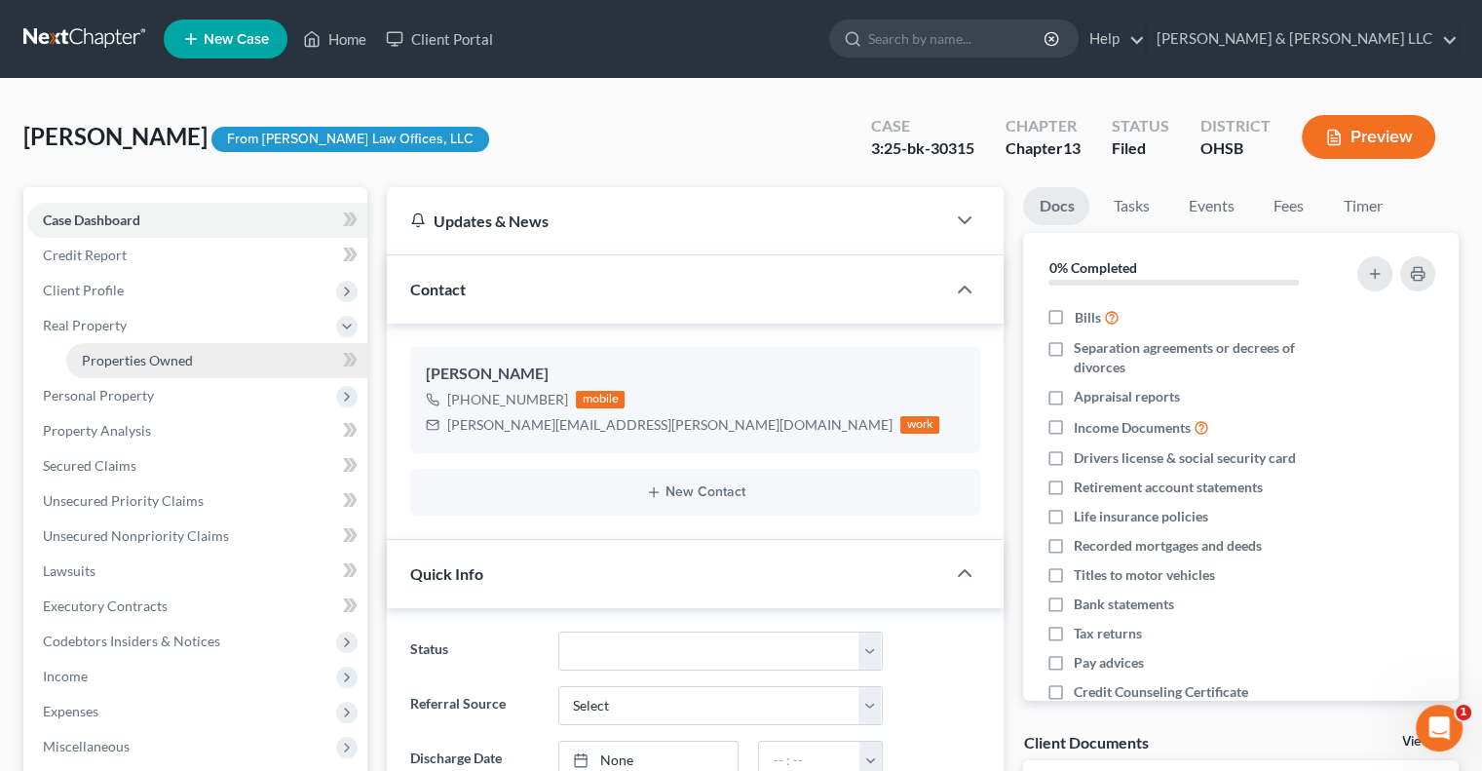
click at [120, 365] on span "Properties Owned" at bounding box center [137, 360] width 111 height 17
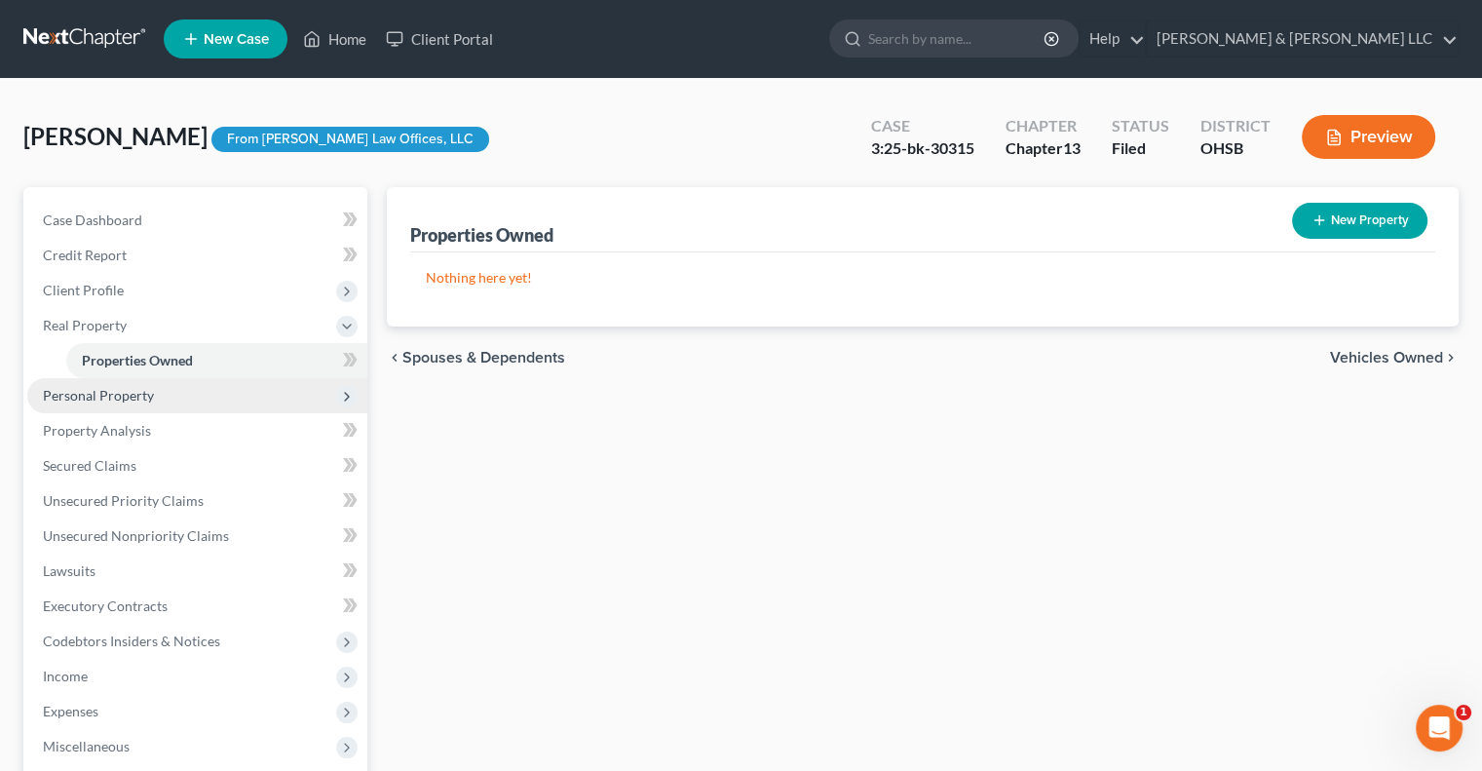
click at [110, 401] on span "Personal Property" at bounding box center [98, 395] width 111 height 17
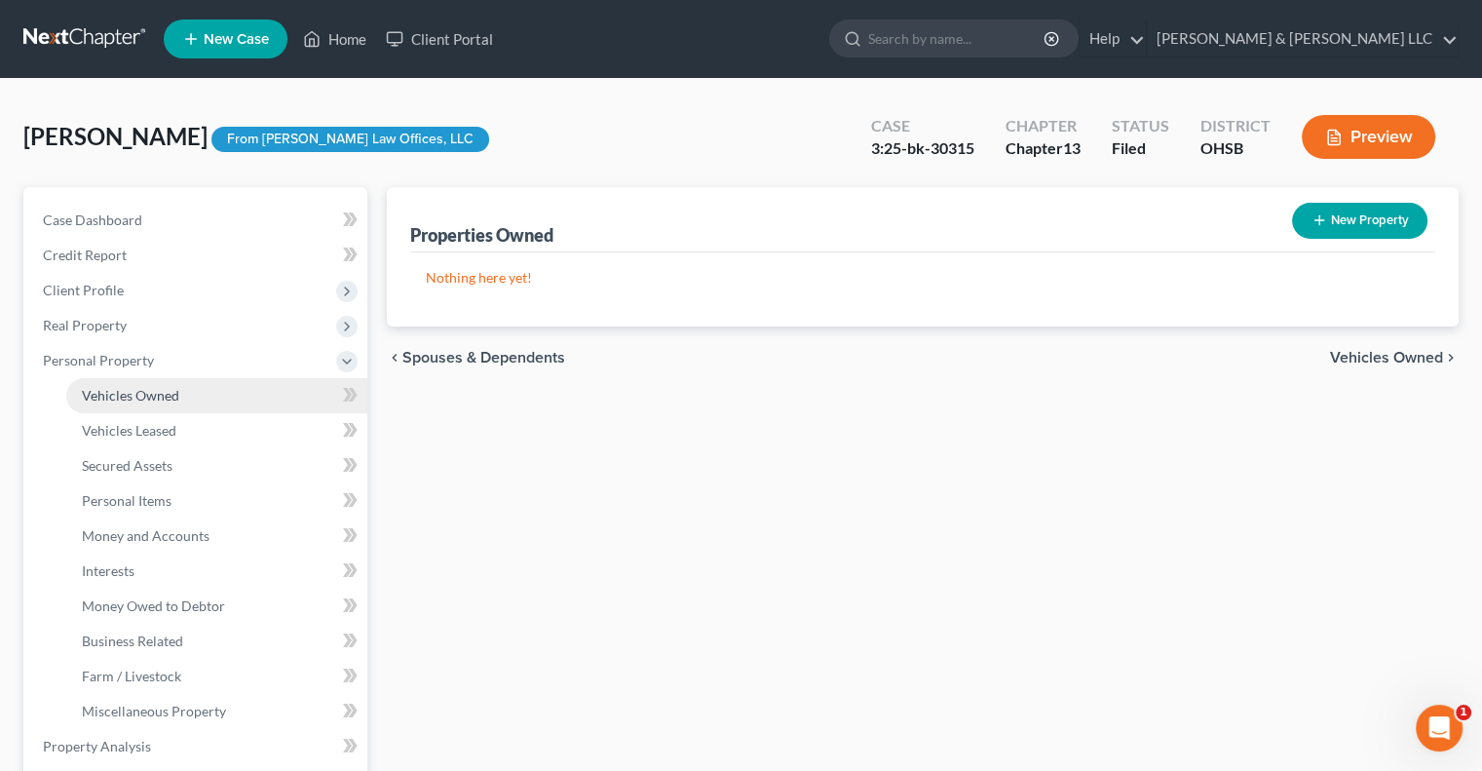
click at [112, 407] on link "Vehicles Owned" at bounding box center [216, 395] width 301 height 35
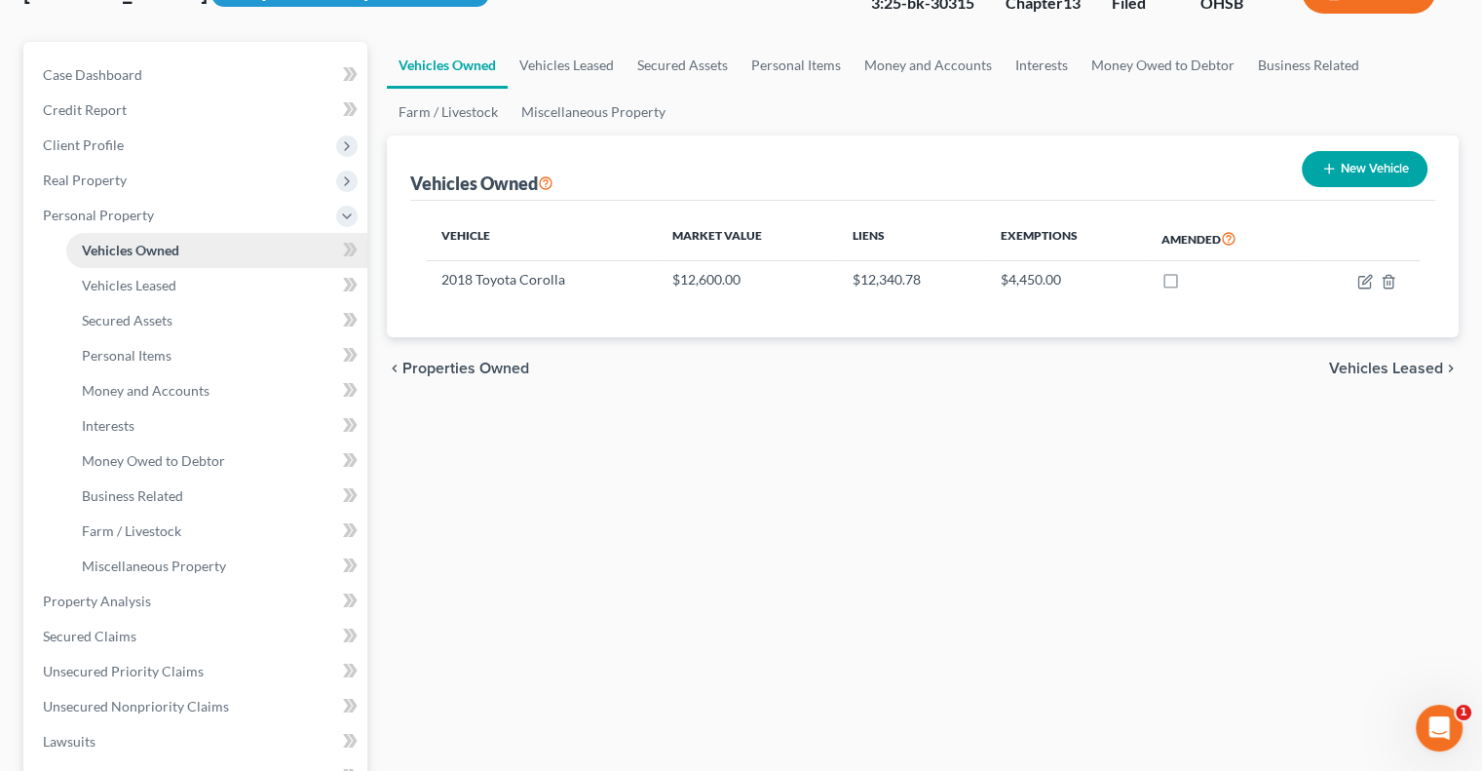
scroll to position [195, 0]
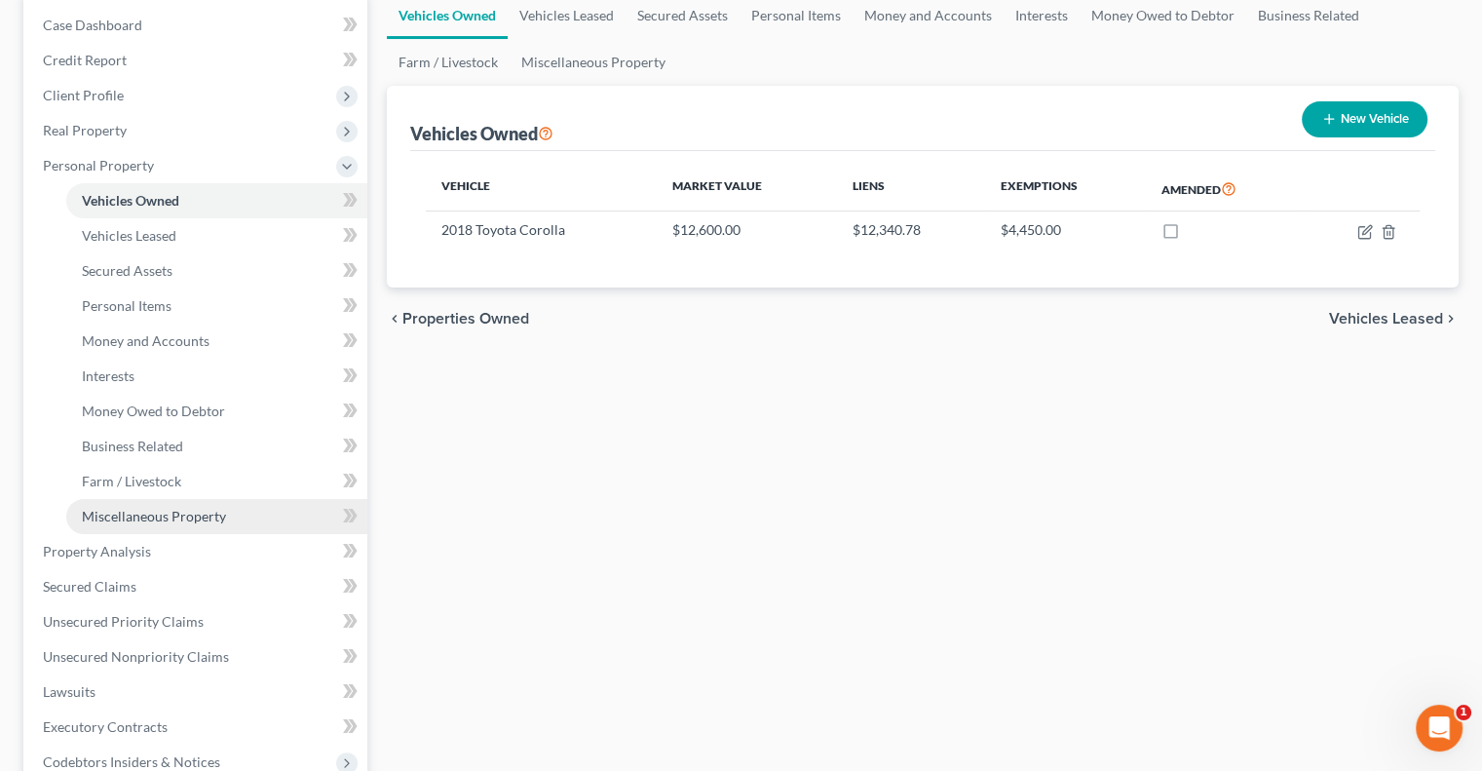
click at [122, 511] on span "Miscellaneous Property" at bounding box center [154, 516] width 144 height 17
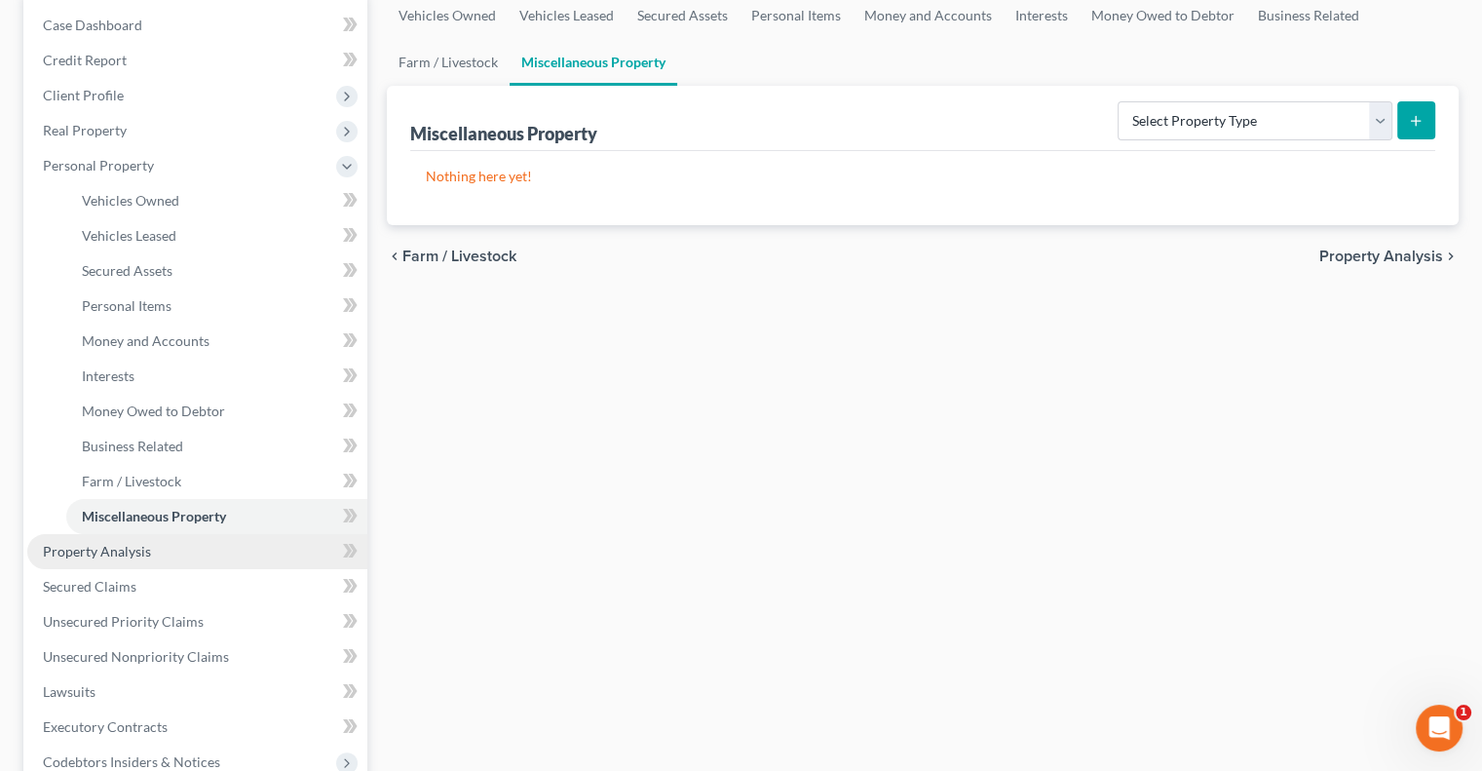
click at [108, 546] on span "Property Analysis" at bounding box center [97, 551] width 108 height 17
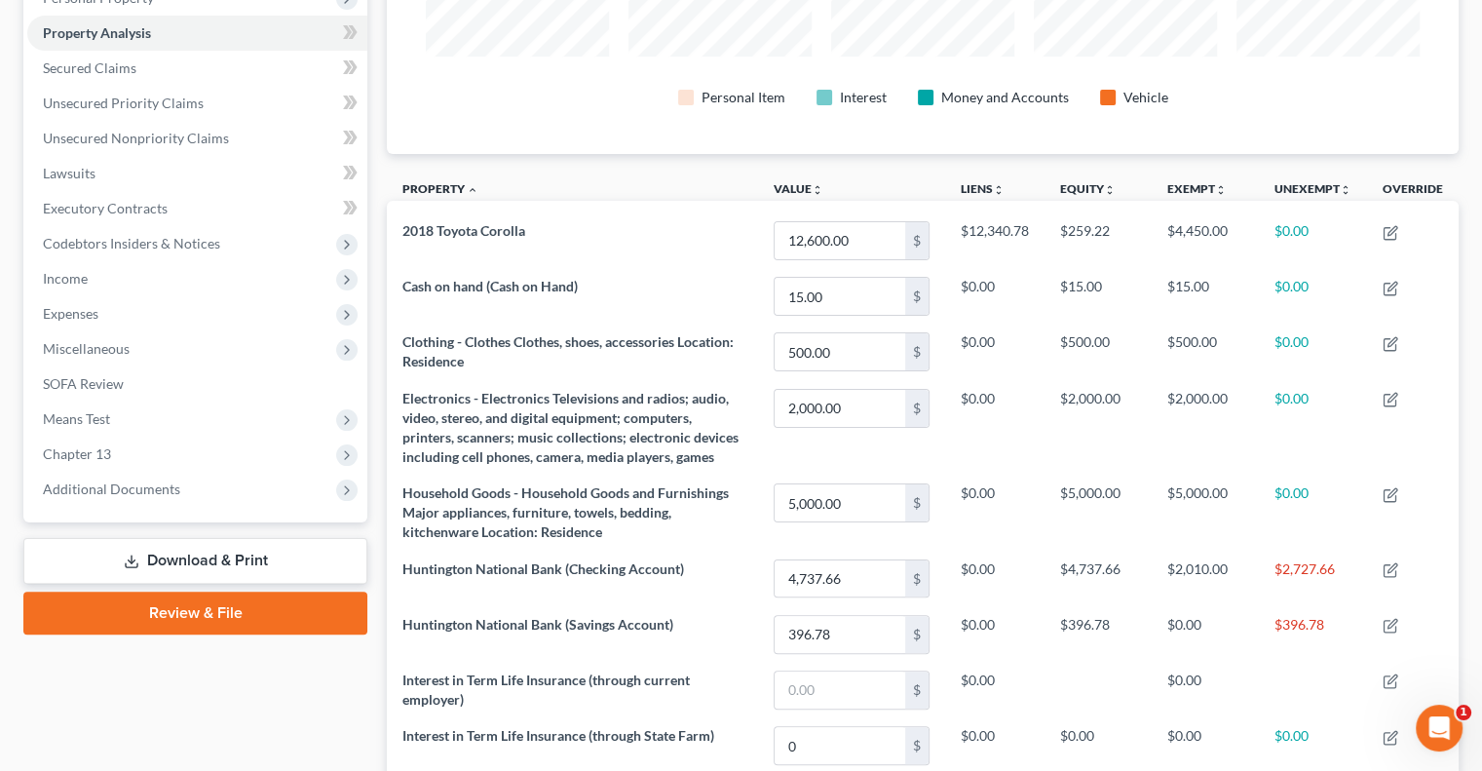
scroll to position [358, 0]
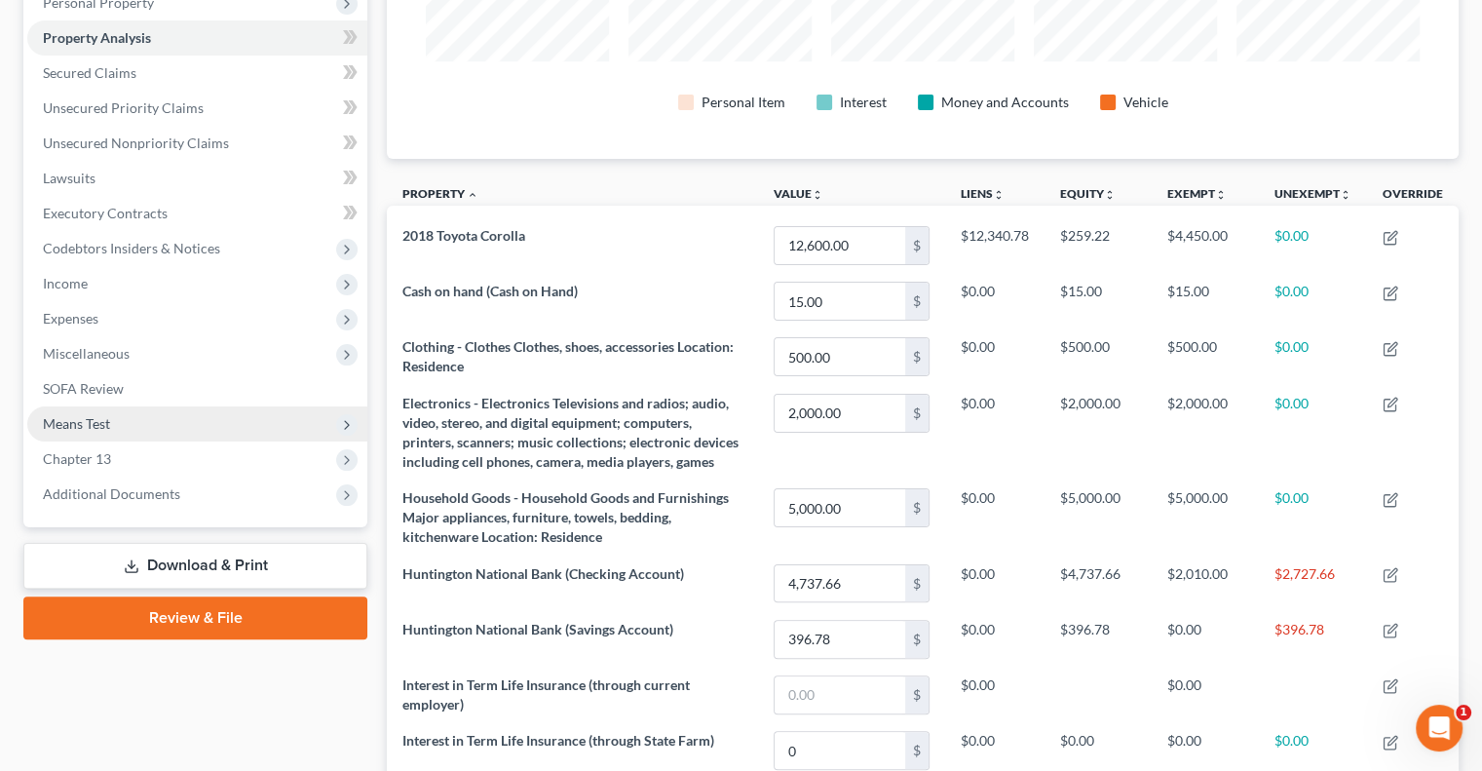
click at [104, 428] on span "Means Test" at bounding box center [76, 423] width 67 height 17
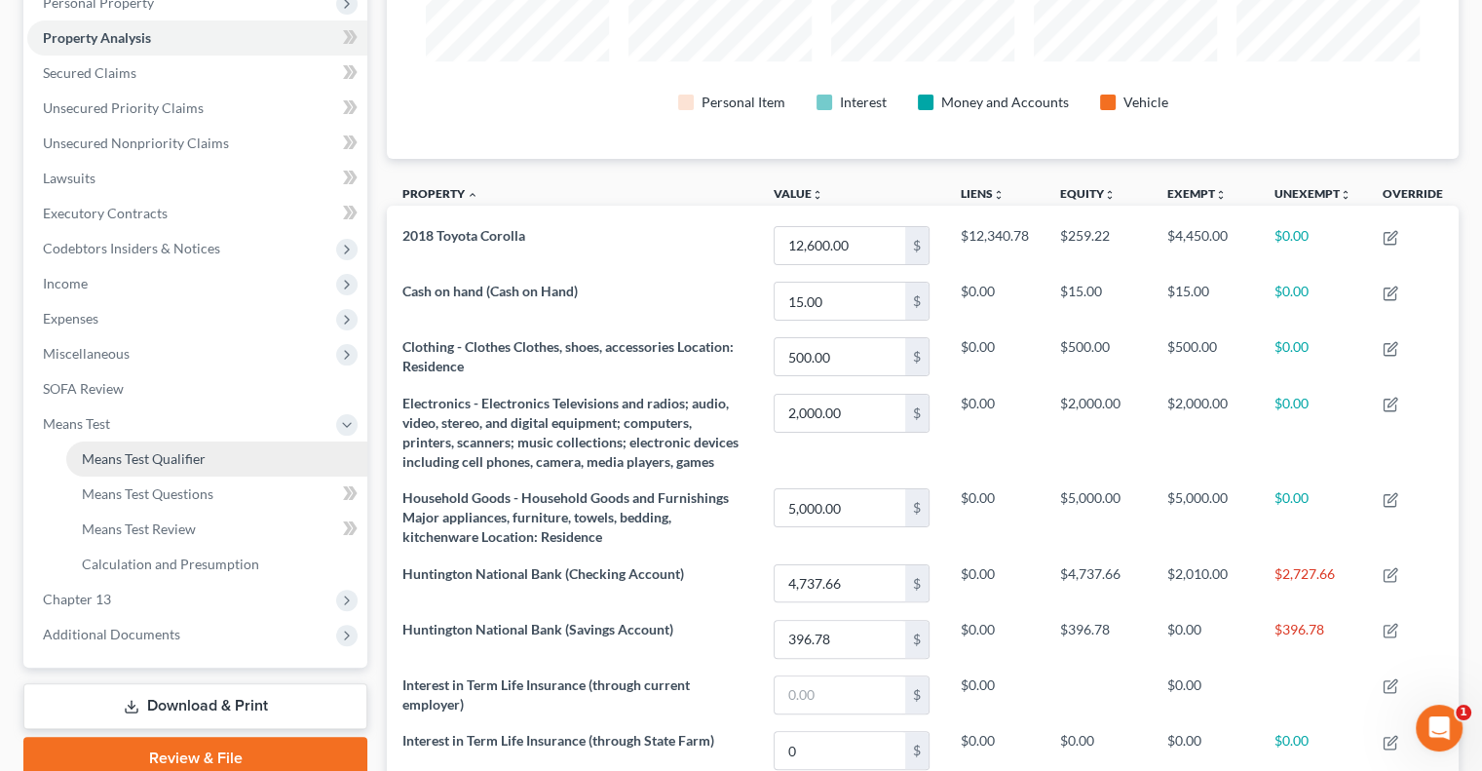
click at [133, 450] on span "Means Test Qualifier" at bounding box center [144, 458] width 124 height 17
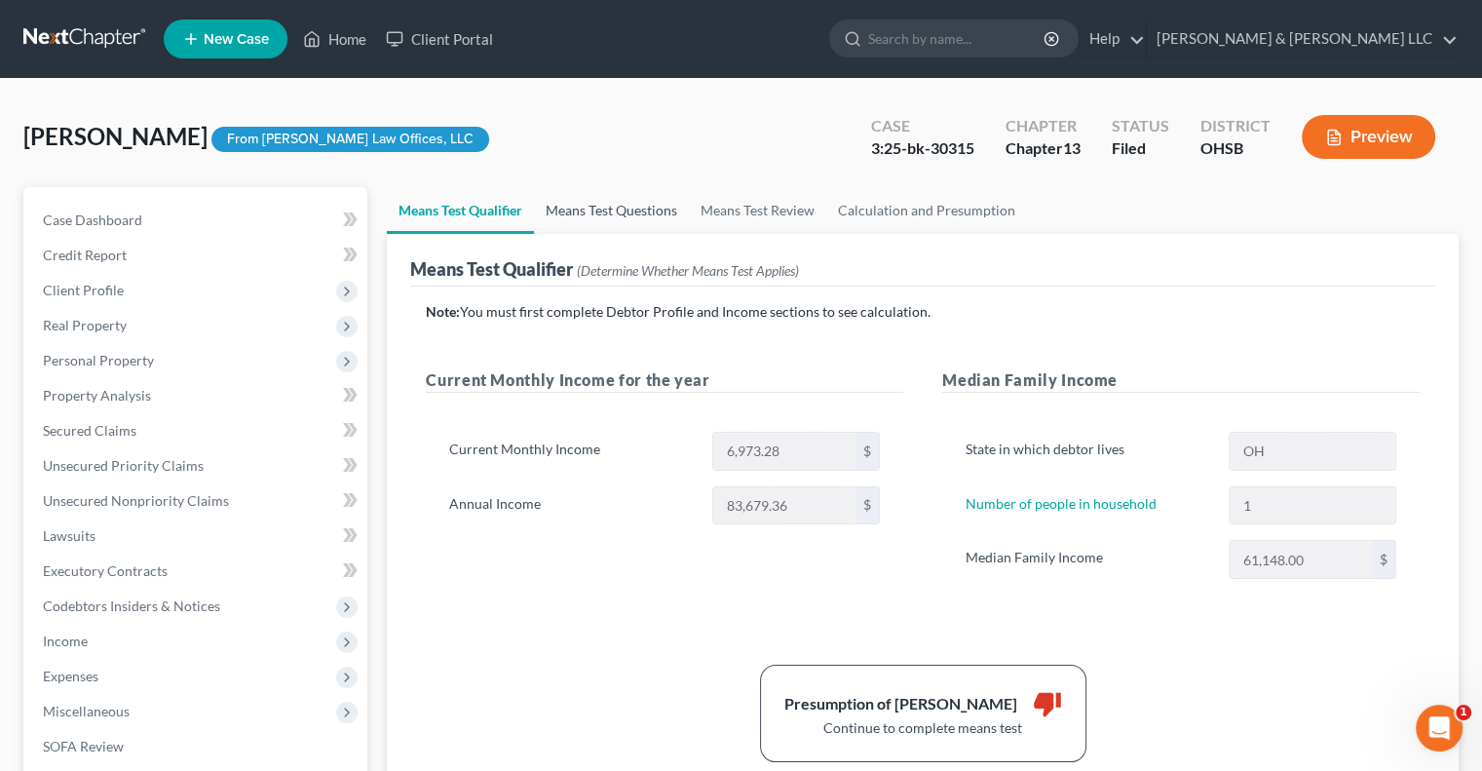
click at [640, 213] on link "Means Test Questions" at bounding box center [611, 210] width 155 height 47
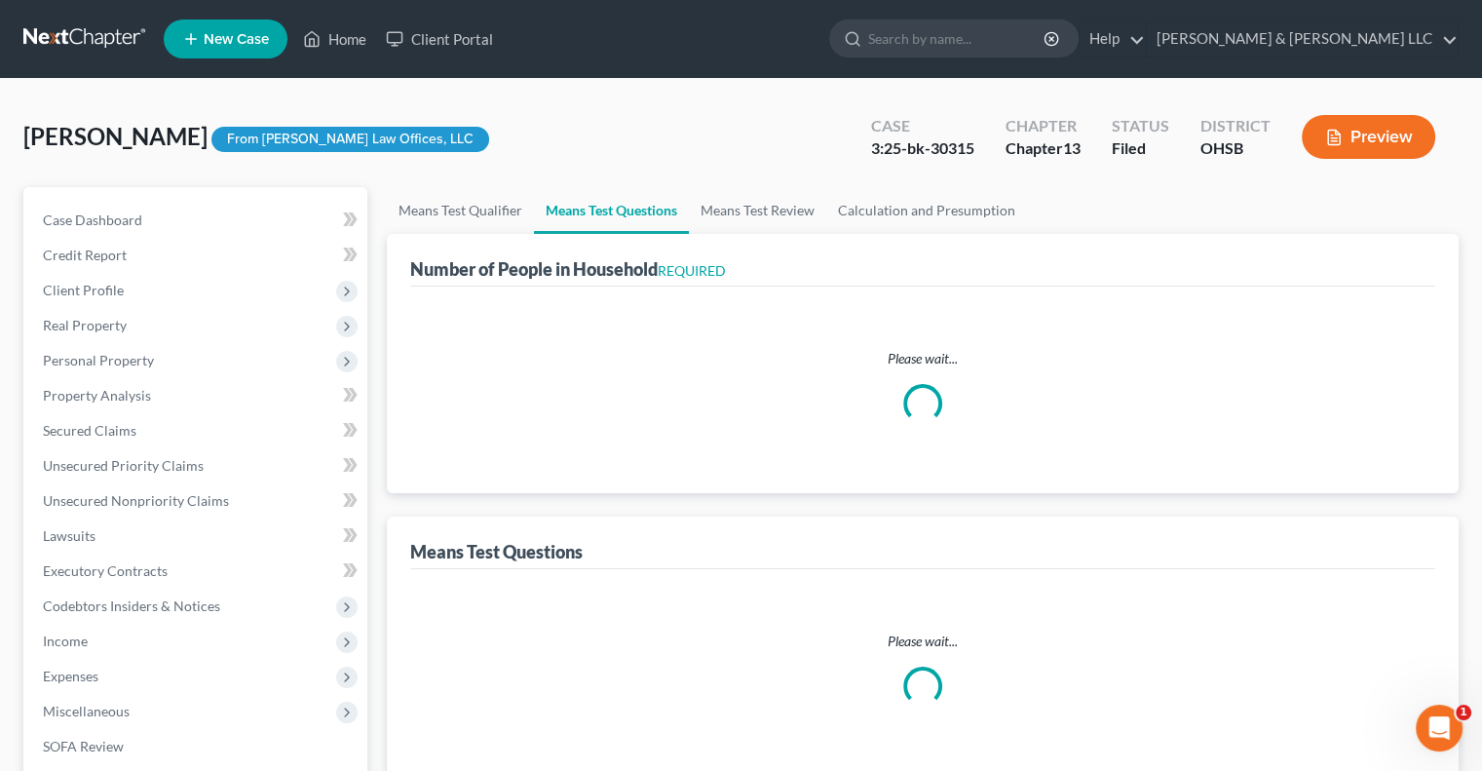
select select "1"
select select "60"
select select "1"
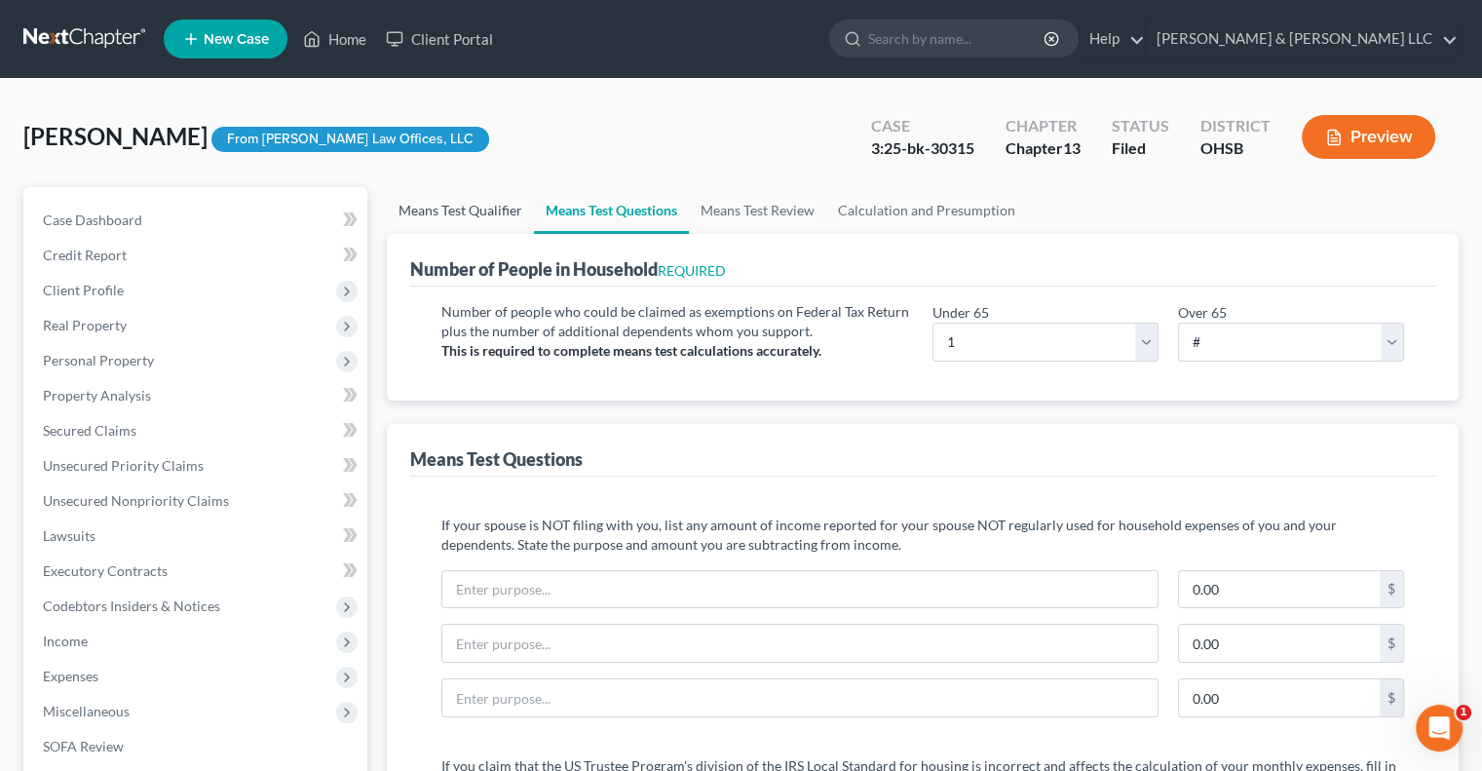
click at [449, 206] on link "Means Test Qualifier" at bounding box center [460, 210] width 147 height 47
